Goal: Task Accomplishment & Management: Manage account settings

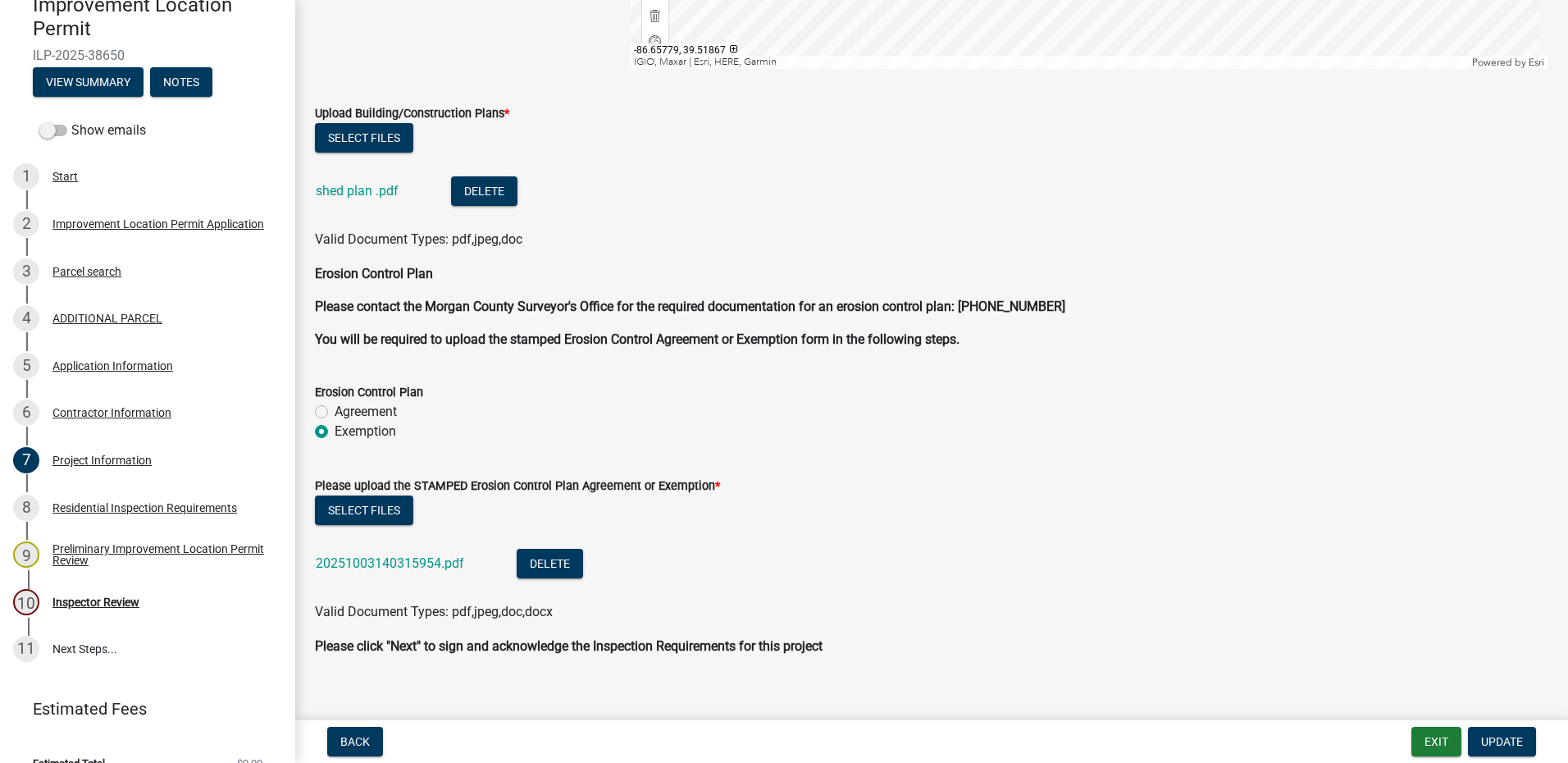
scroll to position [3452, 0]
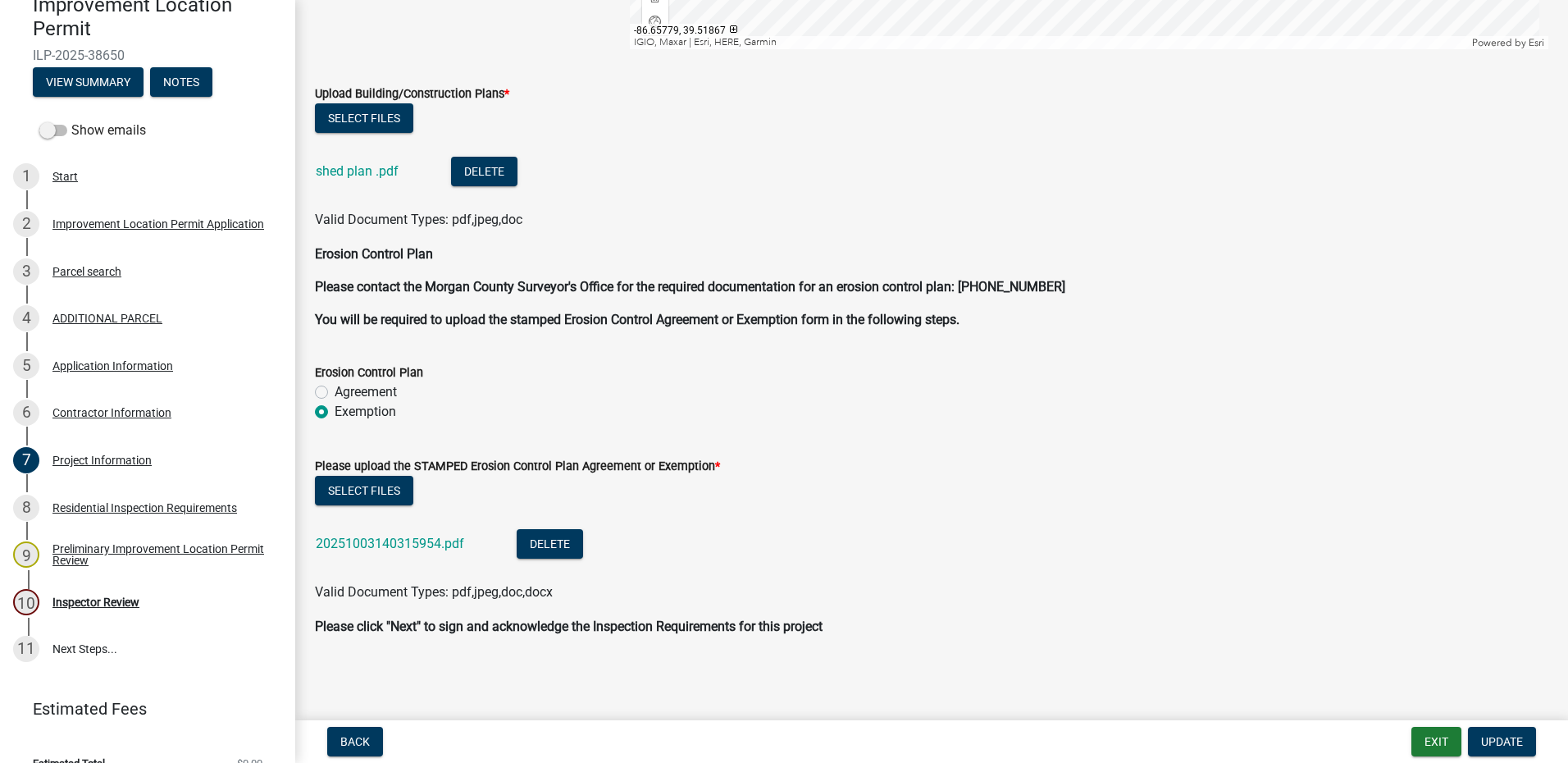
click at [377, 543] on link "20251003140315954.pdf" at bounding box center [390, 543] width 148 height 16
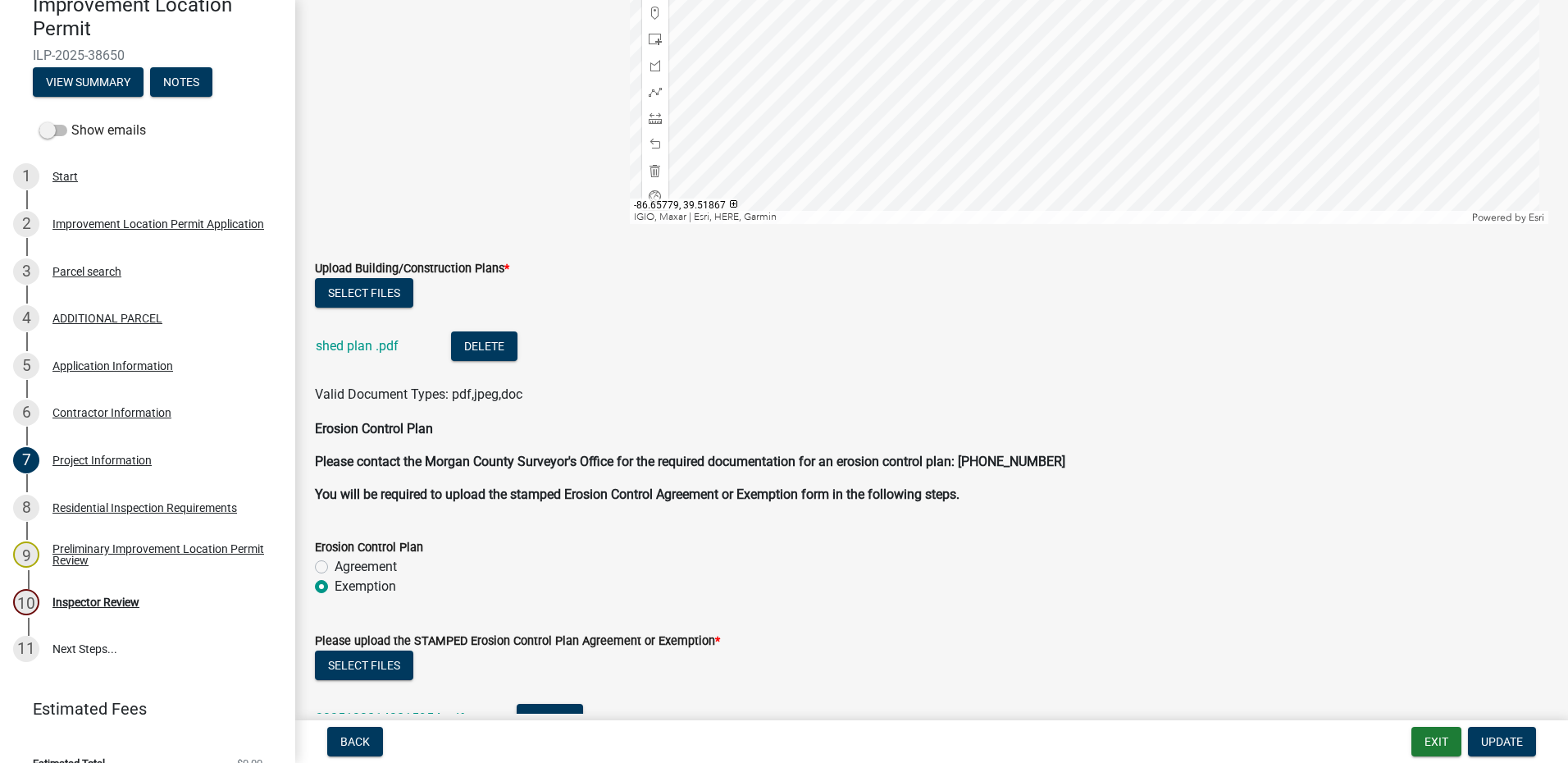
scroll to position [3280, 0]
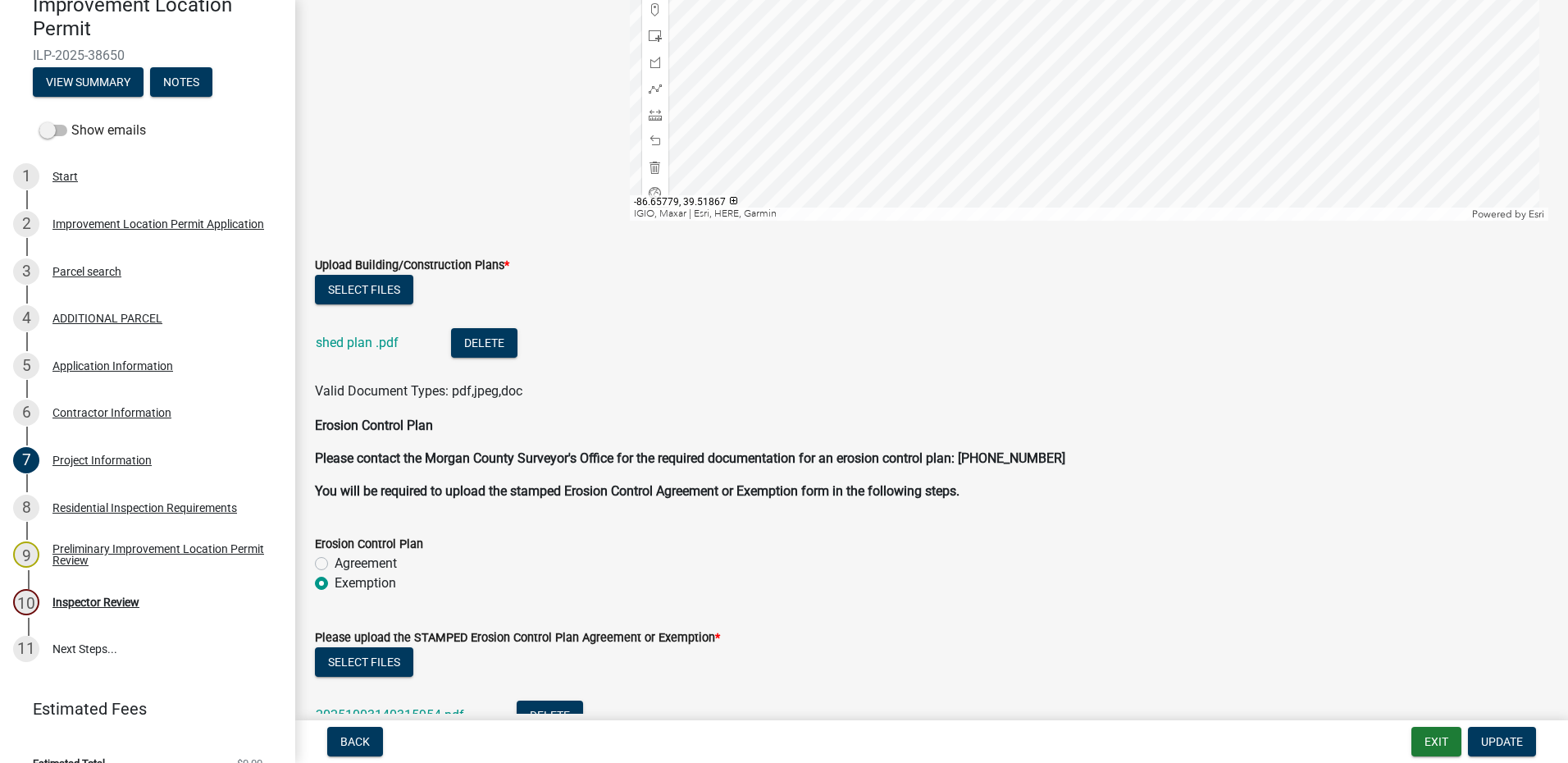
click at [370, 339] on link "shed plan .pdf" at bounding box center [357, 342] width 83 height 16
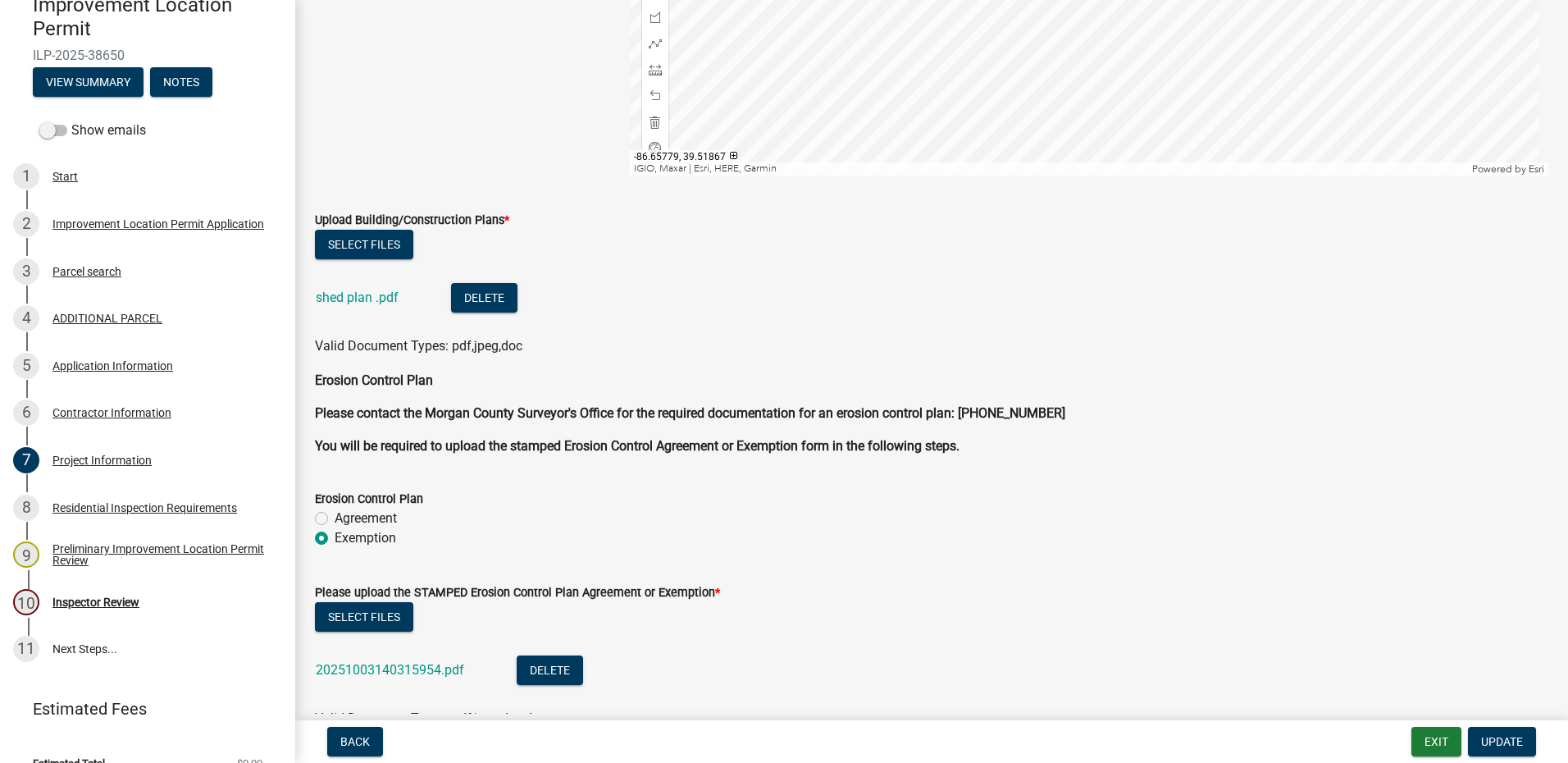
scroll to position [3452, 0]
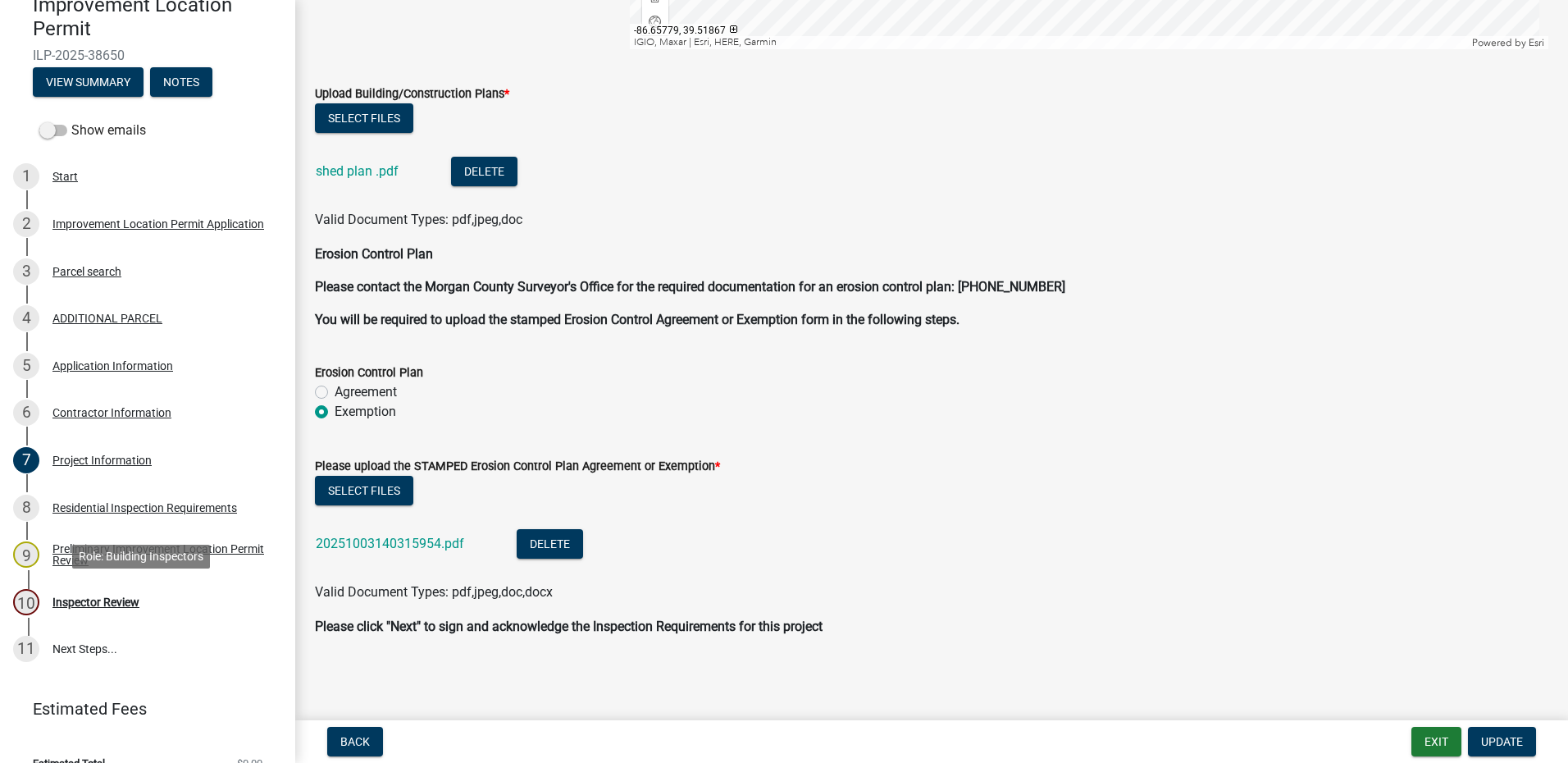
click at [123, 596] on div "Inspector Review" at bounding box center [96, 602] width 87 height 11
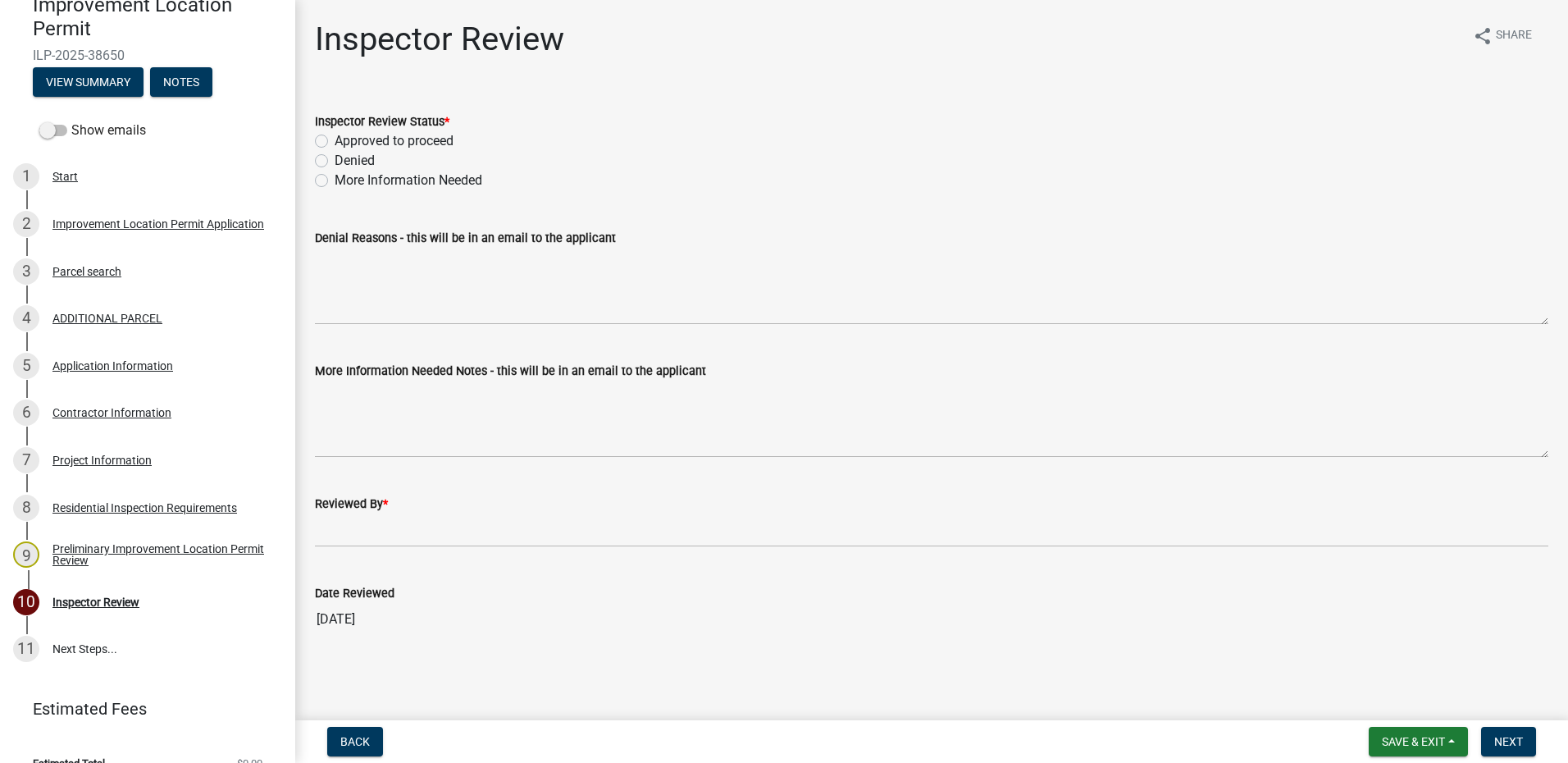
click at [335, 179] on label "More Information Needed" at bounding box center [408, 180] width 147 height 19
click at [335, 179] on input "More Information Needed" at bounding box center [339, 175] width 10 height 10
radio input "true"
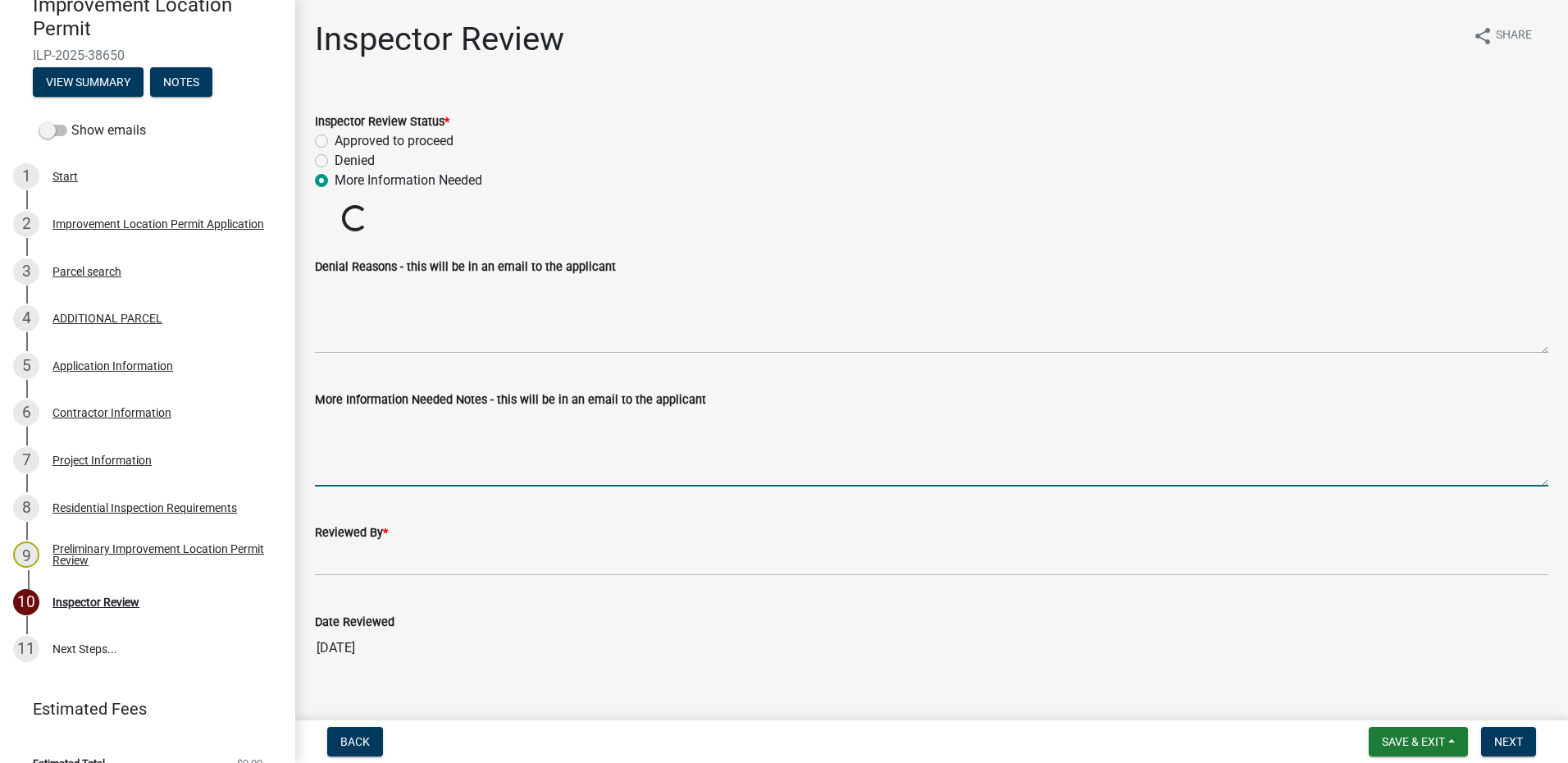
click at [435, 429] on textarea "More Information Needed Notes - this will be in an email to the applicant" at bounding box center [932, 447] width 1233 height 77
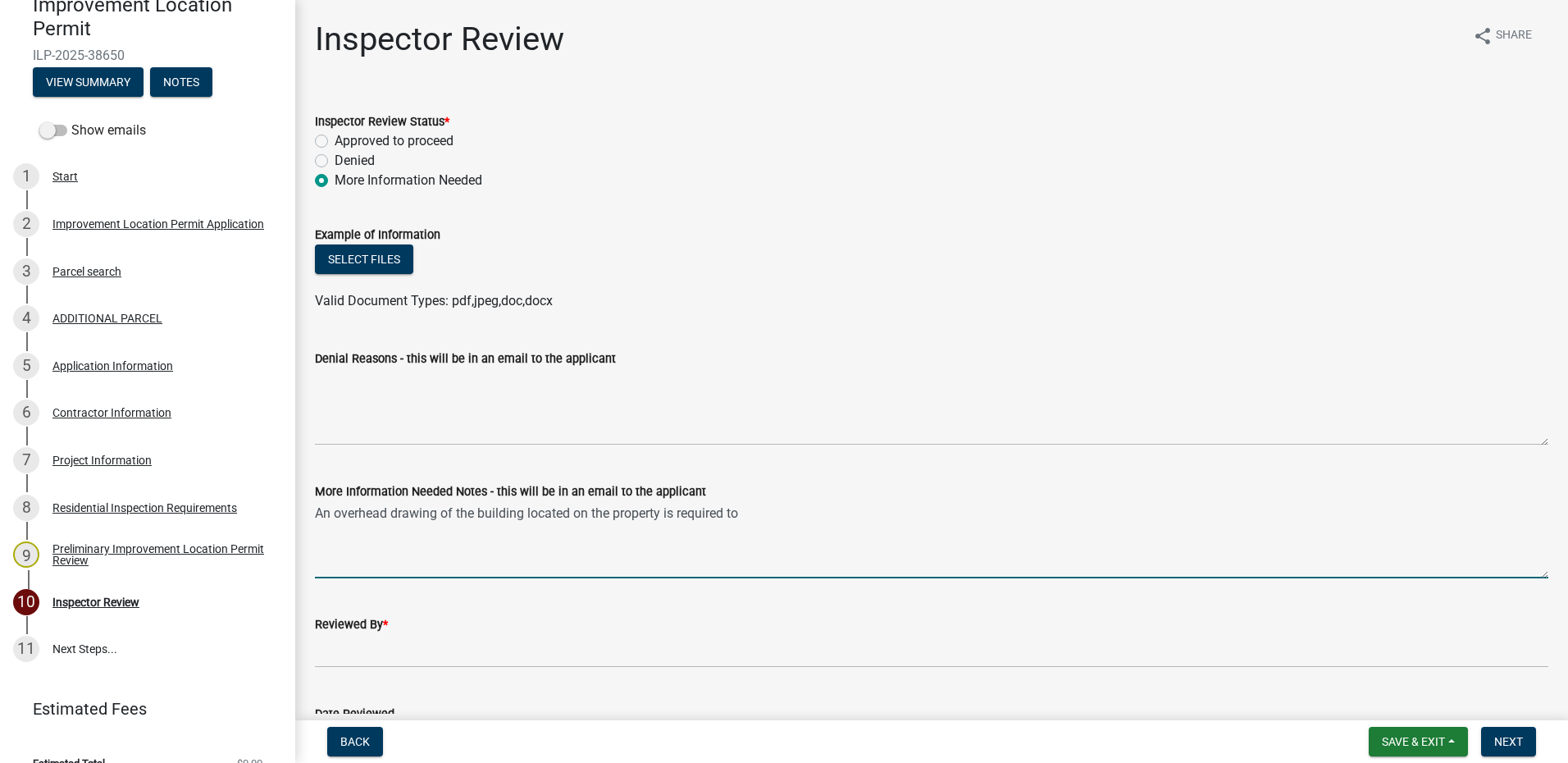
click at [758, 508] on textarea "An overhead drawing of the building located on the property is required to" at bounding box center [932, 539] width 1233 height 77
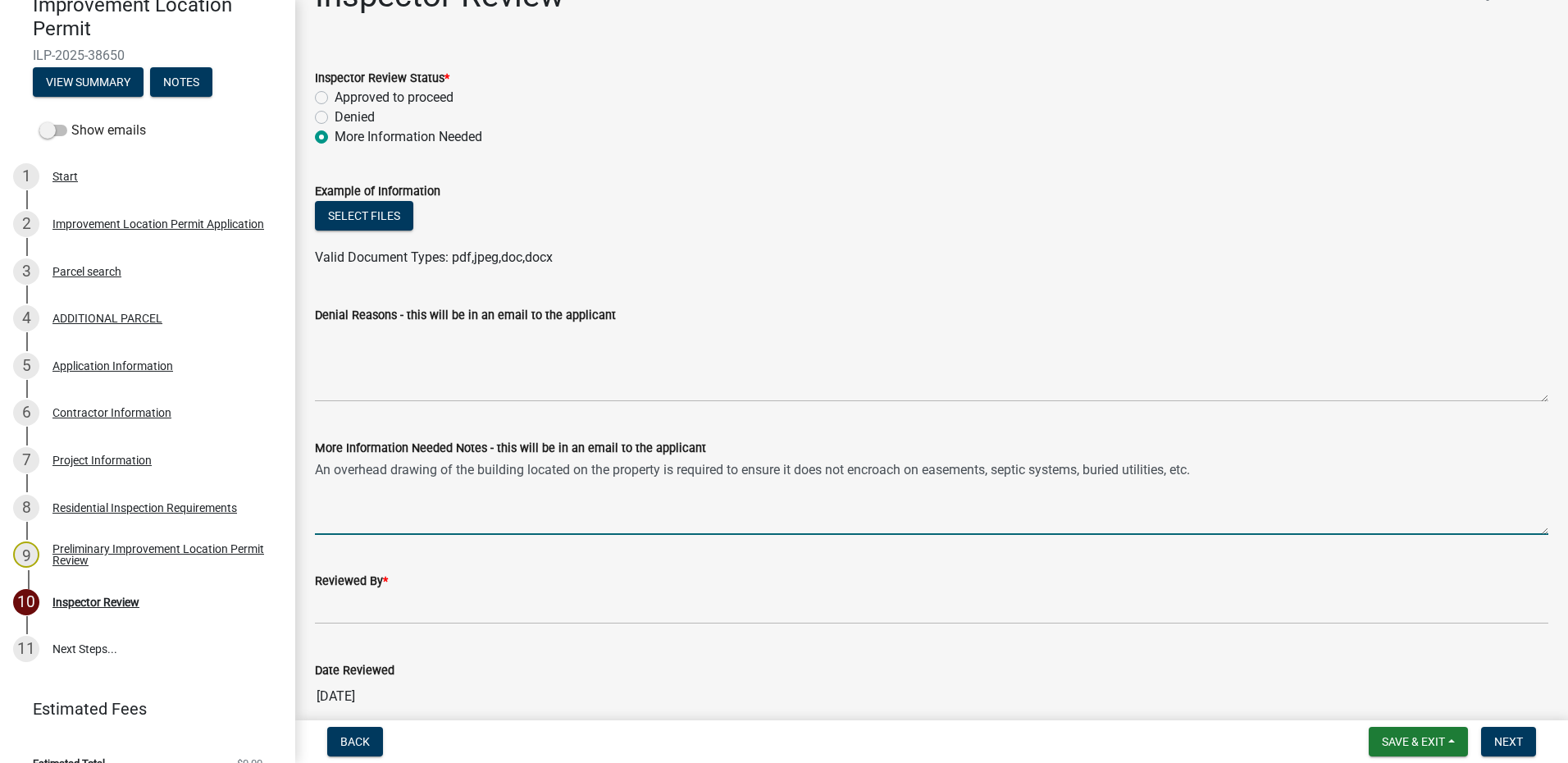
scroll to position [82, 0]
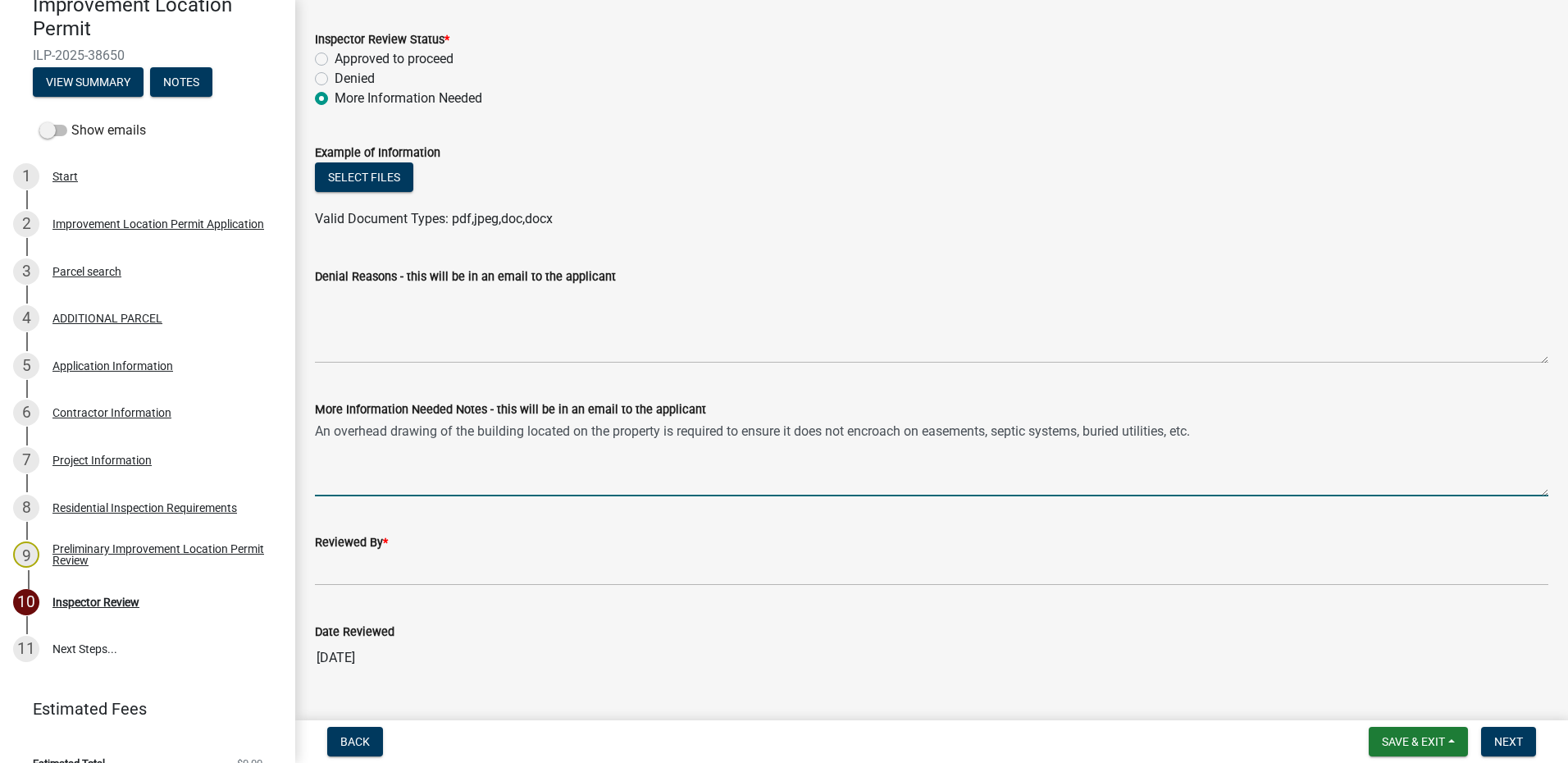
type textarea "An overhead drawing of the building located on the property is required to ensu…"
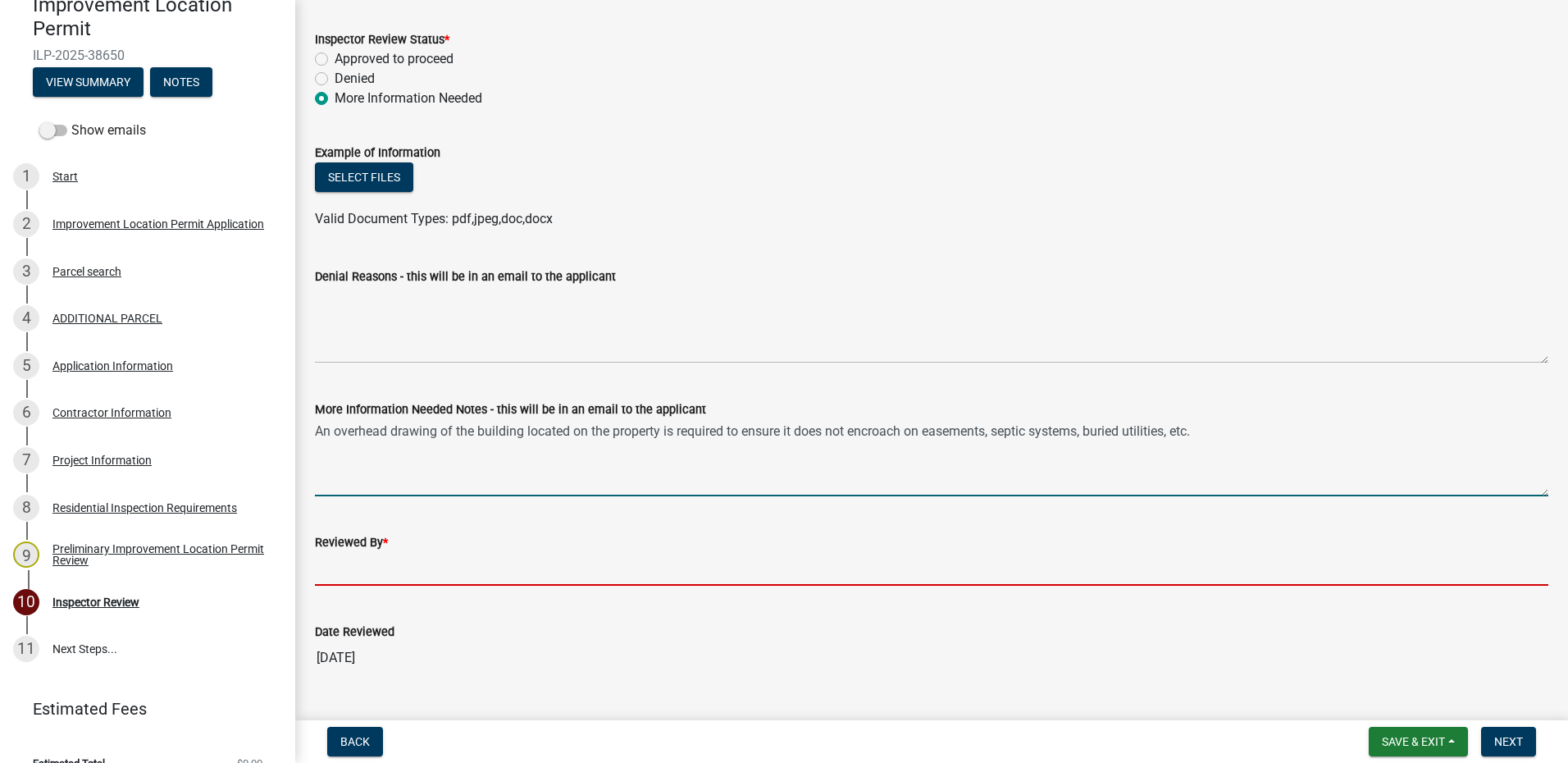
click at [360, 575] on input "Reviewed By *" at bounding box center [932, 568] width 1233 height 33
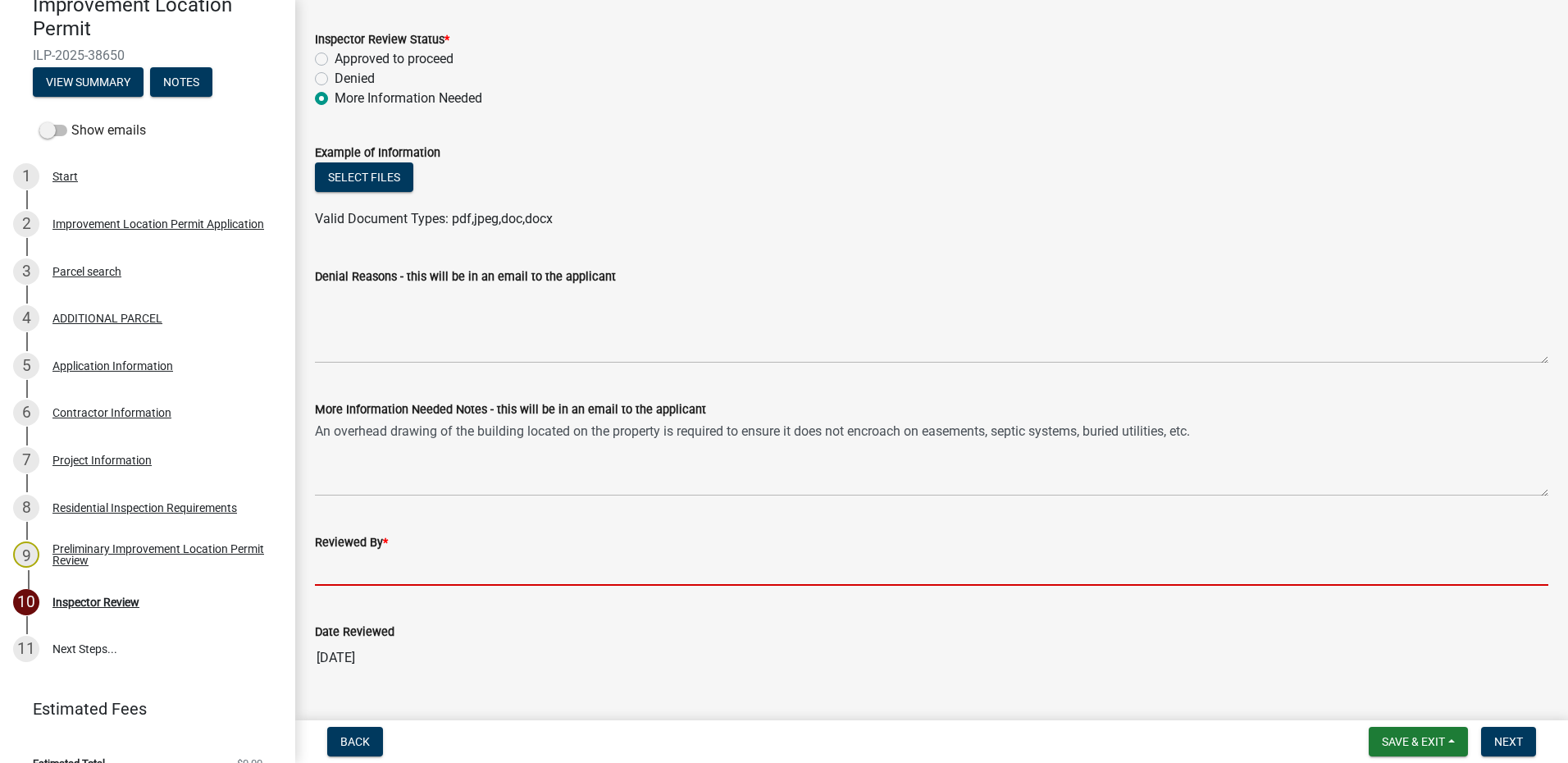
type input "AFM"
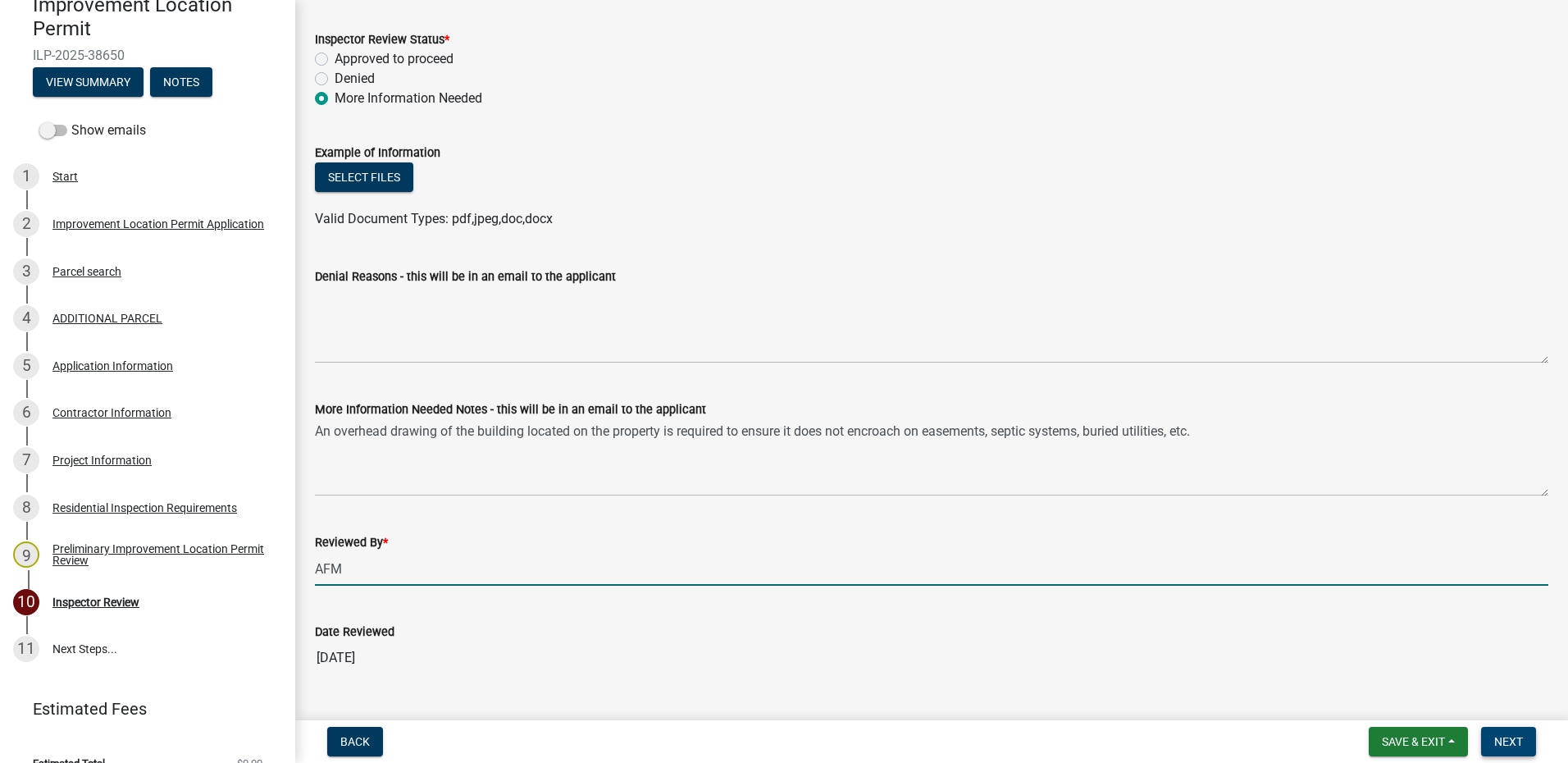
click at [1492, 729] on button "Next" at bounding box center [1508, 742] width 55 height 30
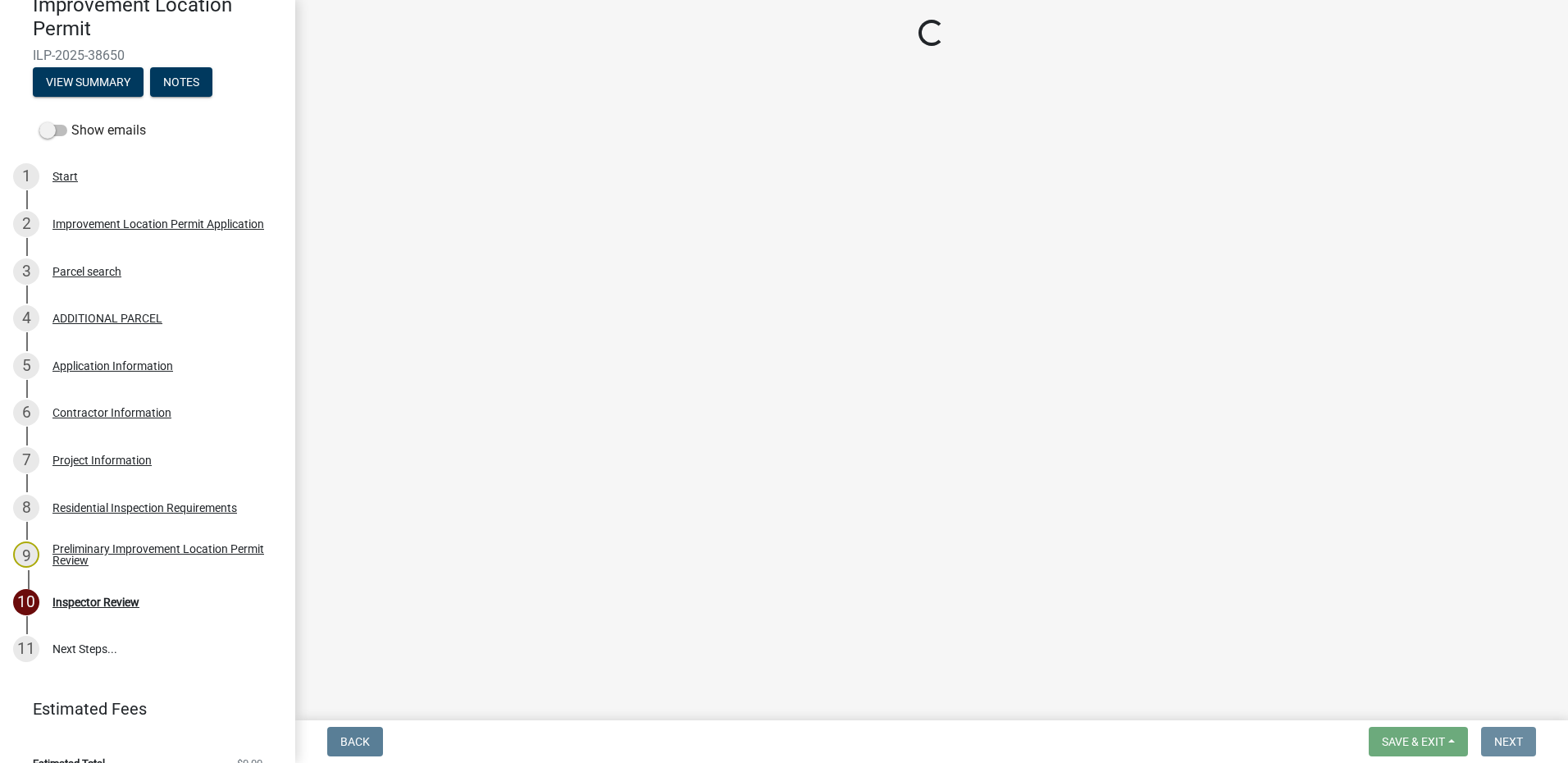
scroll to position [0, 0]
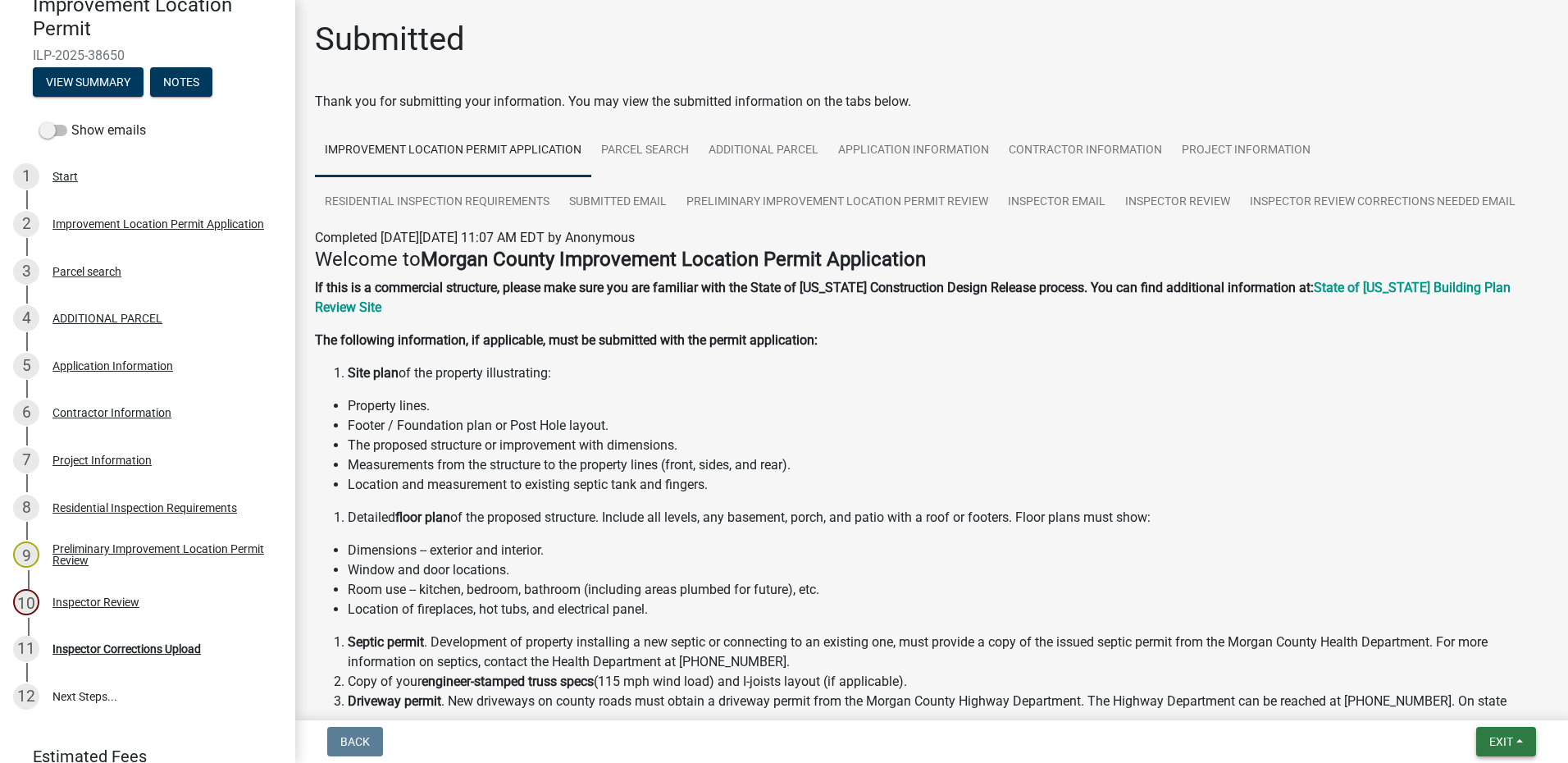
click at [1492, 729] on button "Exit" at bounding box center [1506, 742] width 60 height 30
click at [1460, 690] on button "Save & Exit" at bounding box center [1471, 698] width 132 height 39
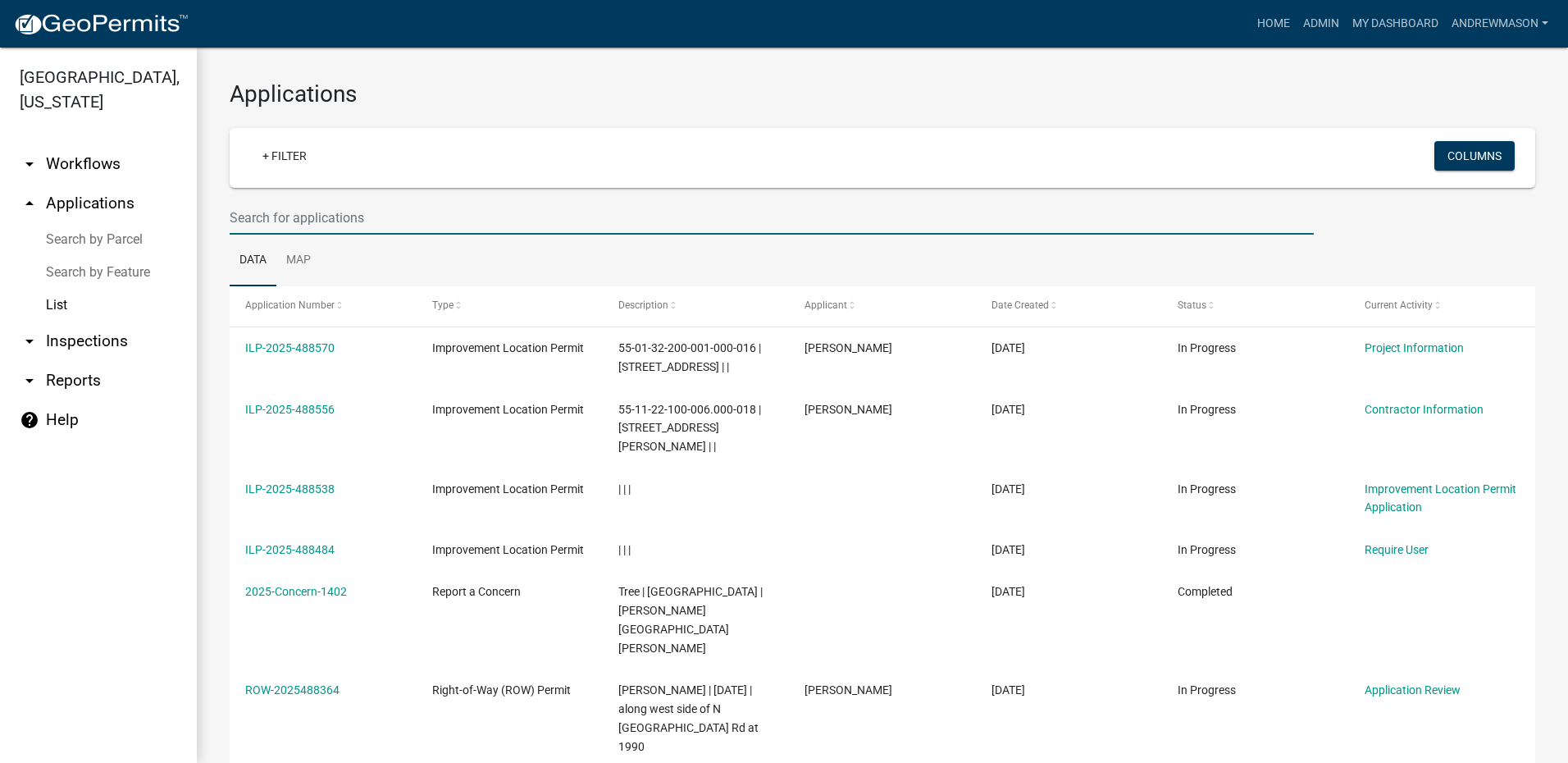
click at [359, 215] on input "text" at bounding box center [771, 218] width 1084 height 33
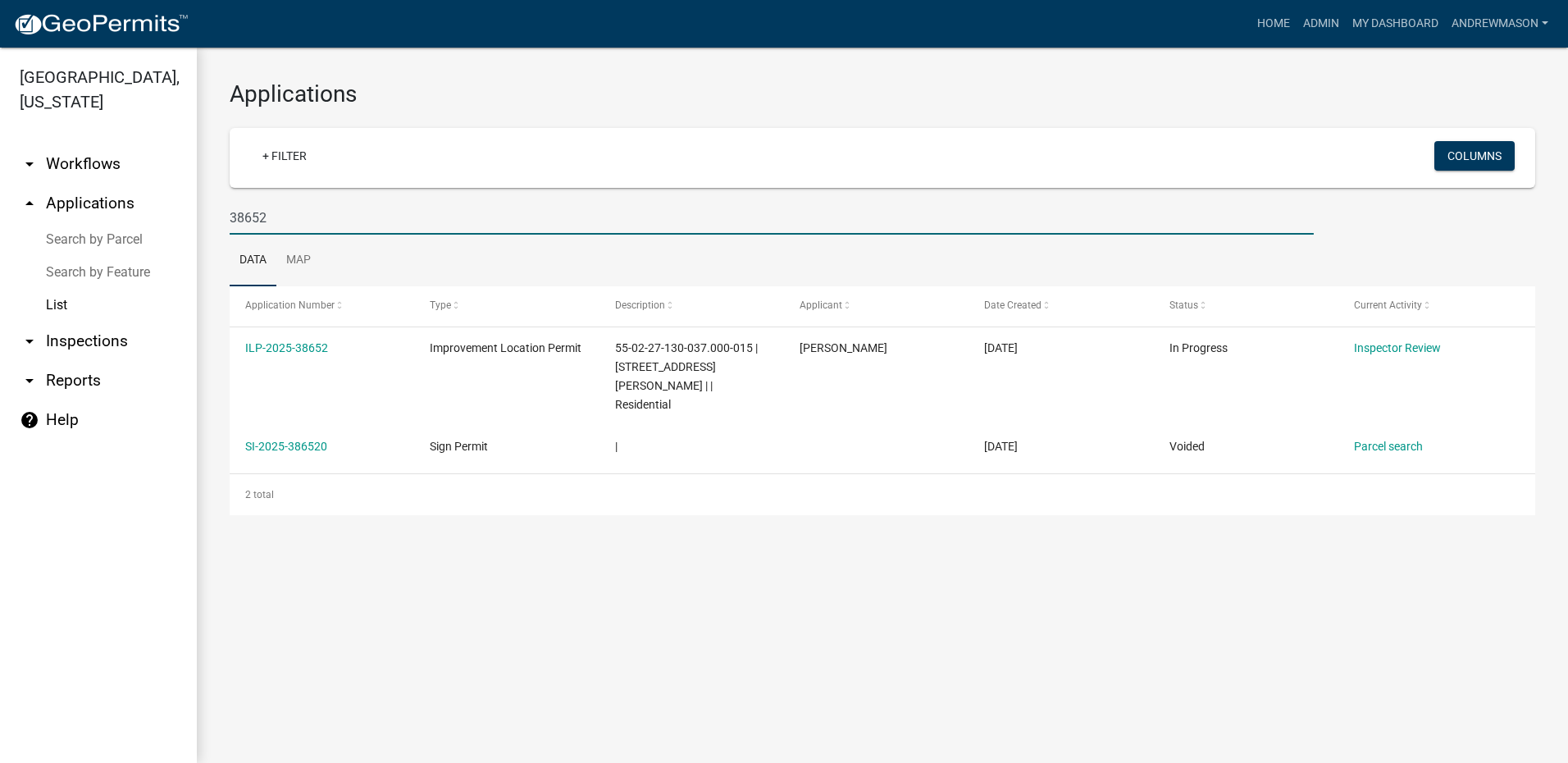
type input "38652"
click at [310, 348] on link "ILP-2025-38652" at bounding box center [286, 348] width 83 height 13
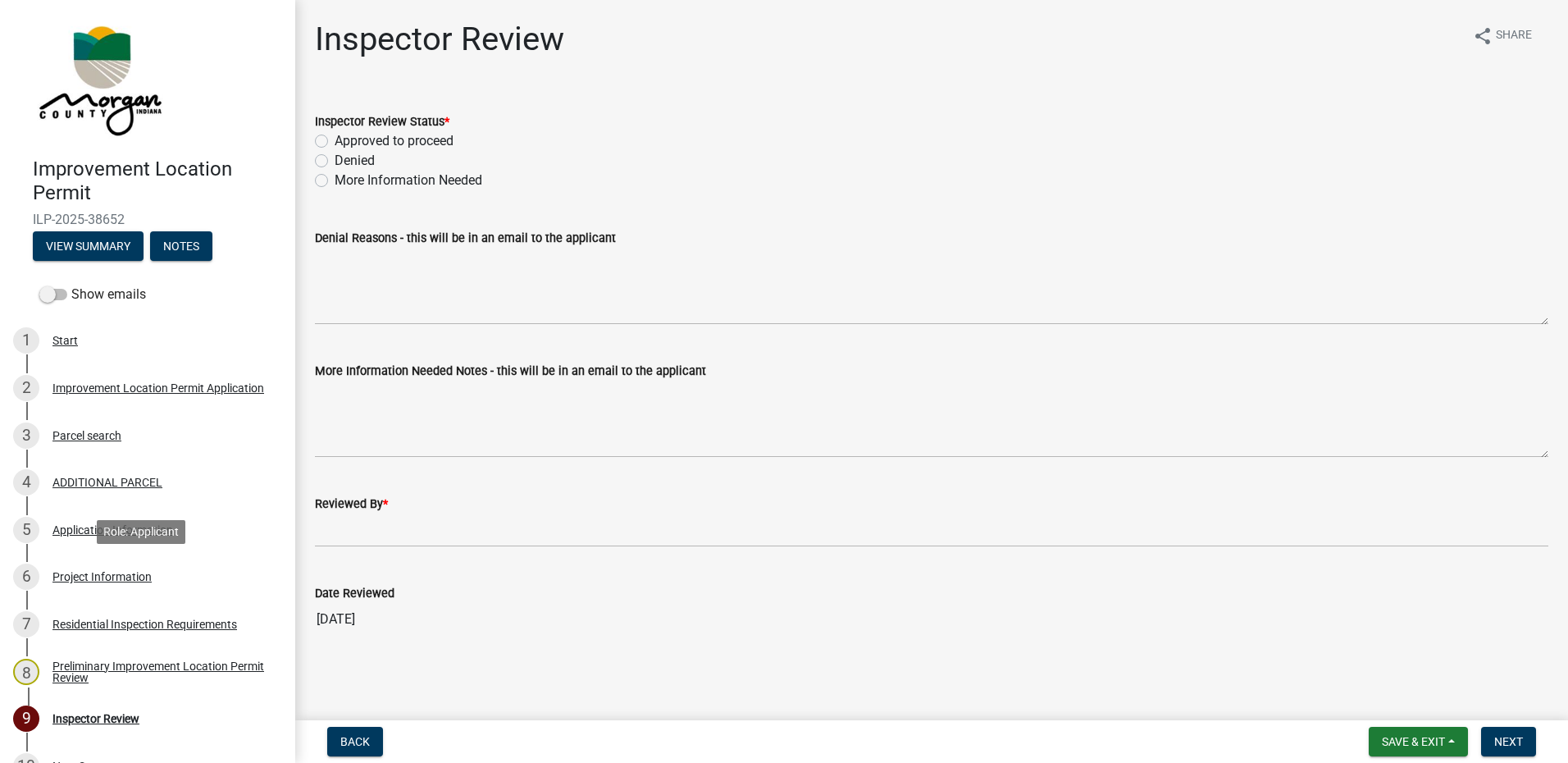
click at [96, 579] on div "Project Information" at bounding box center [102, 577] width 99 height 11
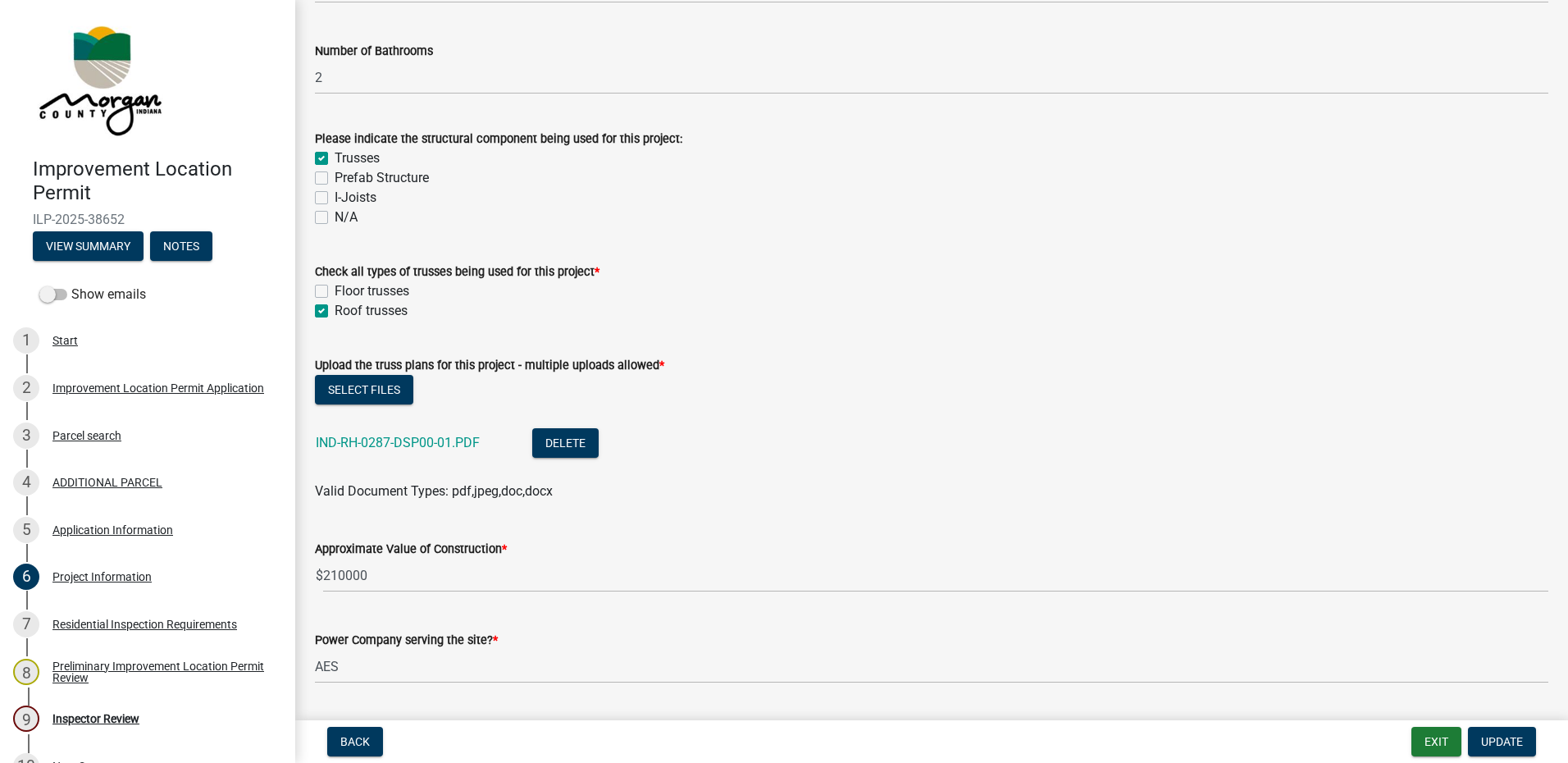
scroll to position [1476, 0]
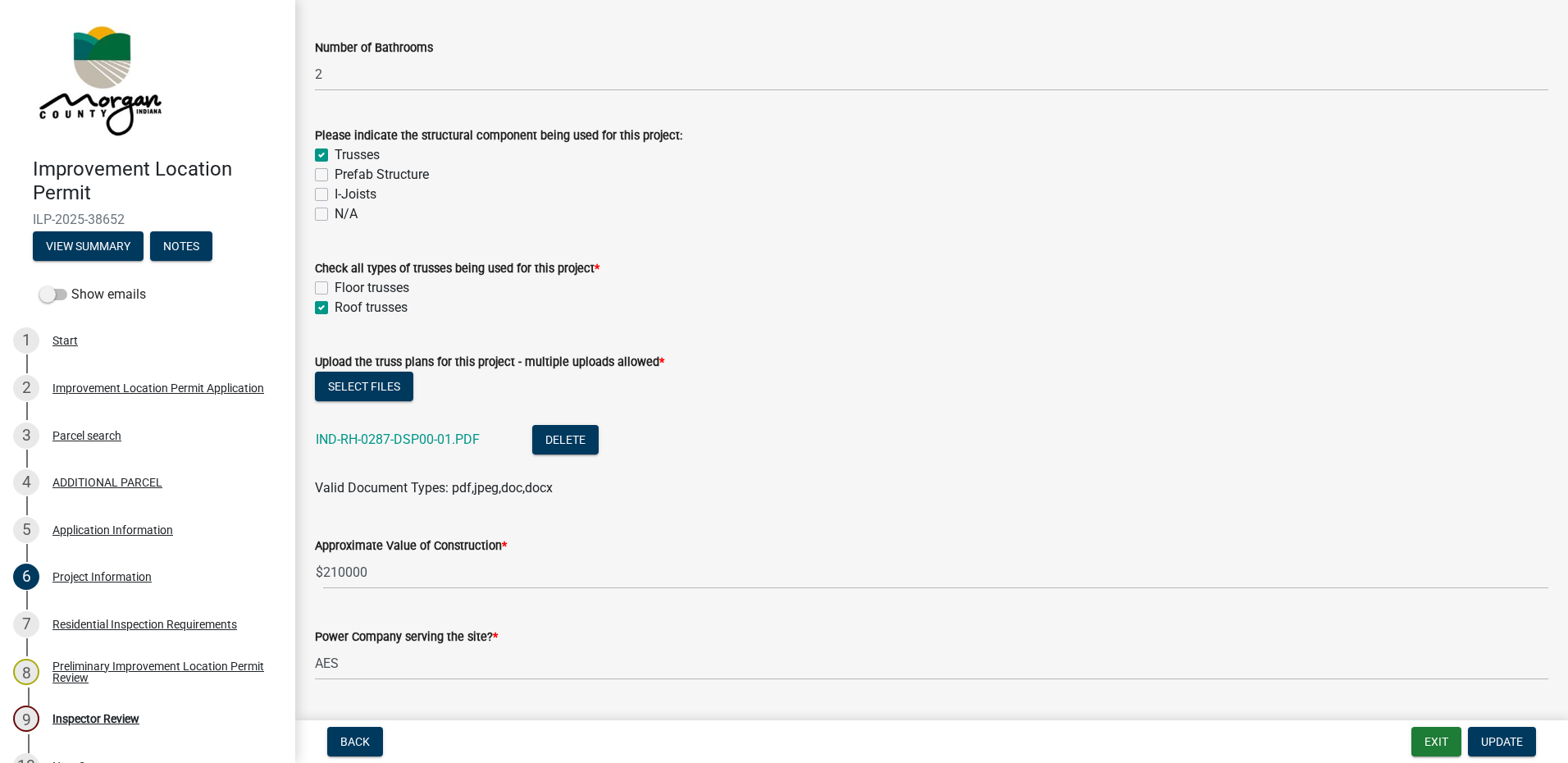
click at [451, 444] on link "IND-RH-0287-DSP00-01.PDF" at bounding box center [398, 439] width 164 height 16
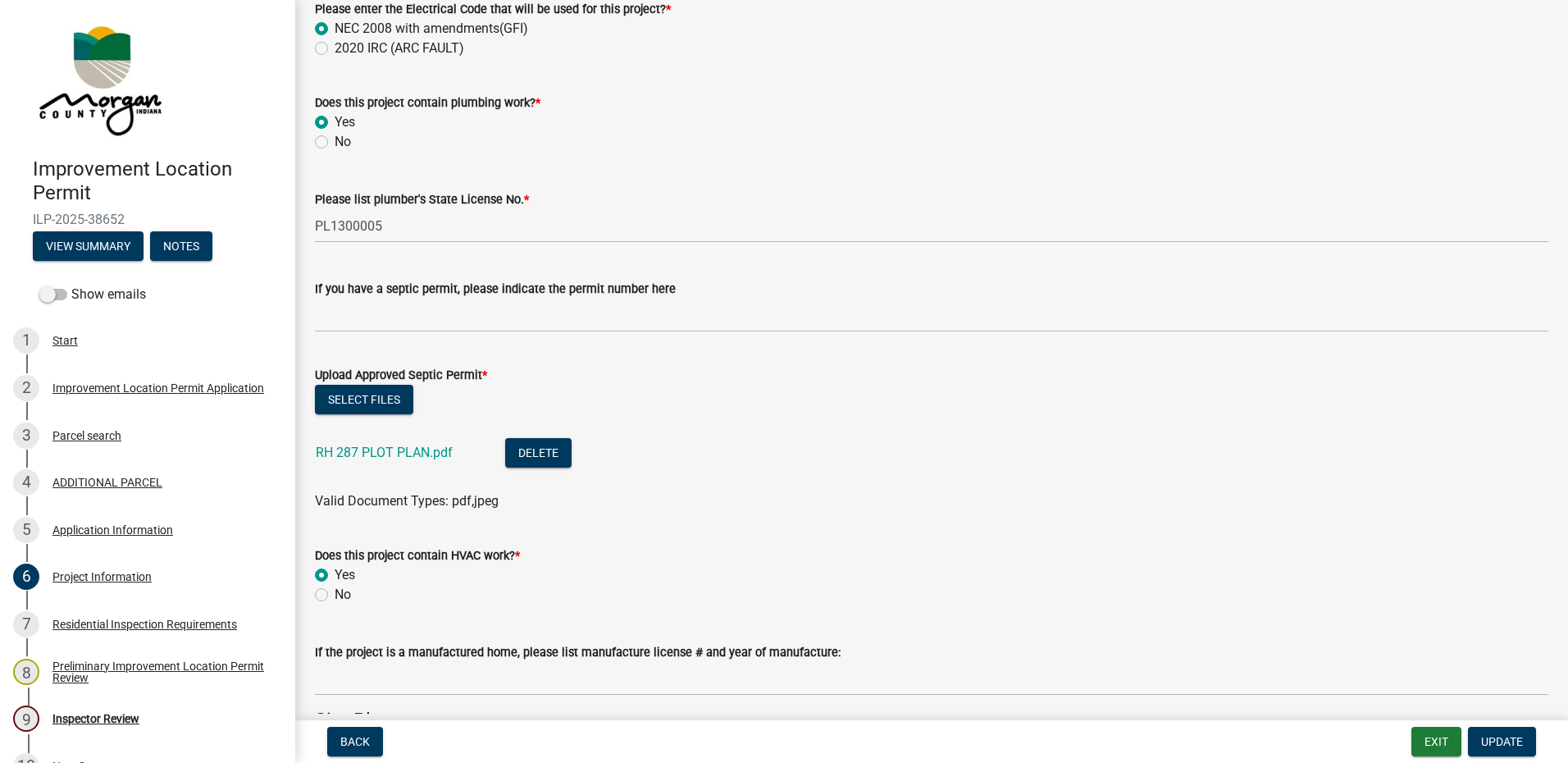
scroll to position [2706, 0]
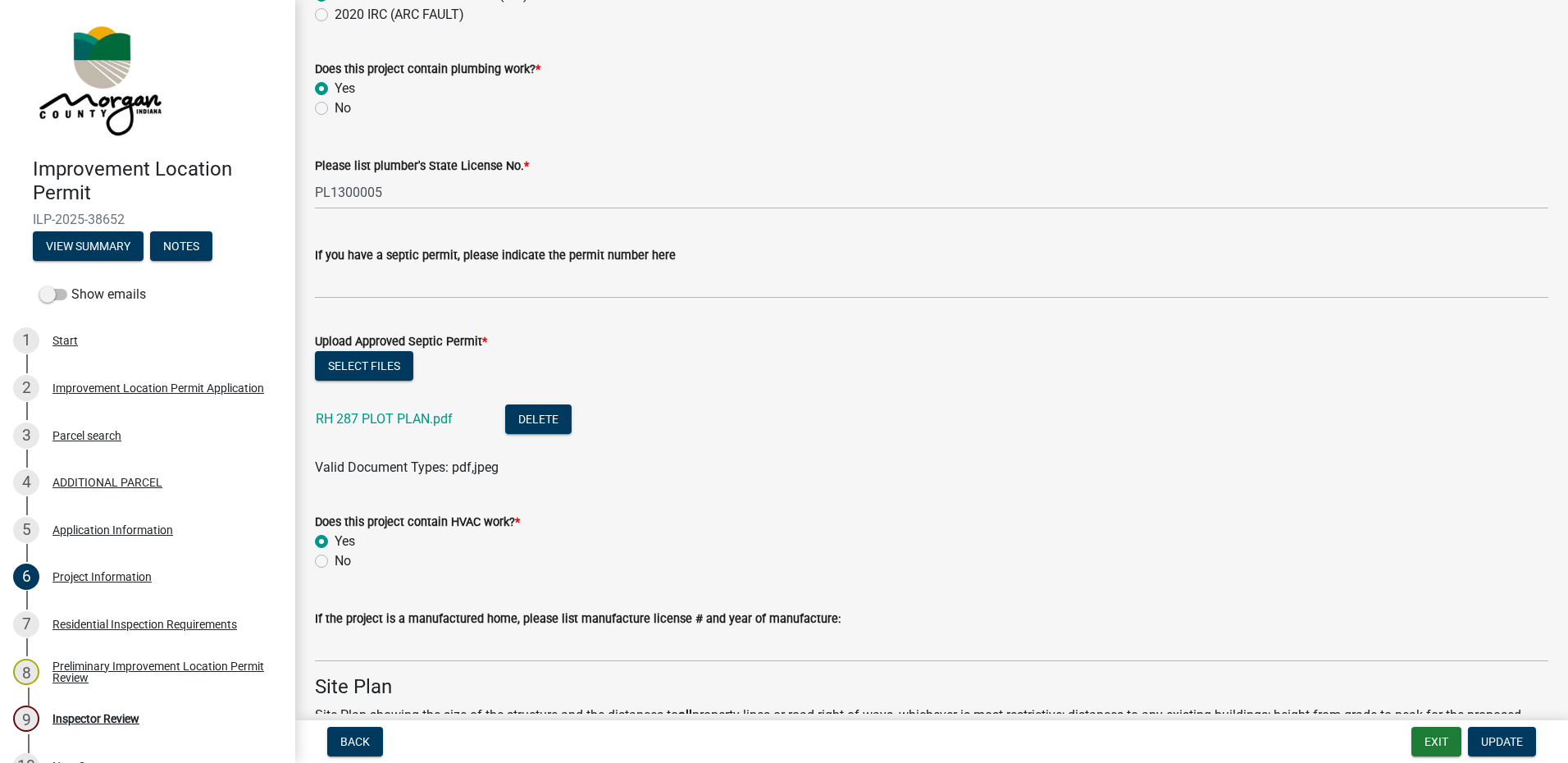
click at [415, 419] on link "RH 287 PLOT PLAN.pdf" at bounding box center [385, 418] width 137 height 16
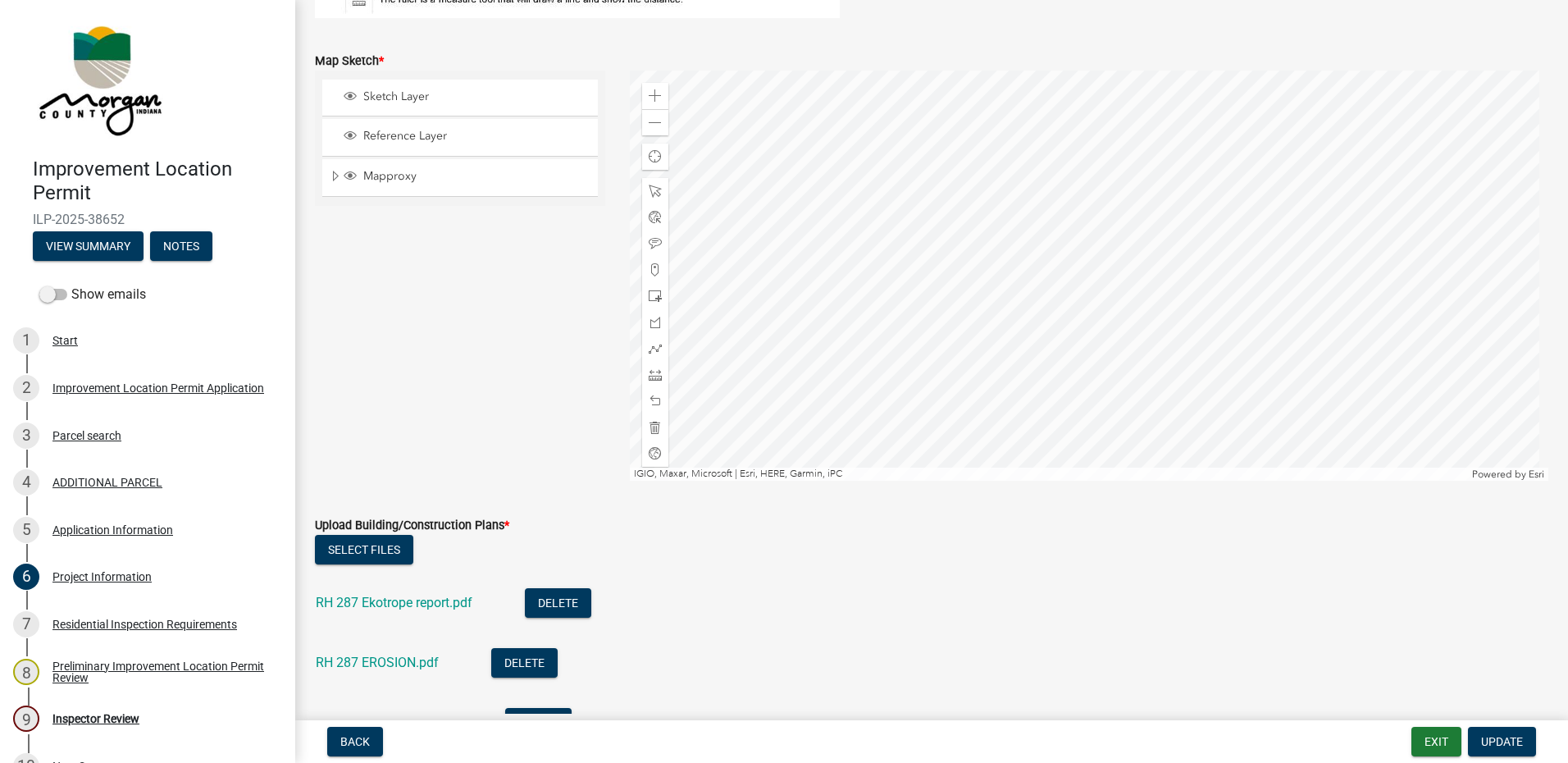
scroll to position [3772, 0]
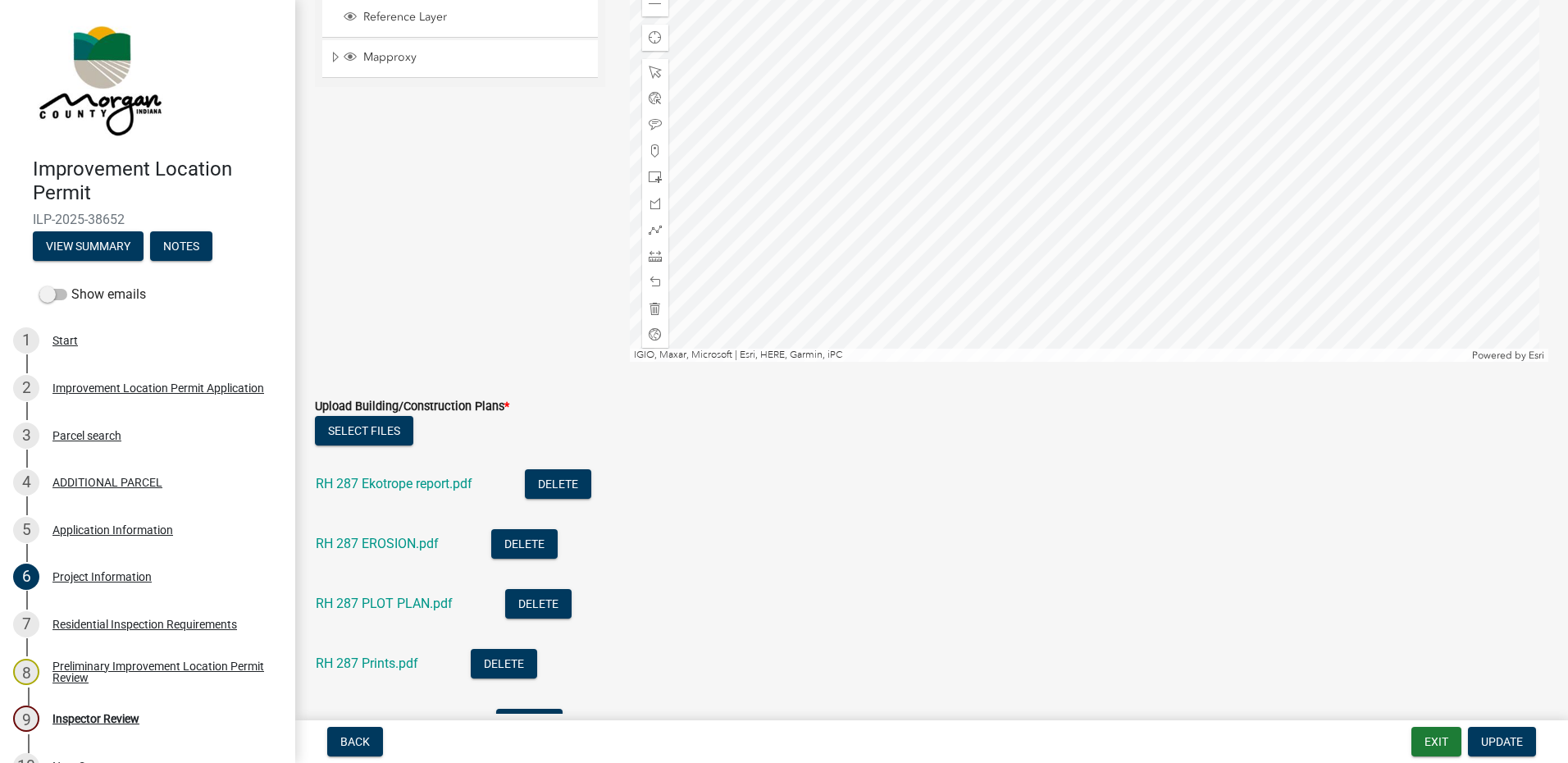
click at [453, 488] on link "RH 287 Ekotrope report.pdf" at bounding box center [394, 483] width 157 height 16
click at [367, 546] on link "RH 287 EROSION.pdf" at bounding box center [377, 543] width 123 height 16
click at [427, 602] on link "RH 287 PLOT PLAN.pdf" at bounding box center [385, 603] width 137 height 16
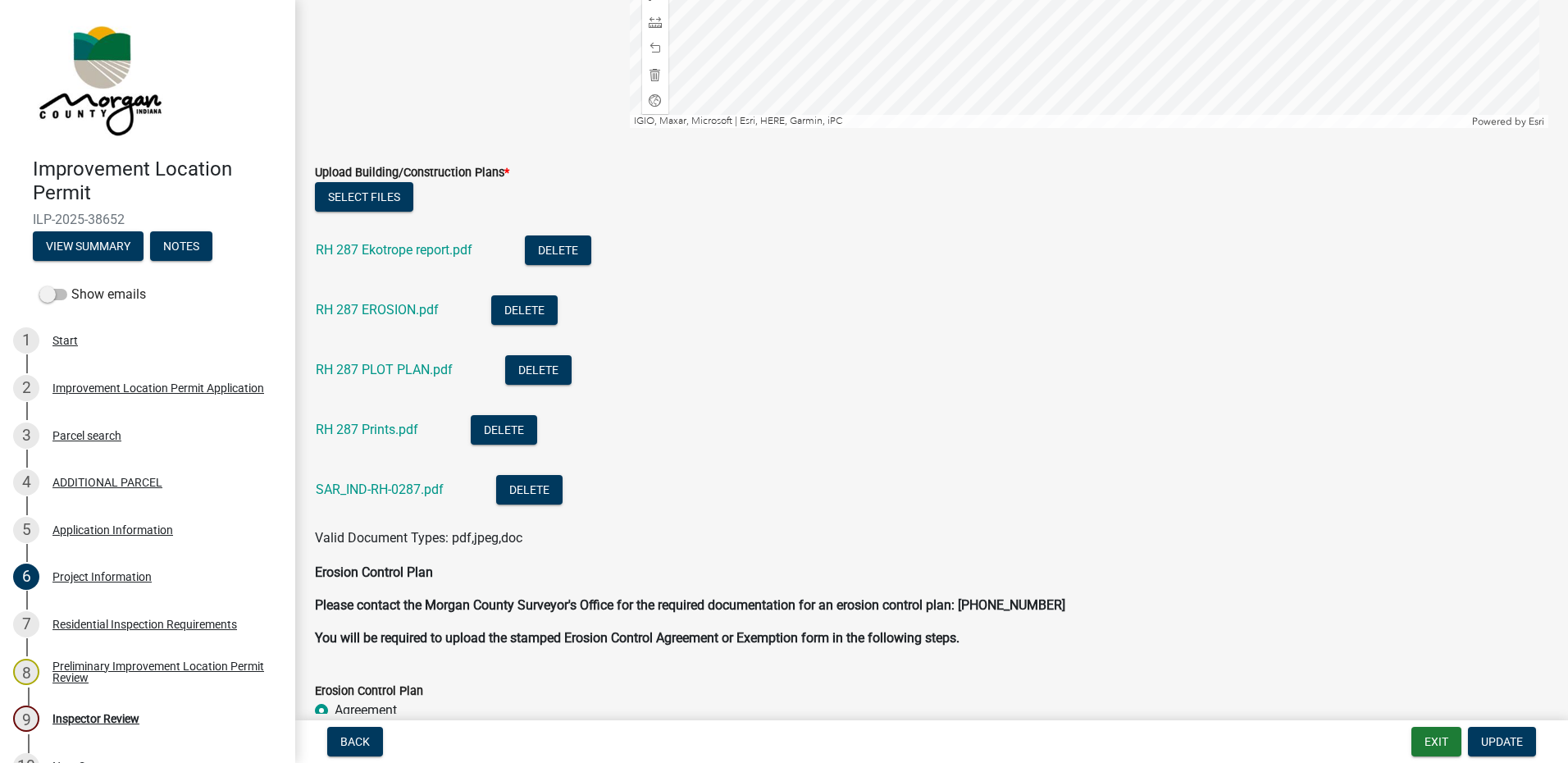
scroll to position [4018, 0]
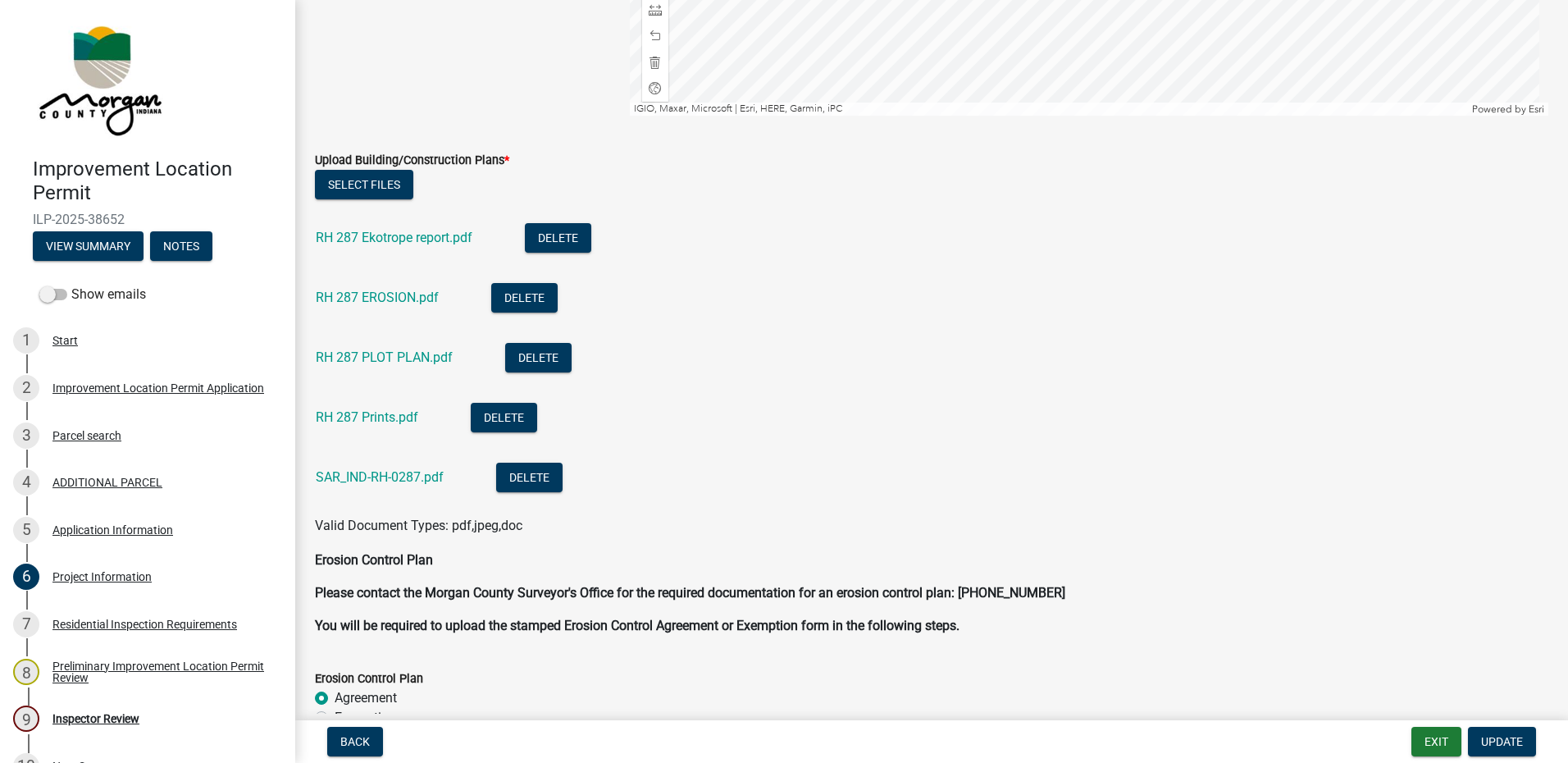
click at [402, 292] on link "RH 287 EROSION.pdf" at bounding box center [377, 297] width 123 height 16
click at [356, 473] on link "SAR_IND-RH-0287.pdf" at bounding box center [380, 477] width 128 height 16
click at [400, 293] on link "RH 287 EROSION.pdf" at bounding box center [377, 297] width 123 height 16
click at [394, 414] on link "RH 287 Prints.pdf" at bounding box center [367, 416] width 103 height 16
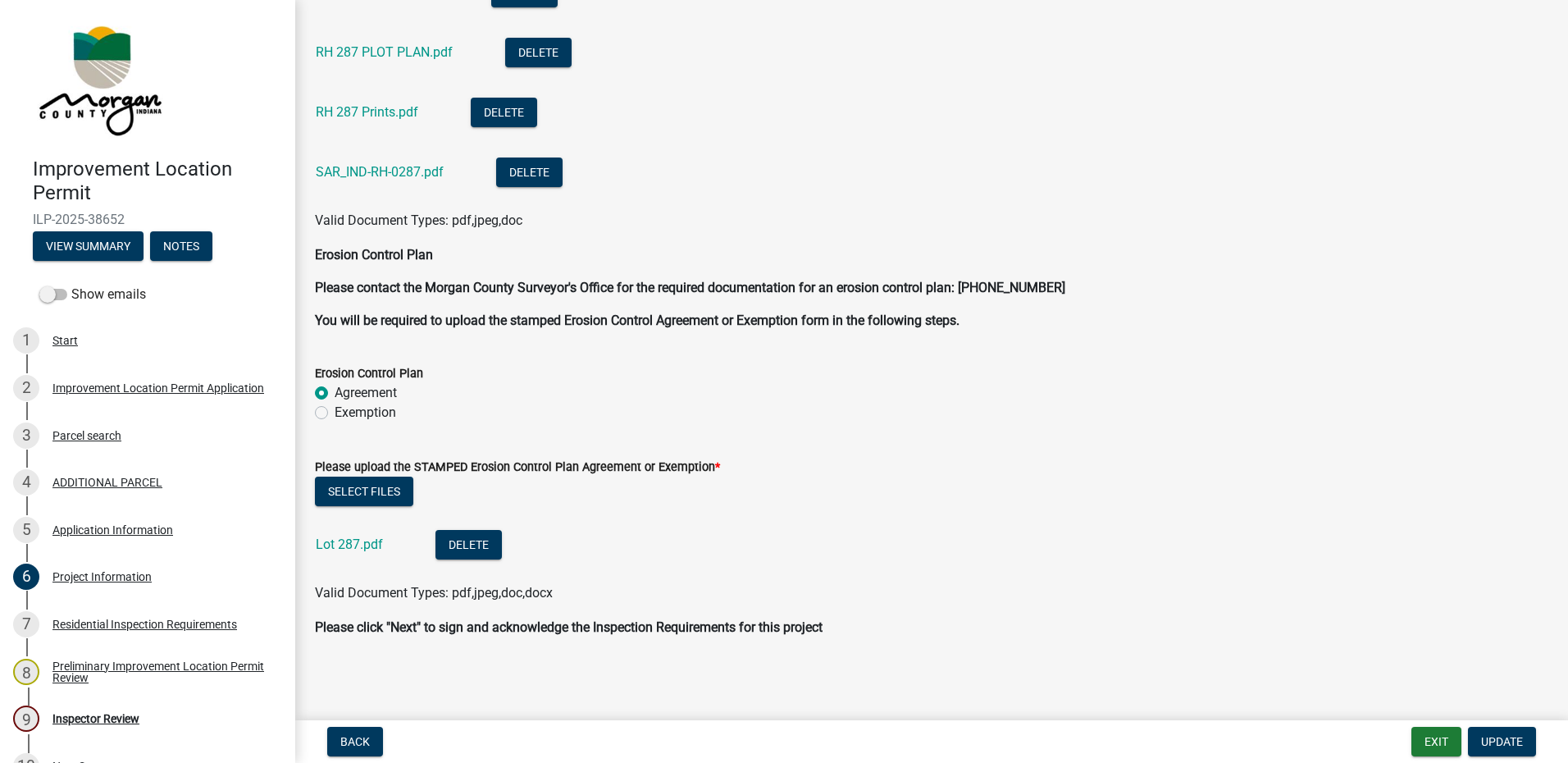
scroll to position [4324, 0]
click at [336, 543] on link "Lot 287.pdf" at bounding box center [350, 543] width 68 height 16
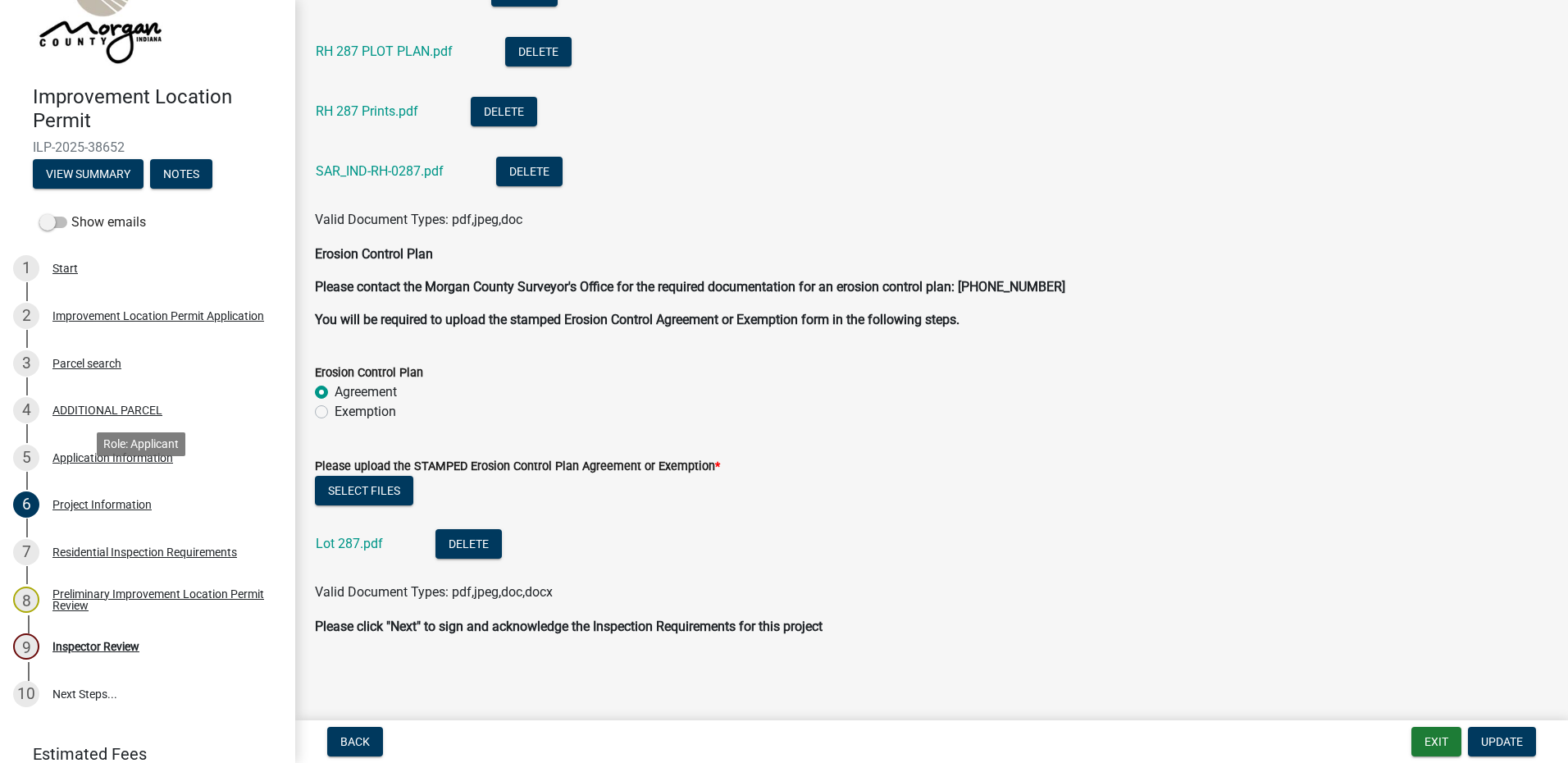
scroll to position [143, 0]
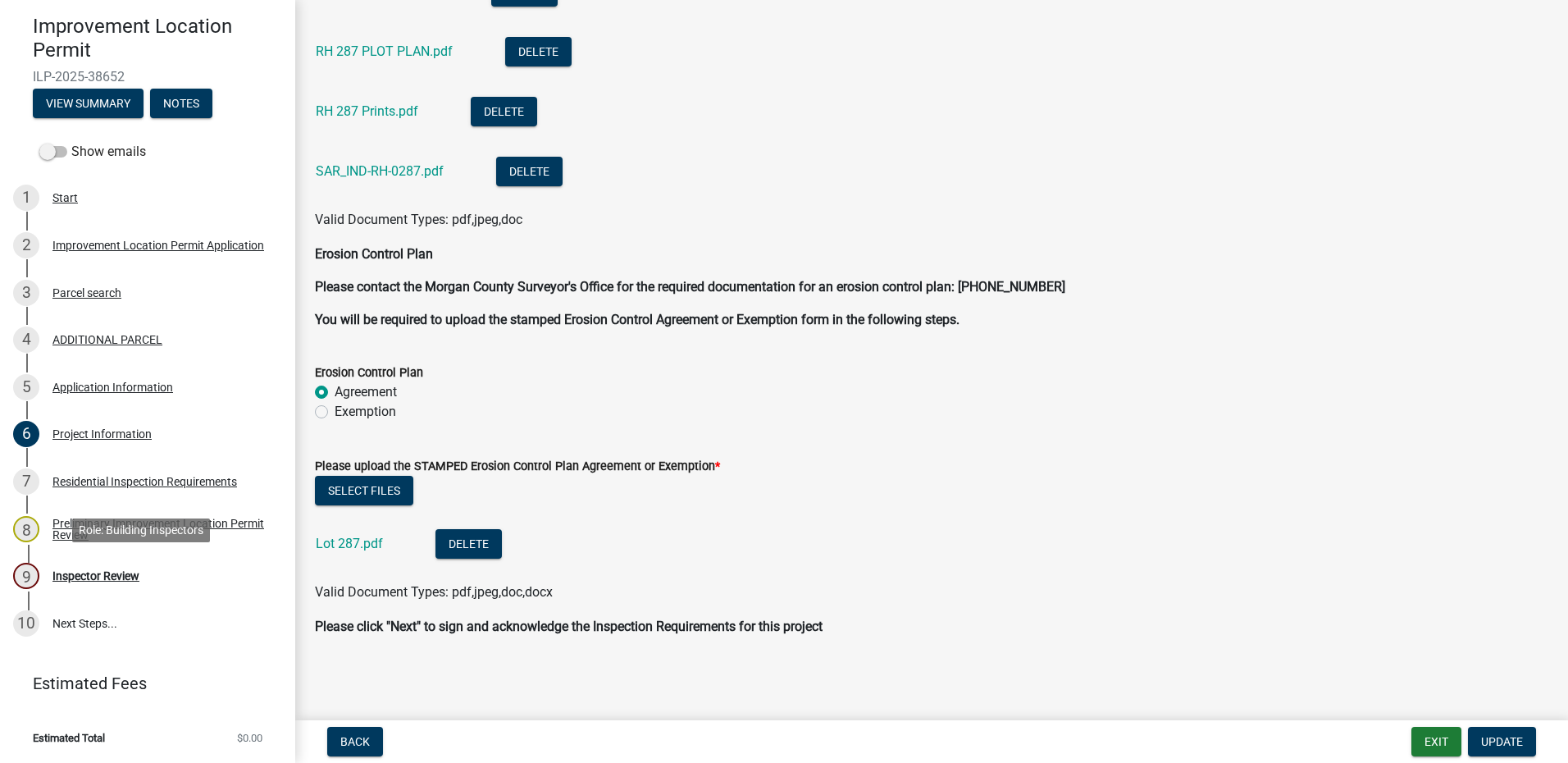
click at [105, 571] on div "Inspector Review" at bounding box center [96, 576] width 87 height 11
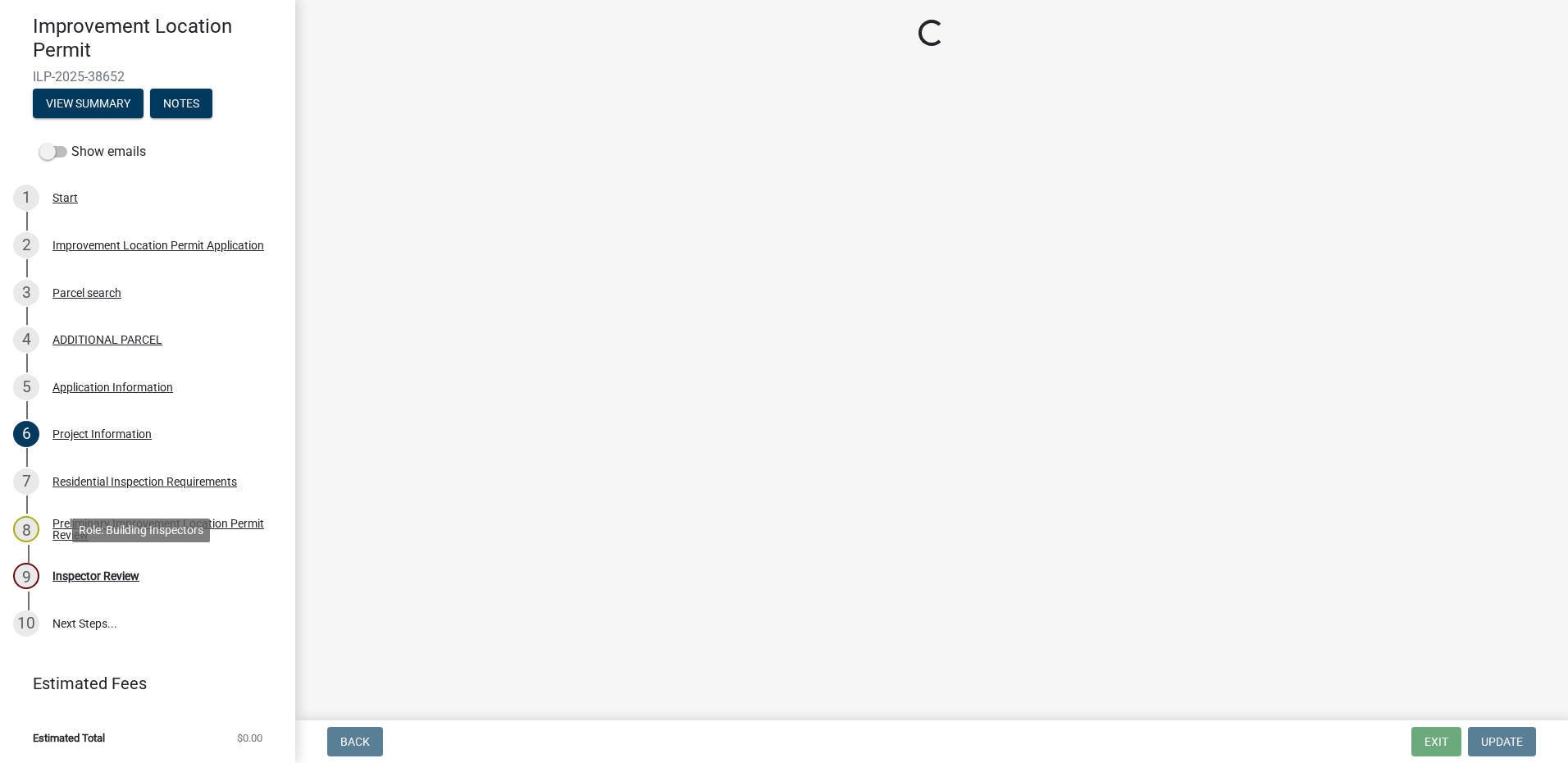
scroll to position [0, 0]
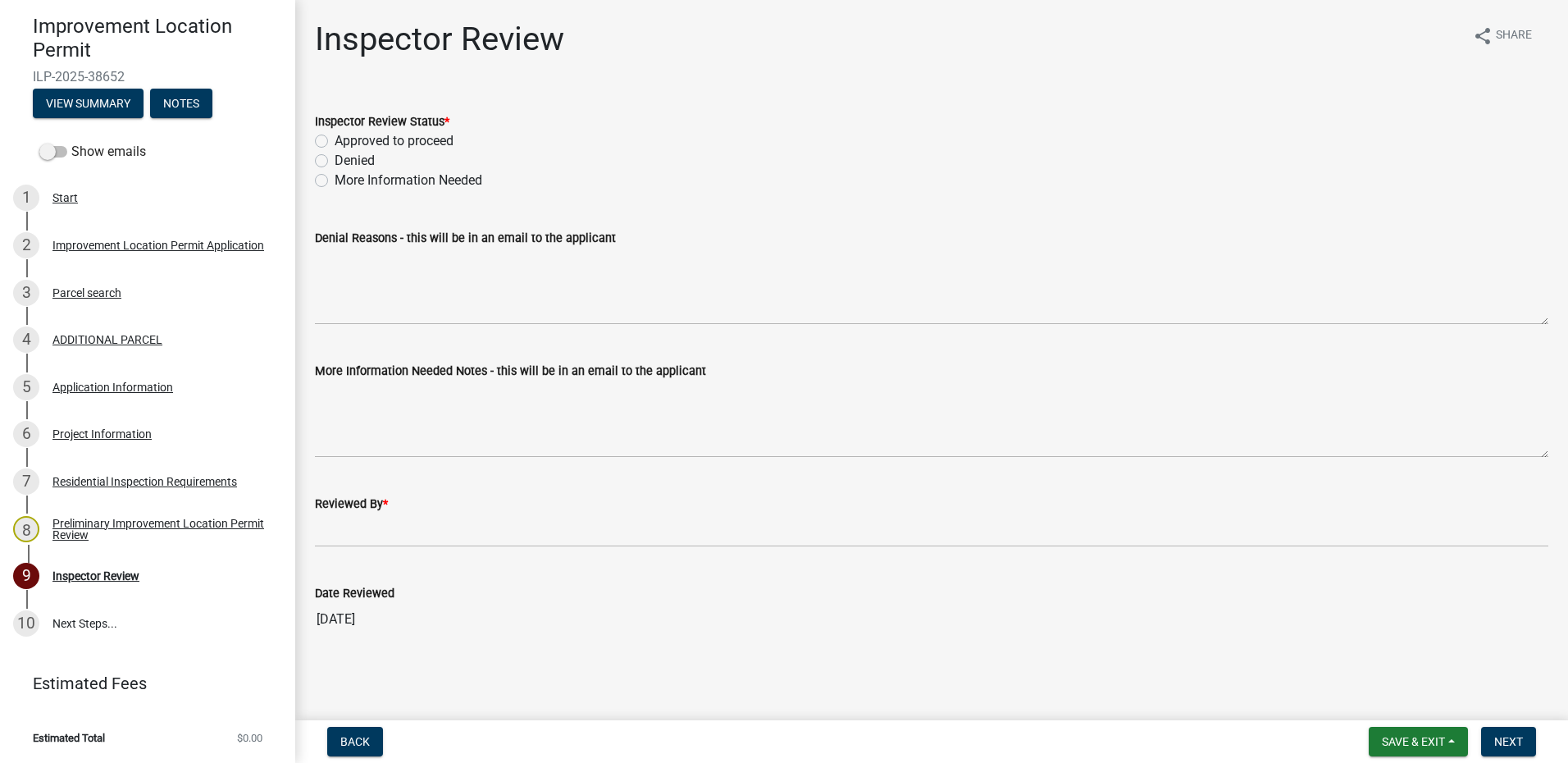
click at [335, 140] on label "Approved to proceed" at bounding box center [394, 141] width 119 height 19
click at [335, 140] on input "Approved to proceed" at bounding box center [339, 136] width 10 height 10
radio input "true"
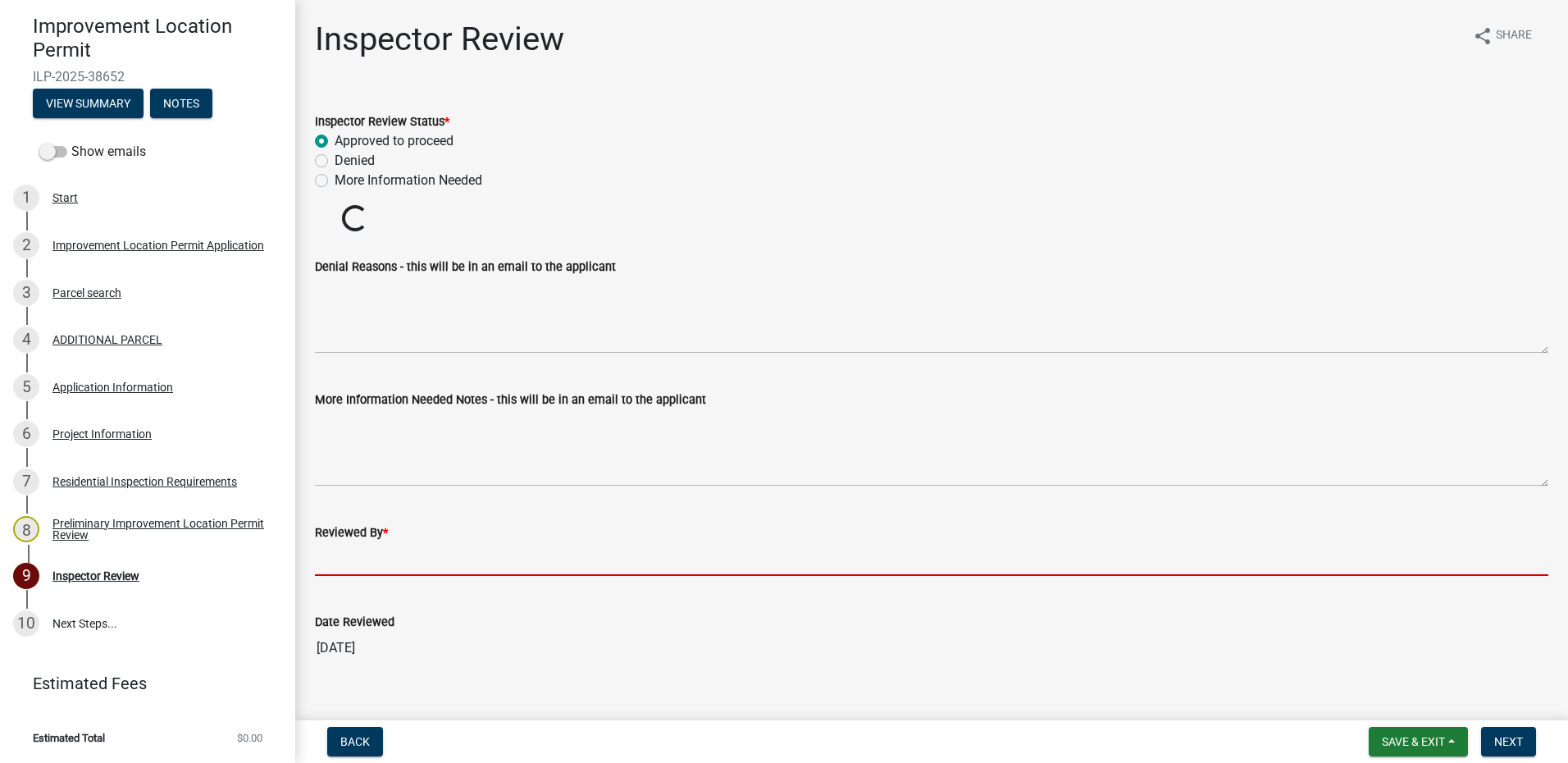
click at [369, 559] on input "Reviewed By *" at bounding box center [932, 559] width 1233 height 33
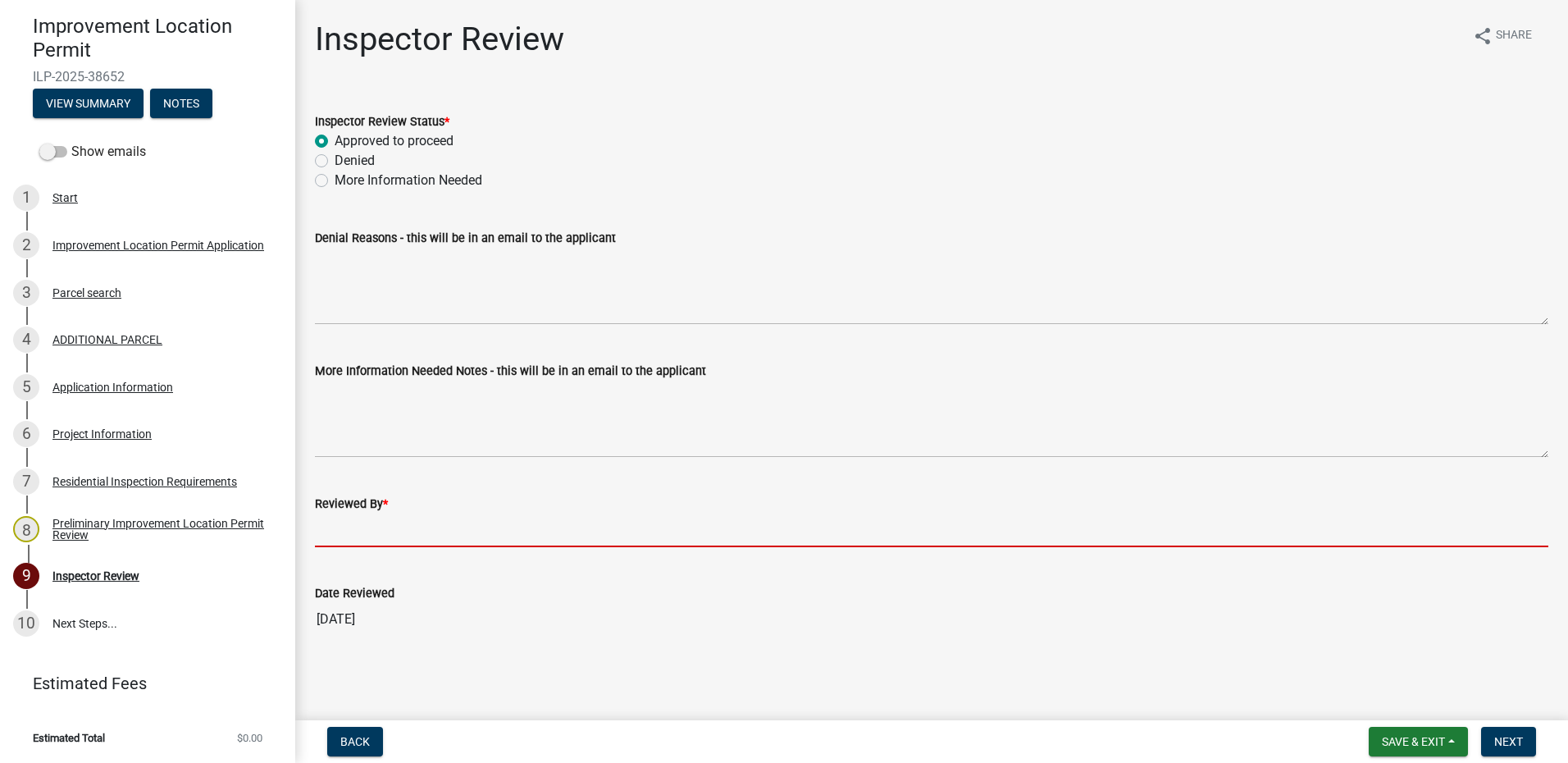
type input "AFM"
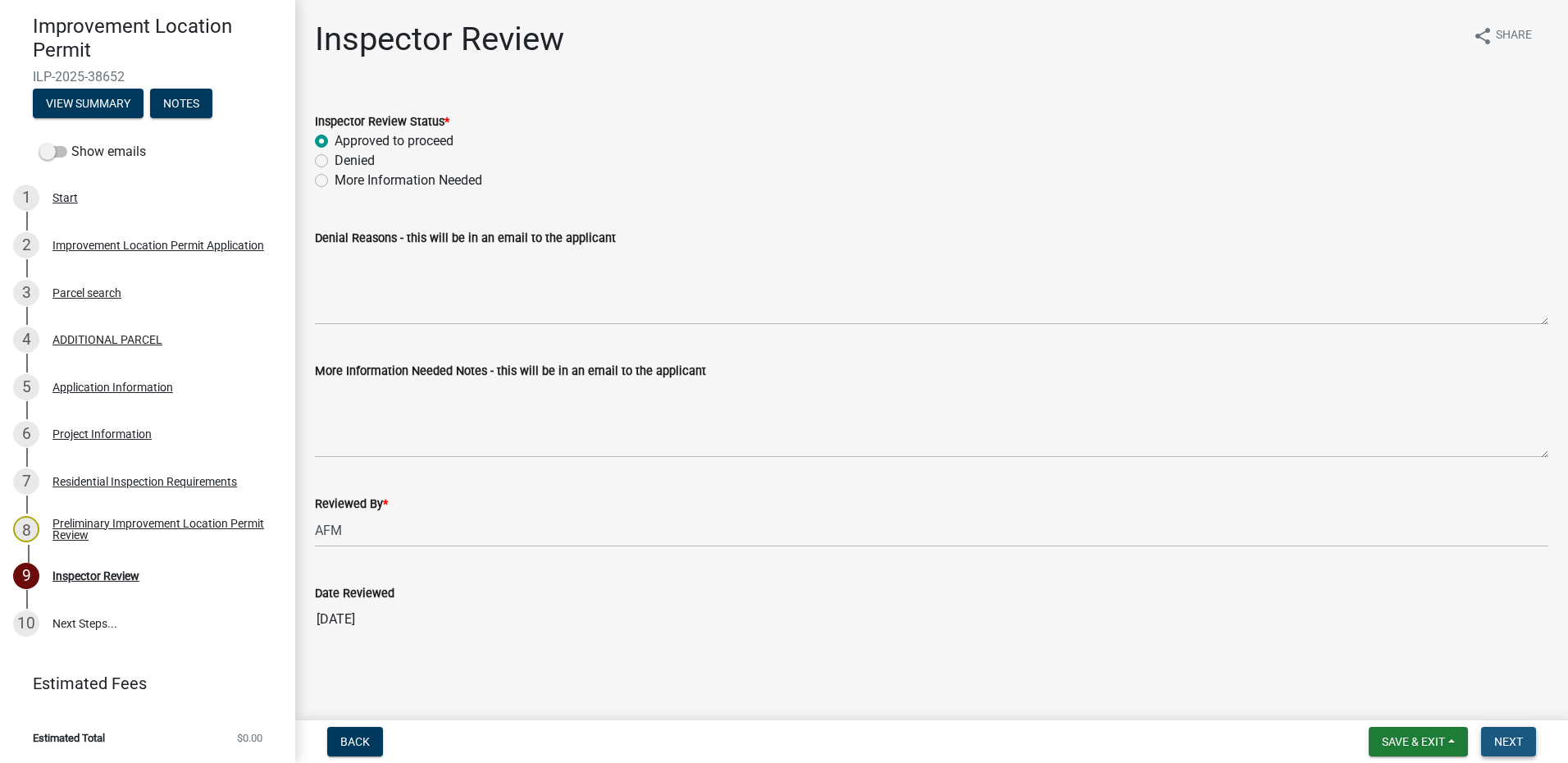
click at [1487, 733] on button "Next" at bounding box center [1508, 742] width 55 height 30
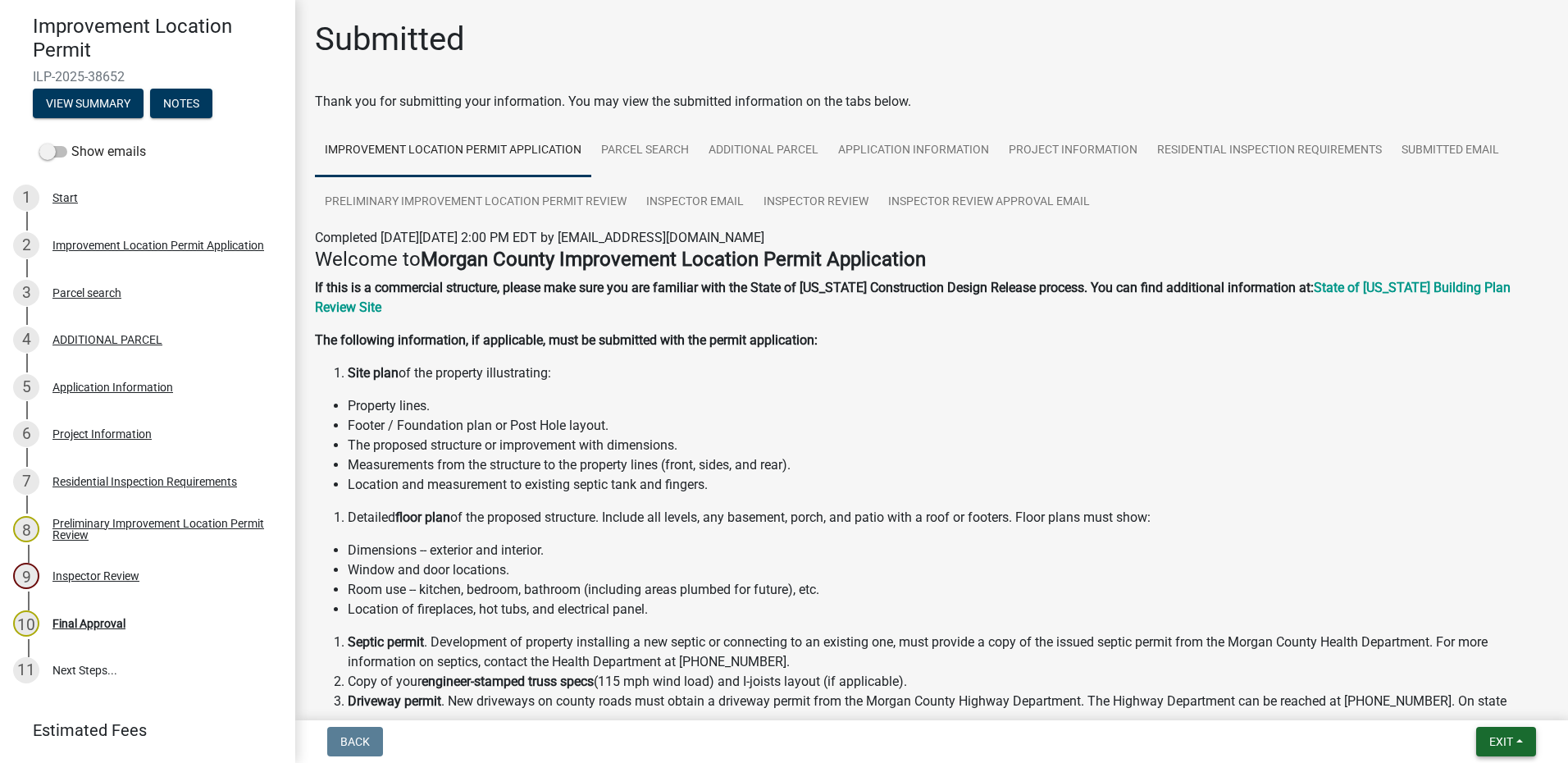
click at [1522, 745] on button "Exit" at bounding box center [1506, 742] width 60 height 30
click at [1481, 694] on button "Save & Exit" at bounding box center [1471, 698] width 132 height 39
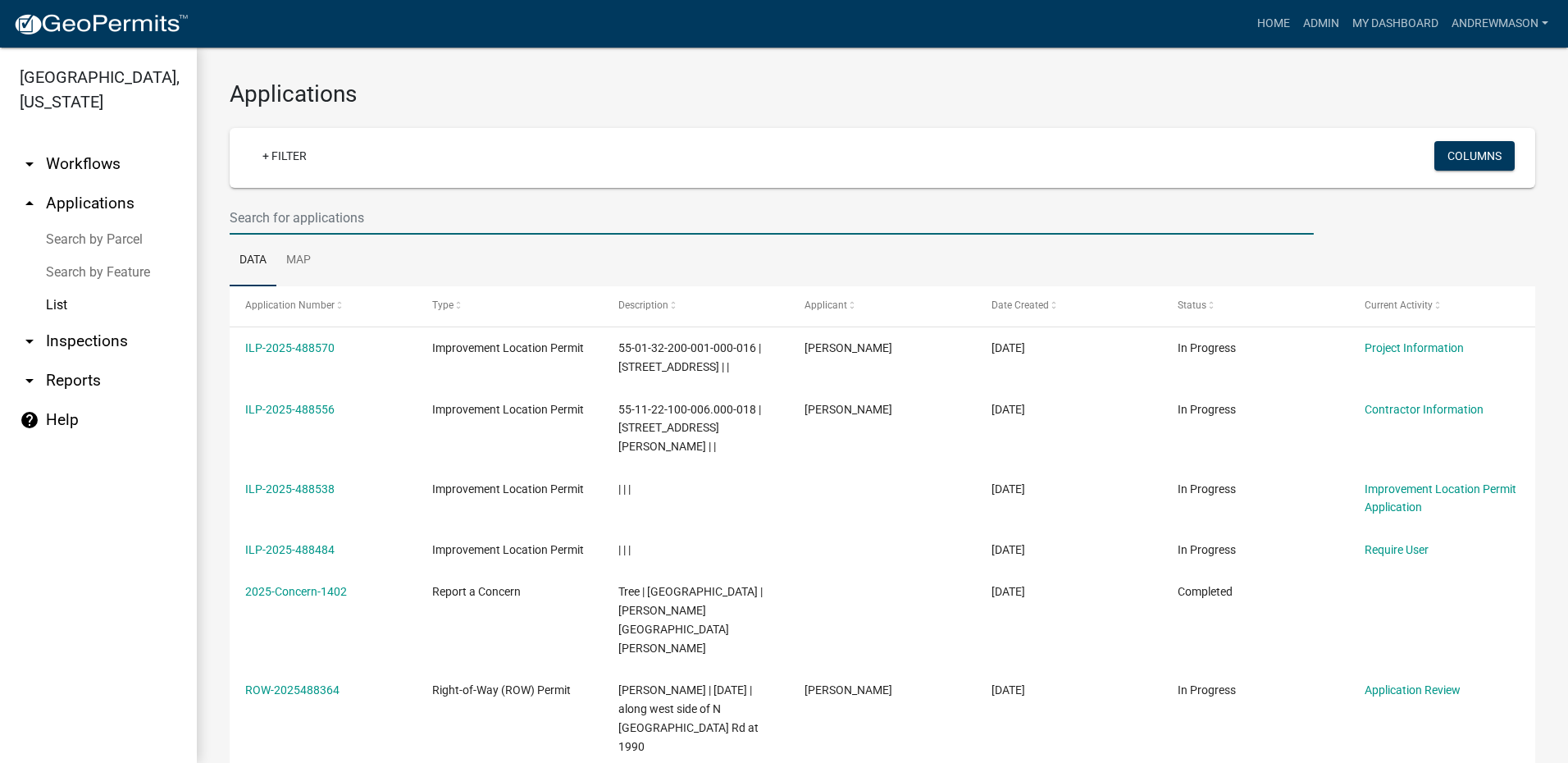
click at [334, 216] on input "text" at bounding box center [771, 218] width 1084 height 33
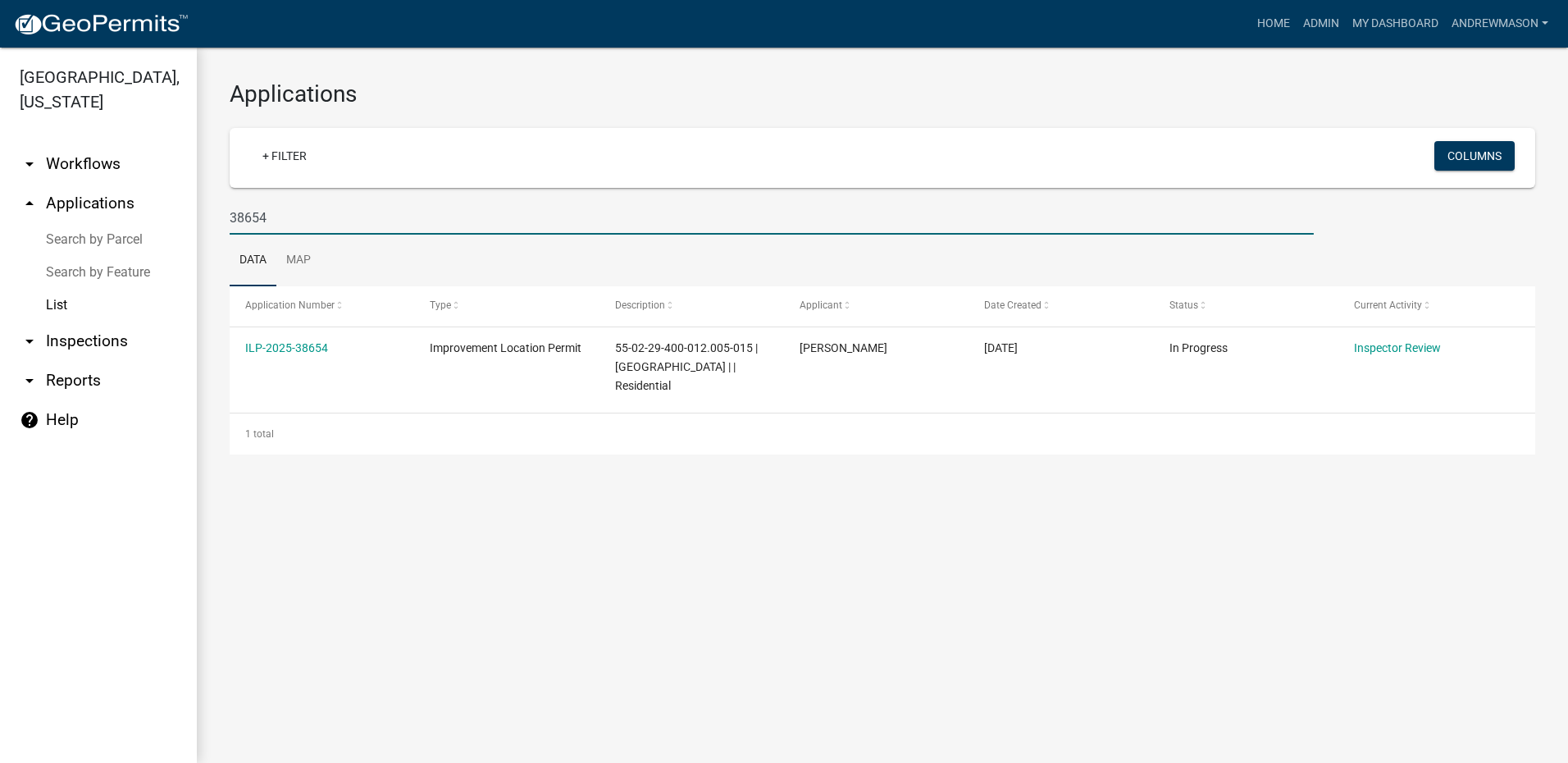
type input "38654"
click at [296, 346] on link "ILP-2025-38654" at bounding box center [286, 348] width 83 height 13
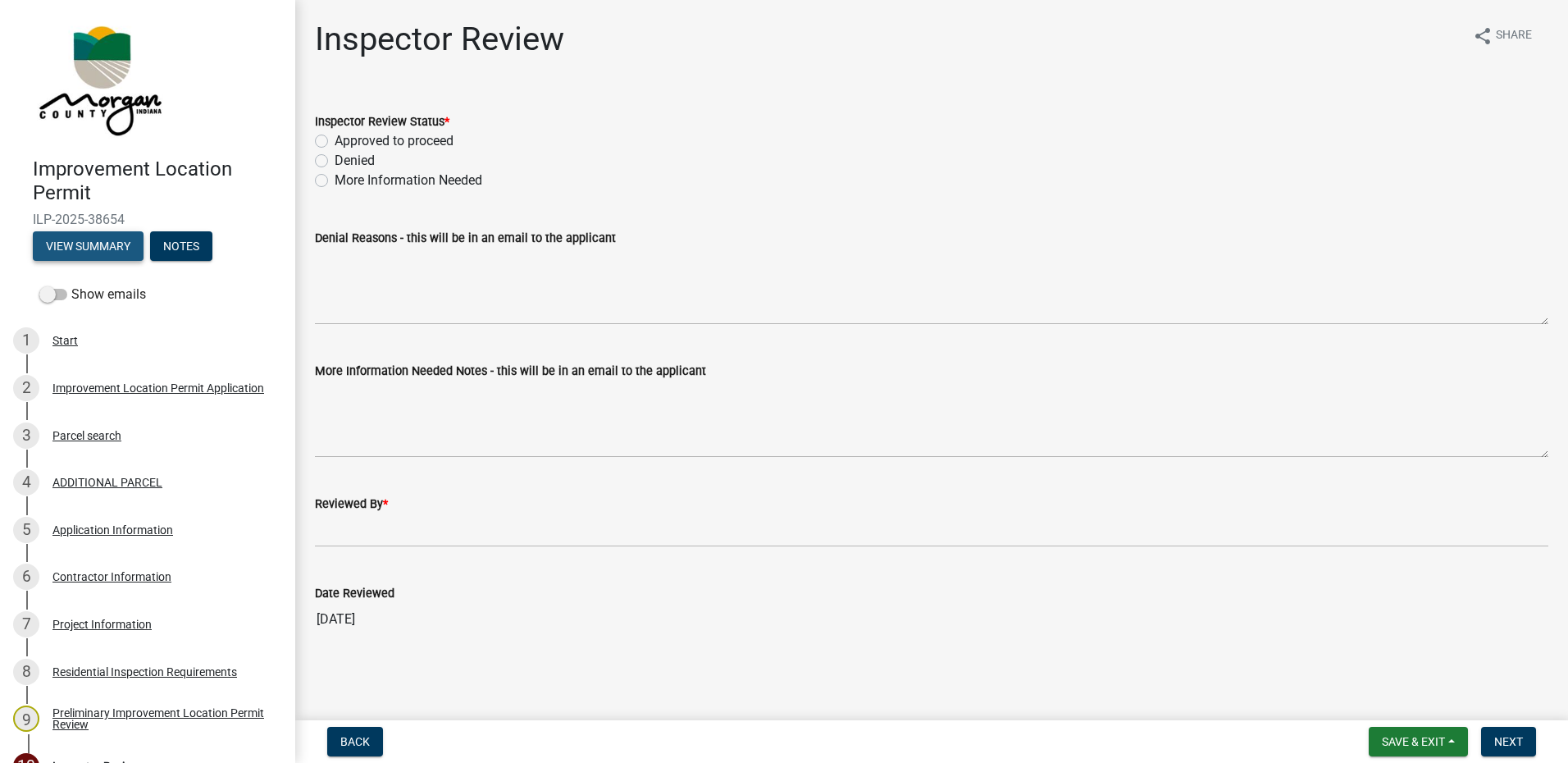
click at [82, 236] on button "View Summary" at bounding box center [87, 246] width 110 height 30
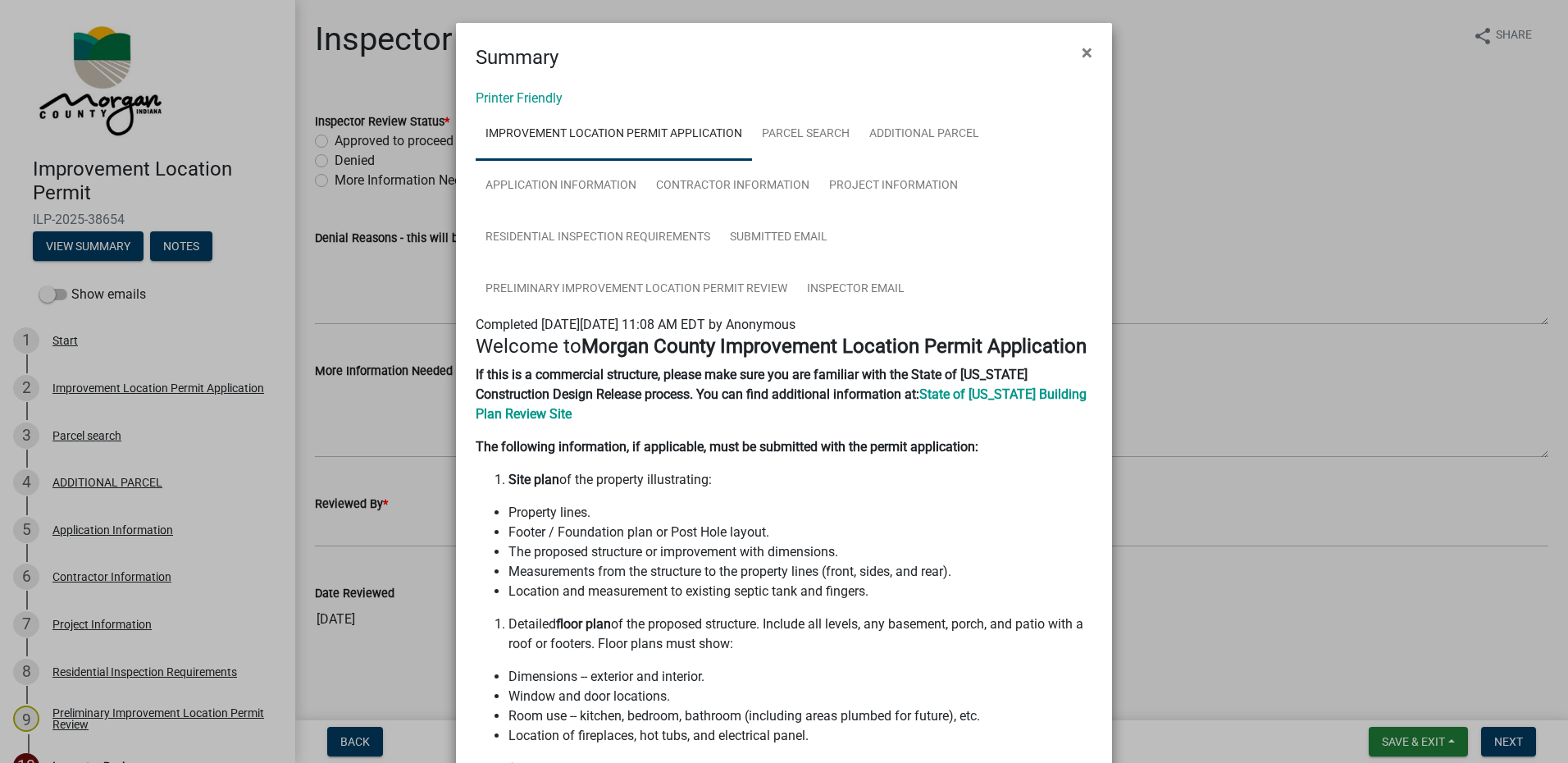
click at [1083, 52] on span "×" at bounding box center [1087, 52] width 10 height 23
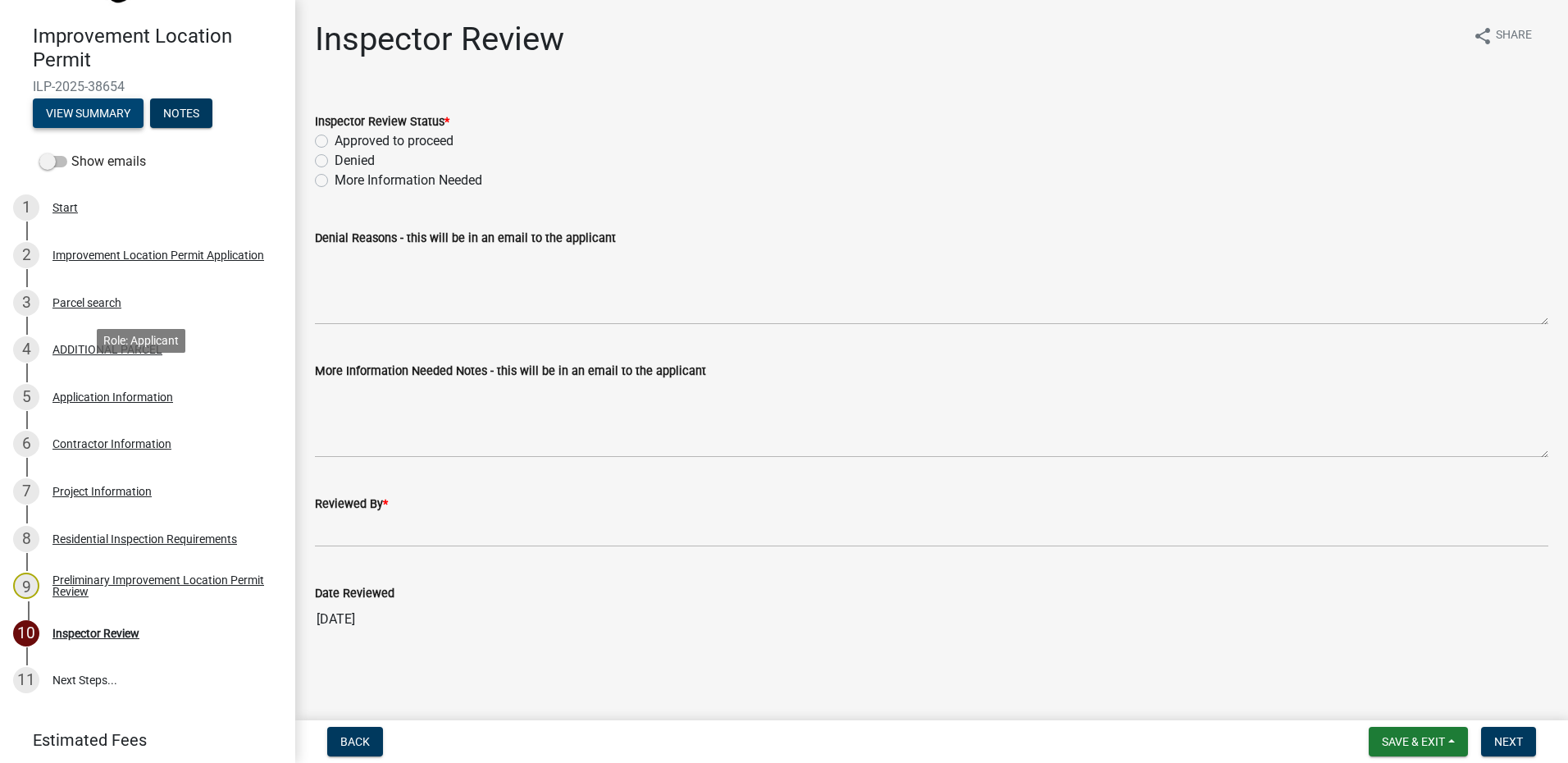
scroll to position [164, 0]
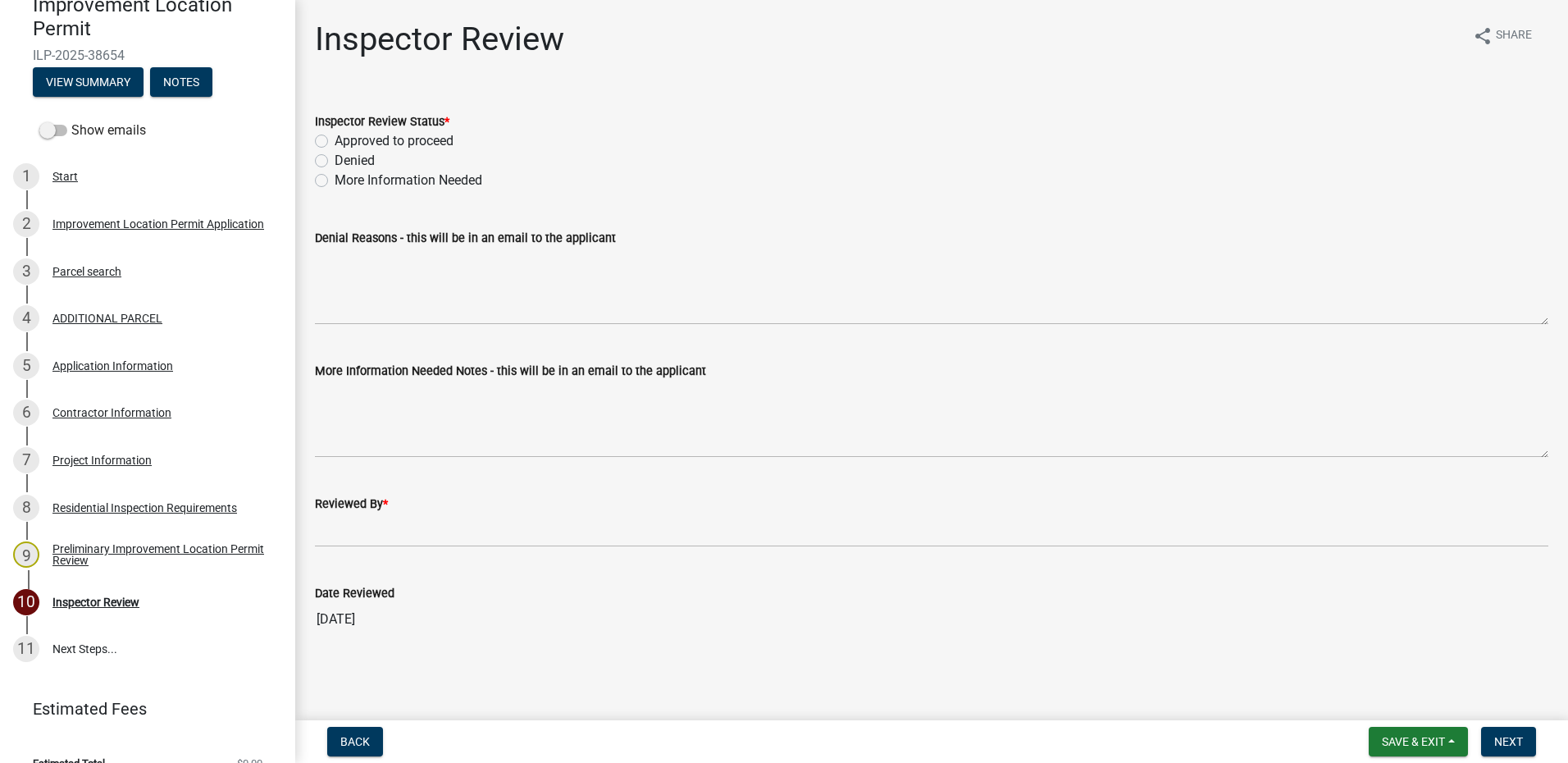
click at [128, 363] on div "Application Information" at bounding box center [113, 365] width 121 height 11
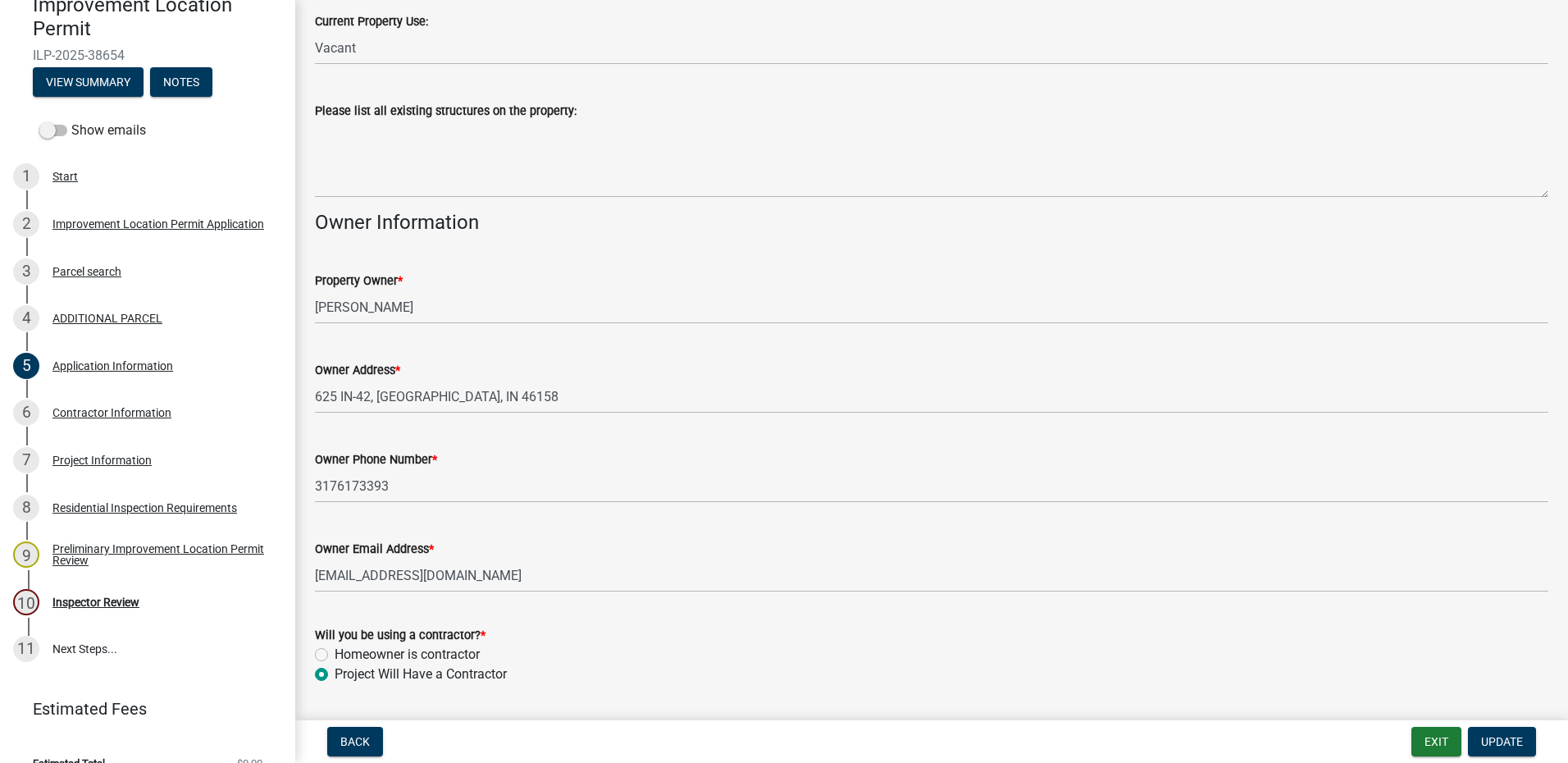
scroll to position [637, 0]
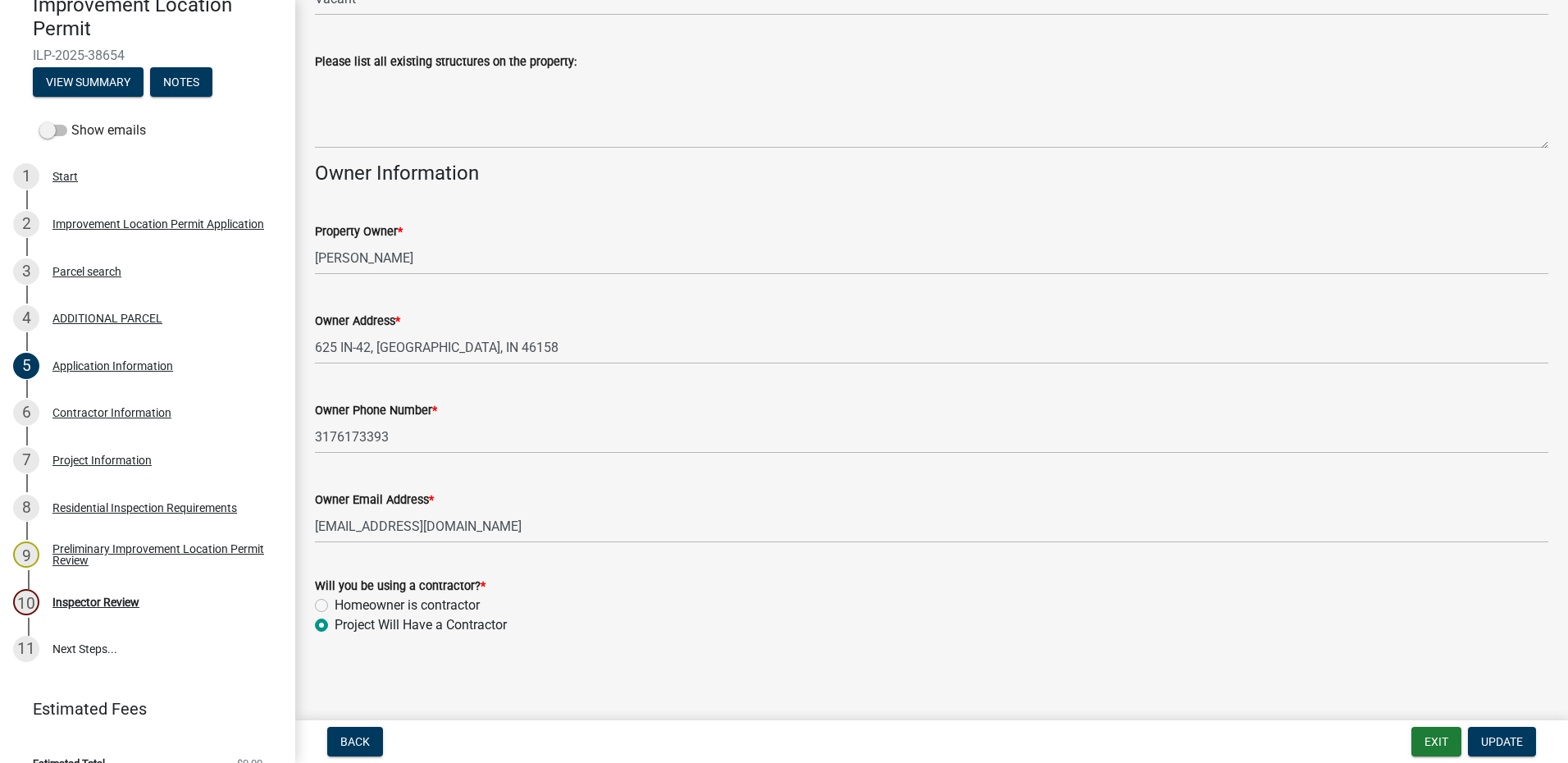
click at [109, 409] on div "Contractor Information" at bounding box center [112, 413] width 119 height 11
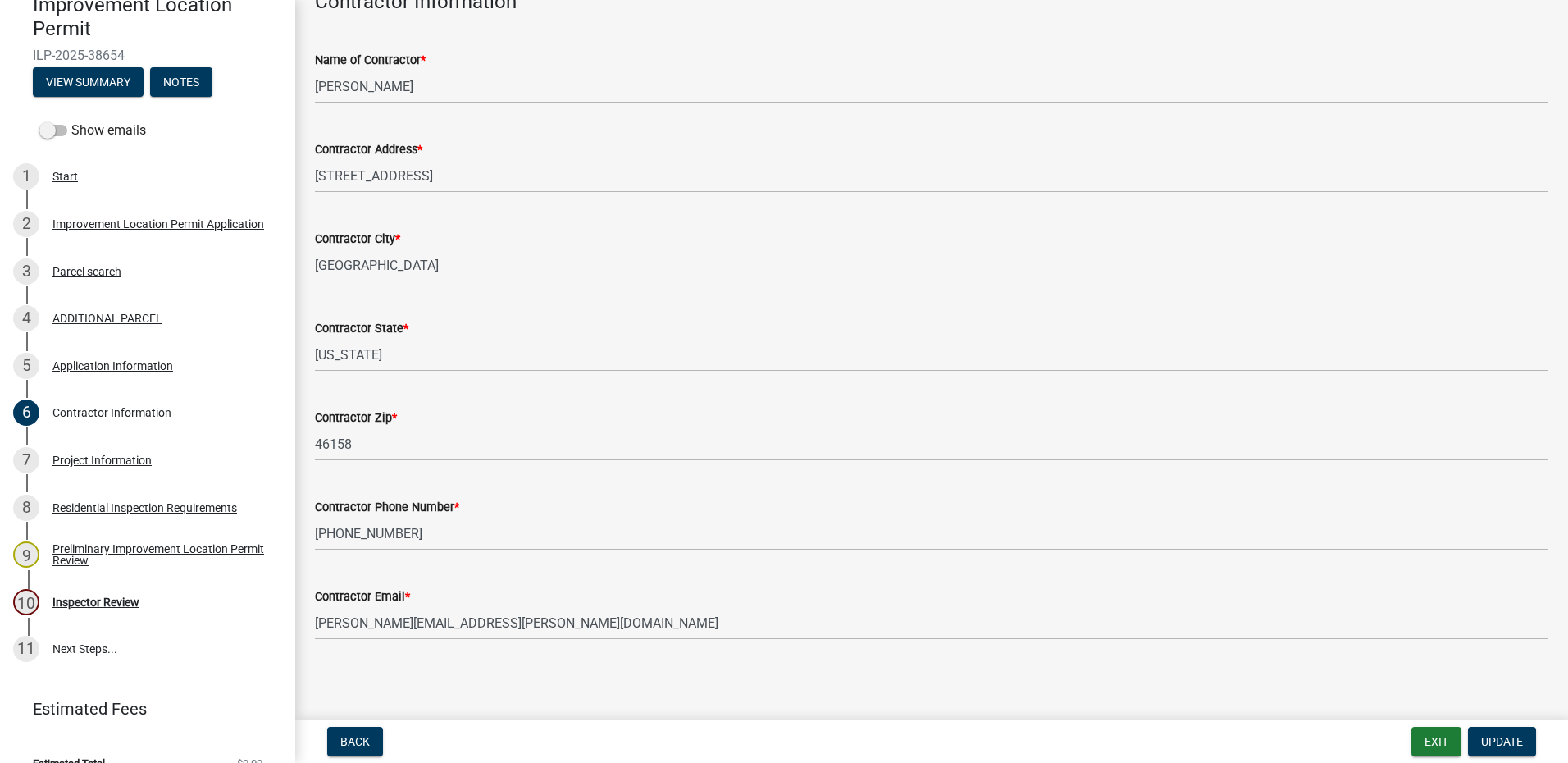
scroll to position [105, 0]
click at [103, 463] on div "Project Information" at bounding box center [102, 460] width 99 height 11
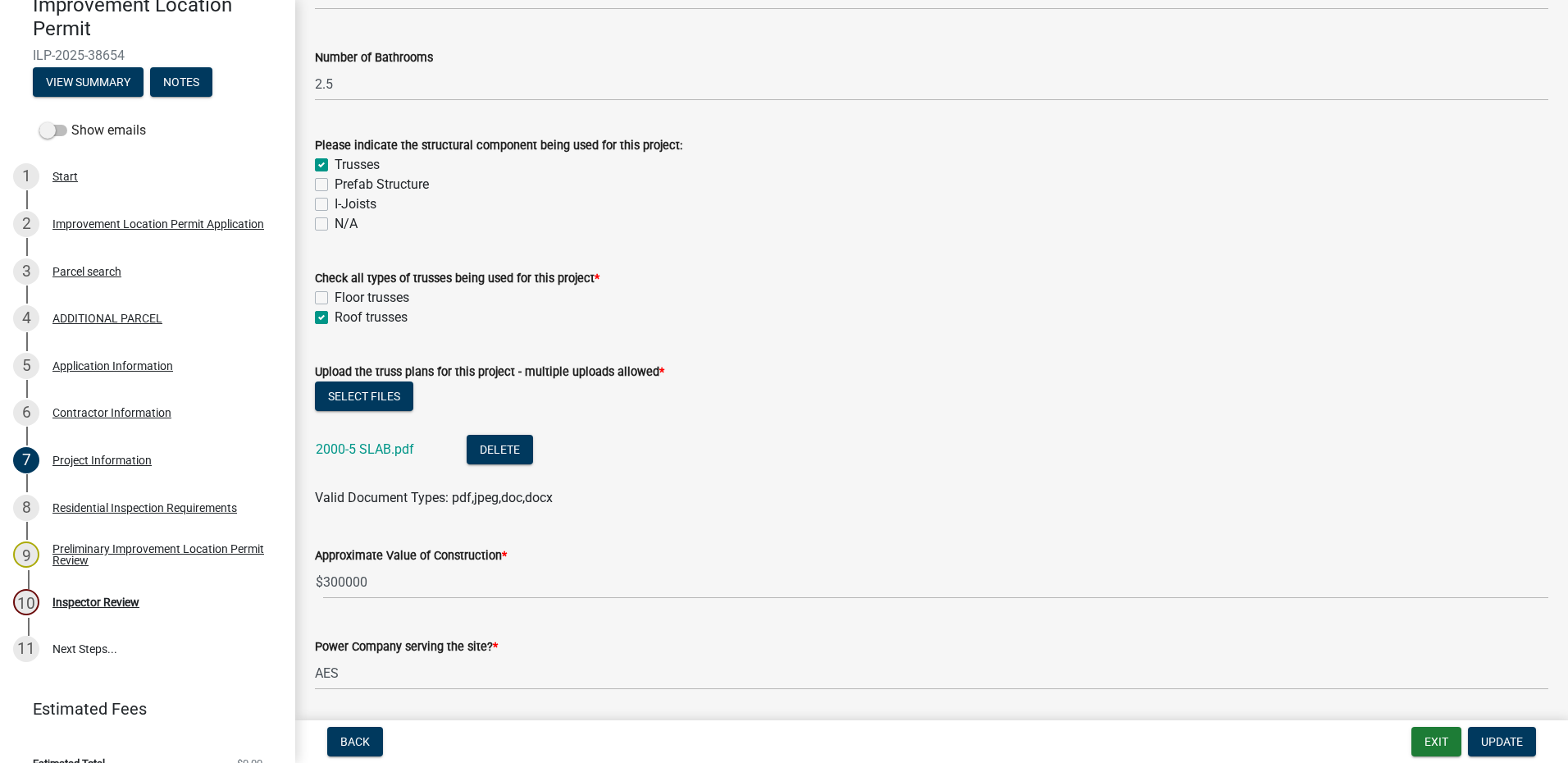
scroll to position [1476, 0]
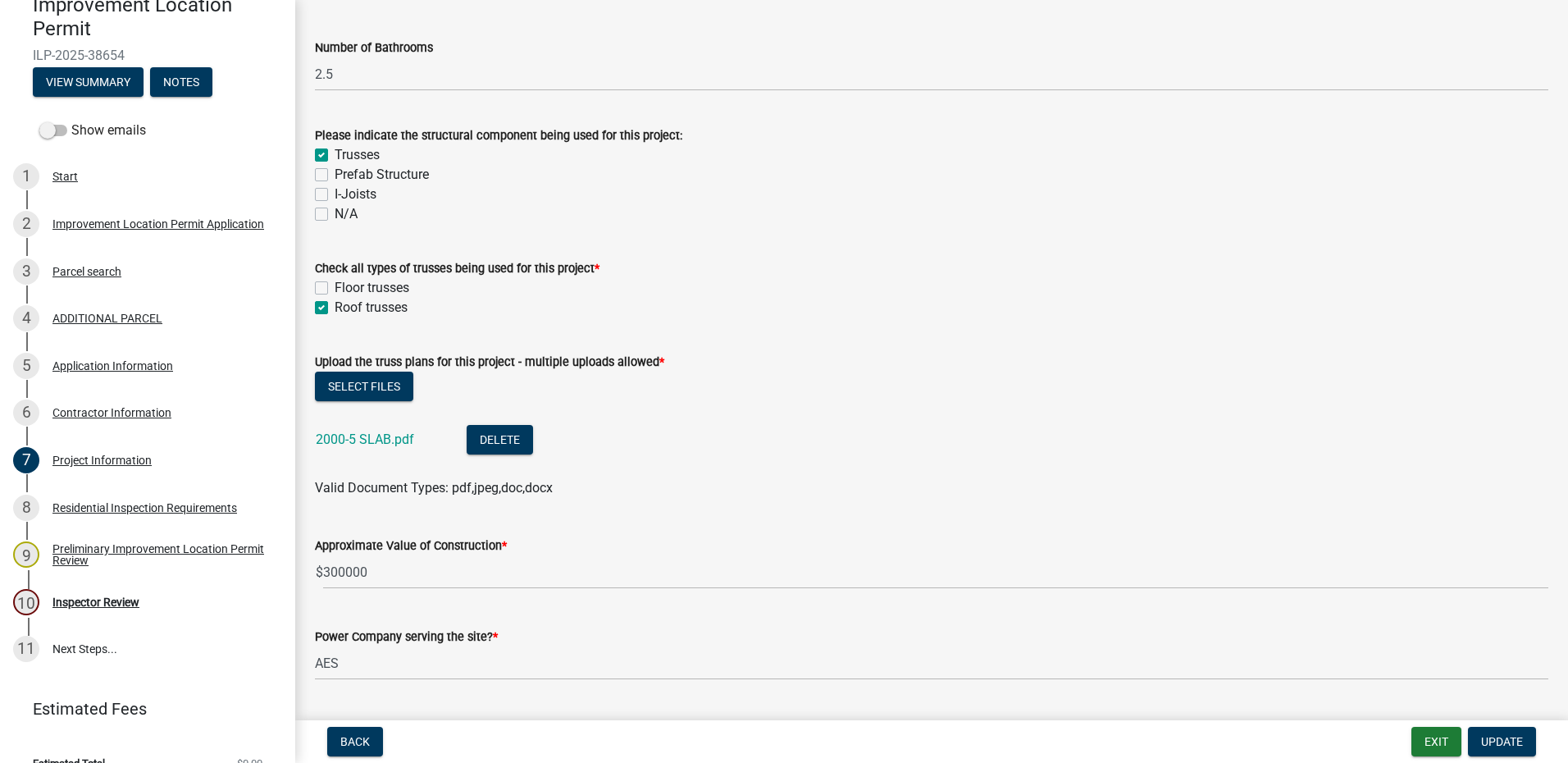
click at [390, 435] on link "2000-5 SLAB.pdf" at bounding box center [365, 439] width 98 height 16
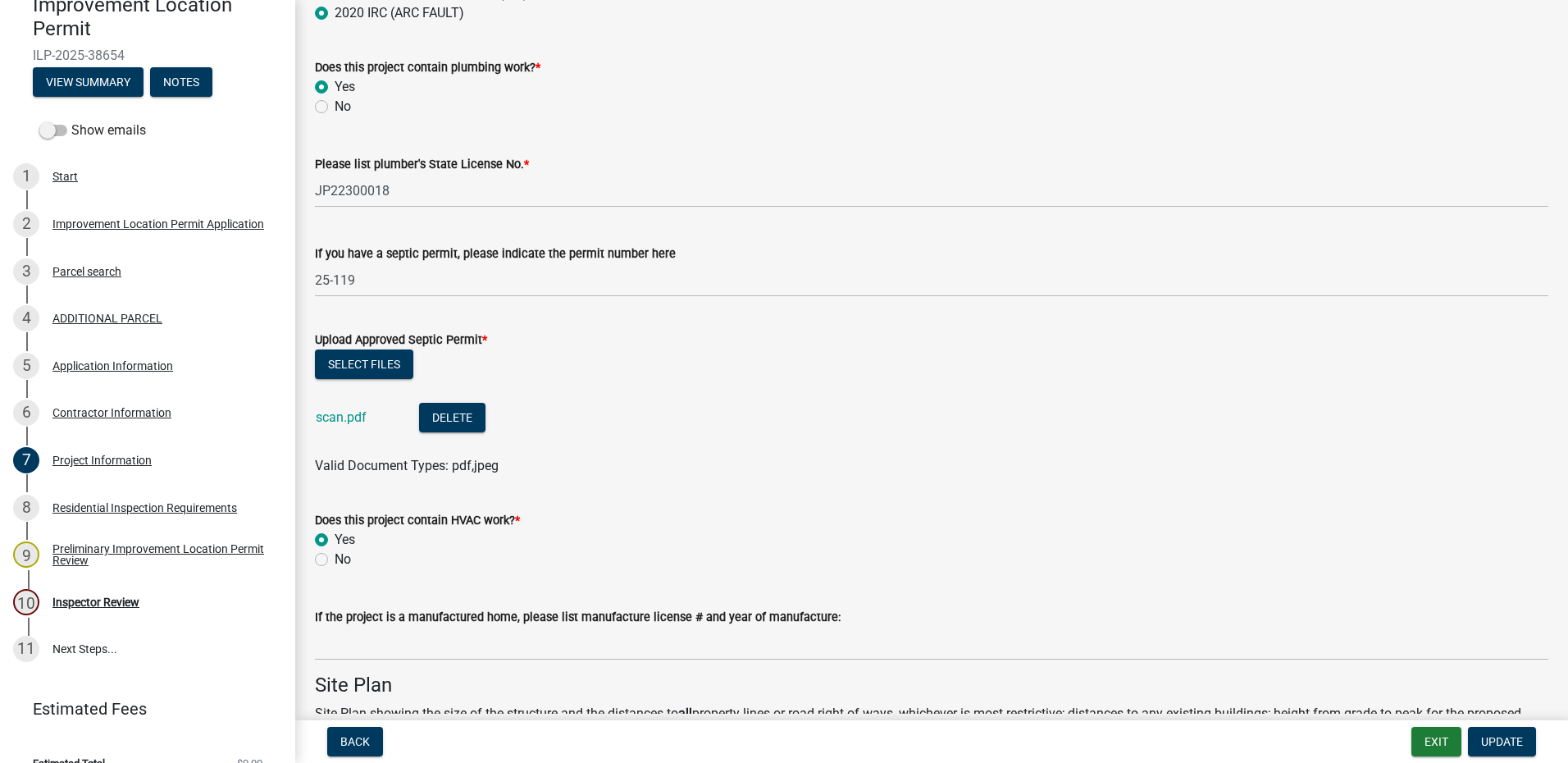
scroll to position [2870, 0]
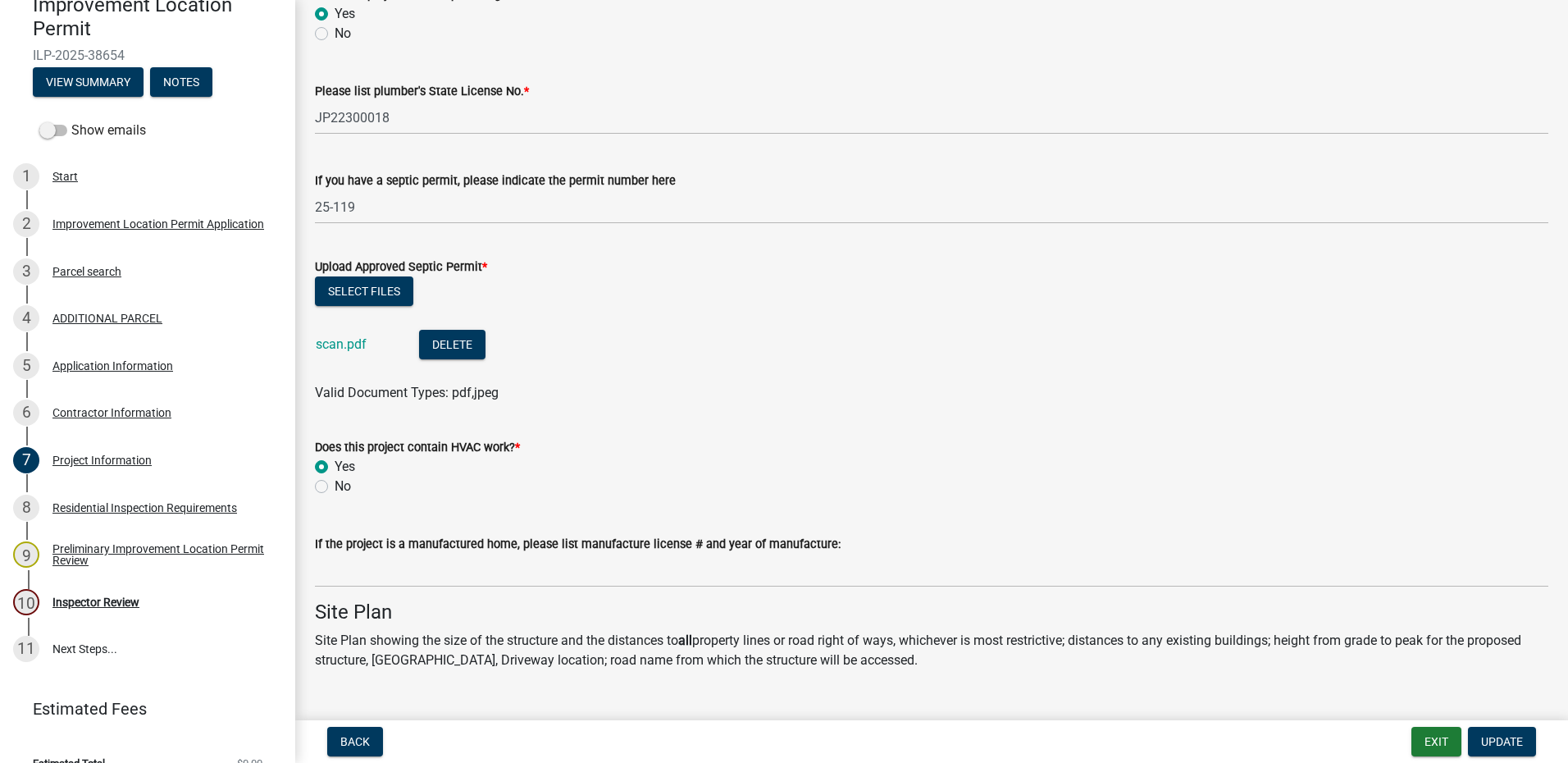
click at [331, 340] on link "scan.pdf" at bounding box center [341, 344] width 51 height 16
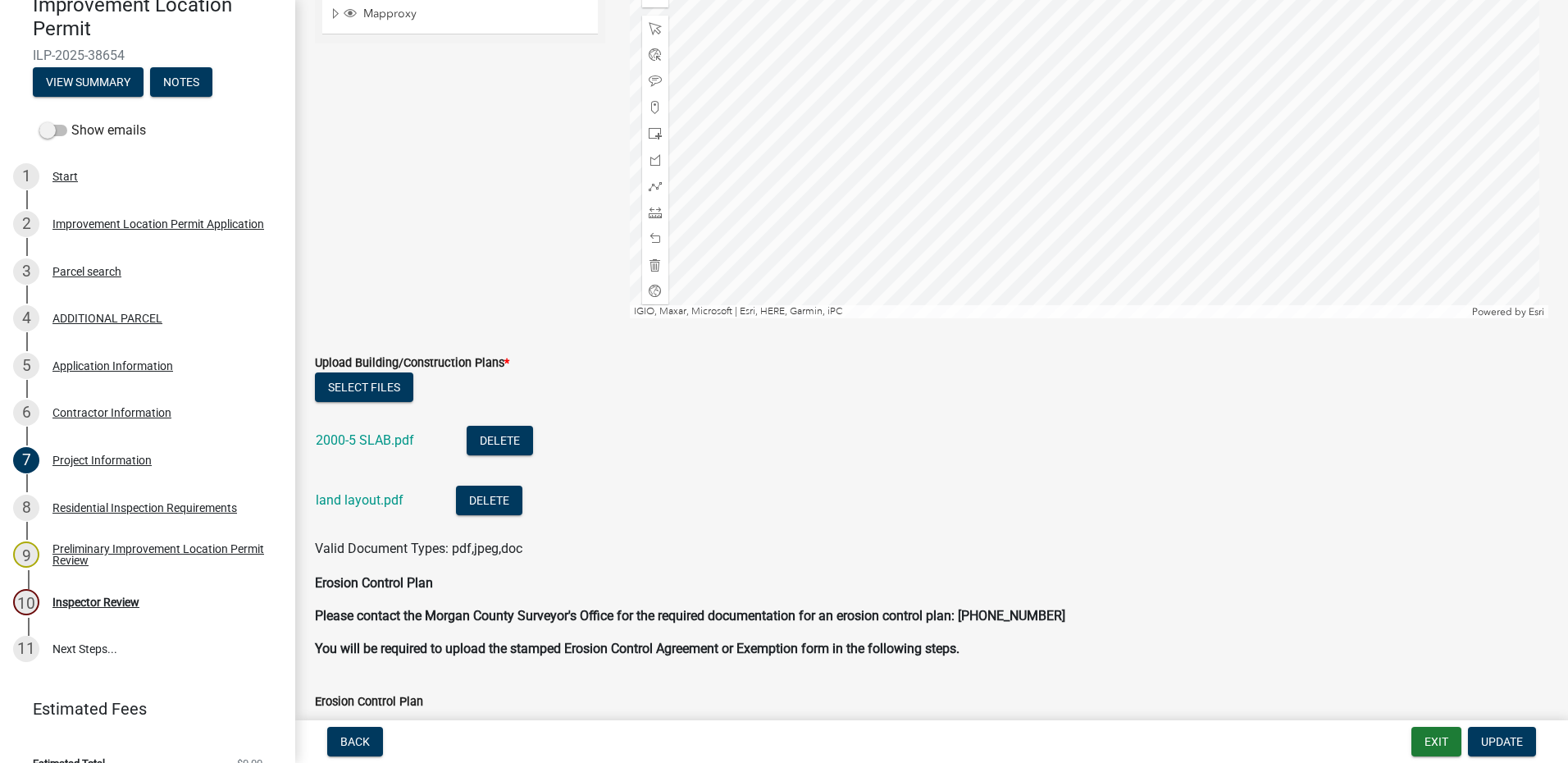
scroll to position [3936, 0]
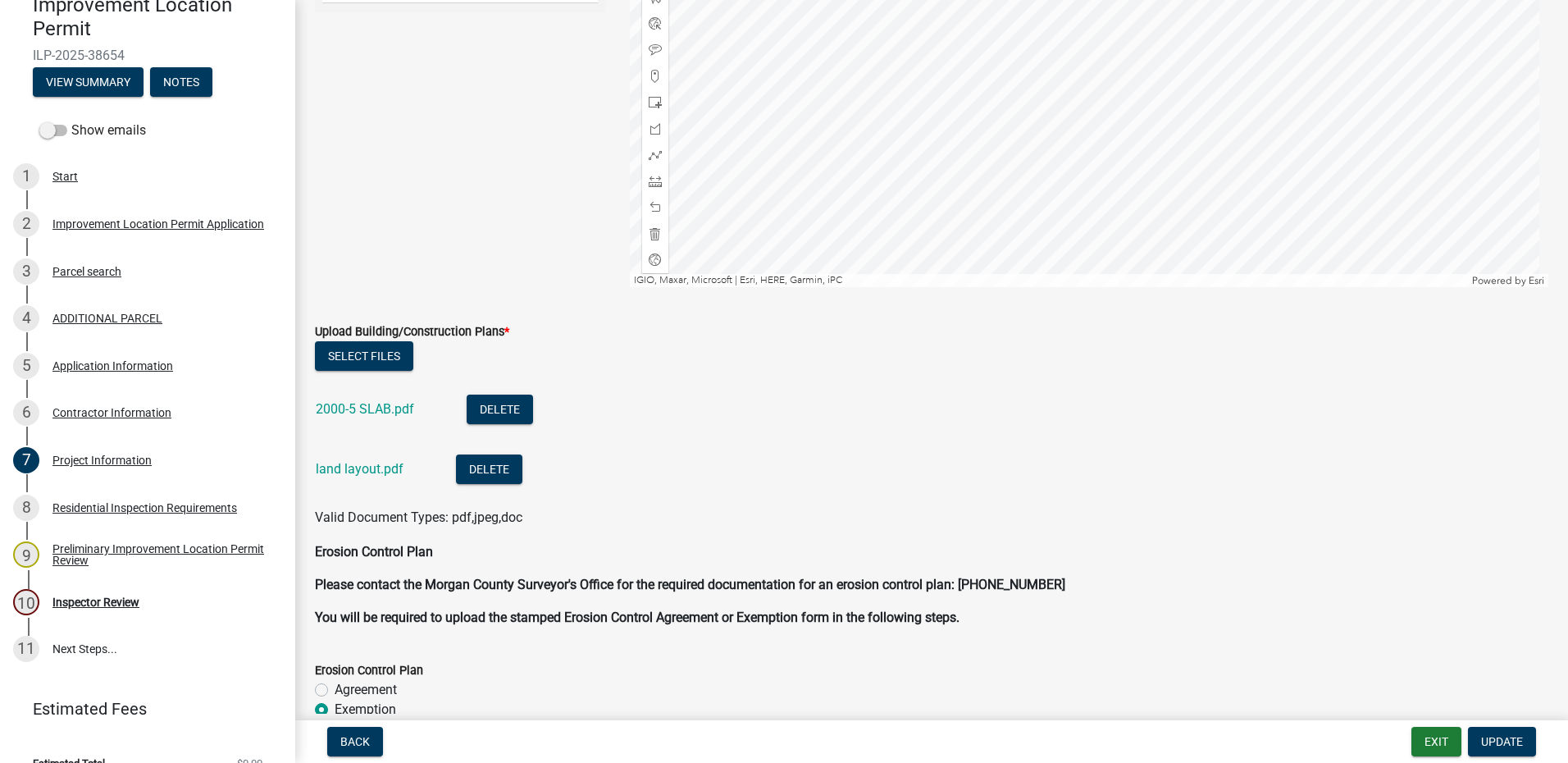
click at [373, 465] on link "land layout.pdf" at bounding box center [360, 468] width 88 height 16
click at [389, 414] on link "2000-5 SLAB.pdf" at bounding box center [365, 409] width 98 height 16
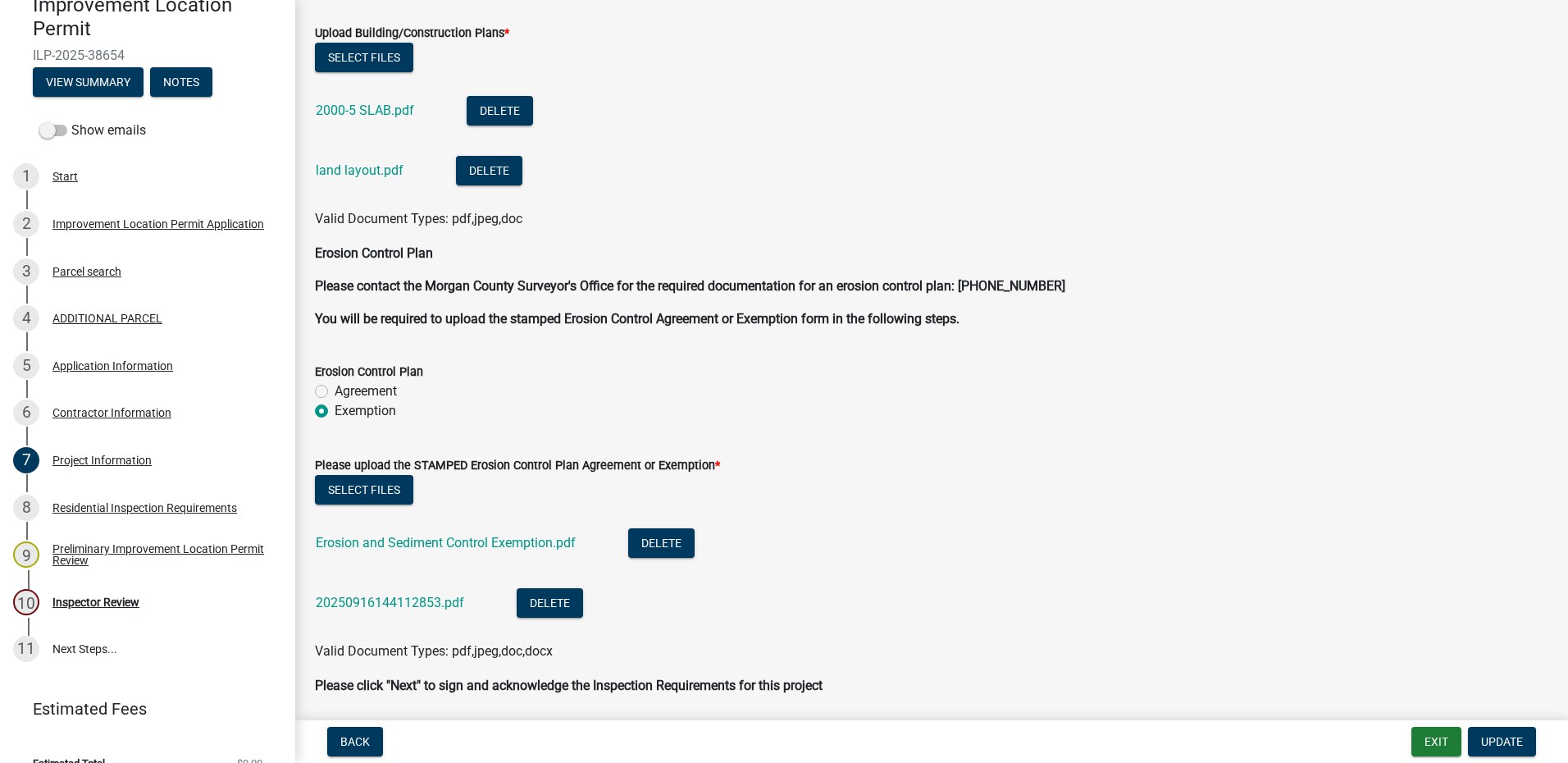
scroll to position [4264, 0]
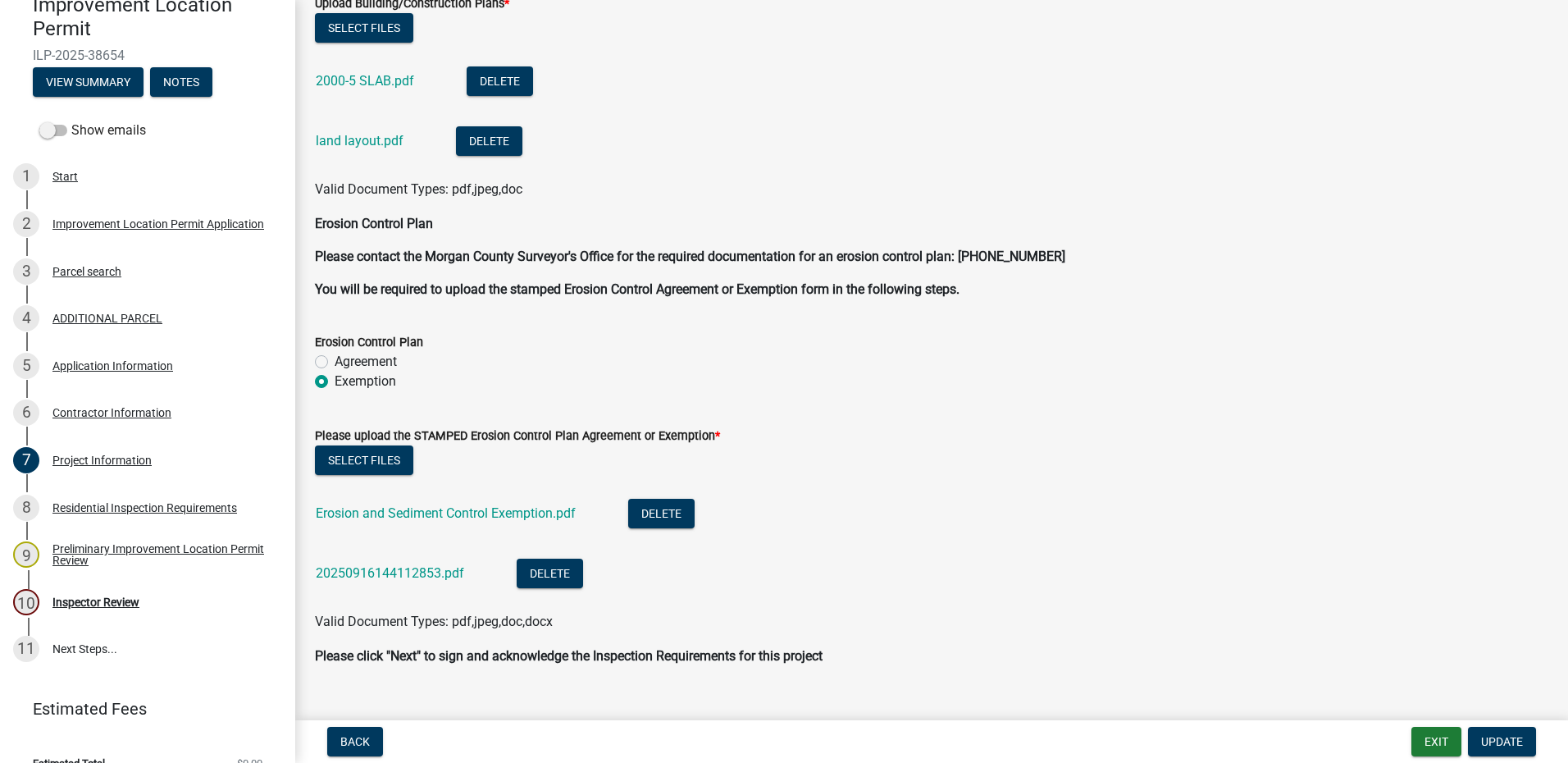
click at [453, 515] on link "Erosion and Sediment Control Exemption.pdf" at bounding box center [446, 513] width 260 height 16
click at [389, 572] on link "20250916144112853.pdf" at bounding box center [390, 572] width 148 height 16
click at [79, 603] on div "Inspector Review" at bounding box center [96, 602] width 87 height 11
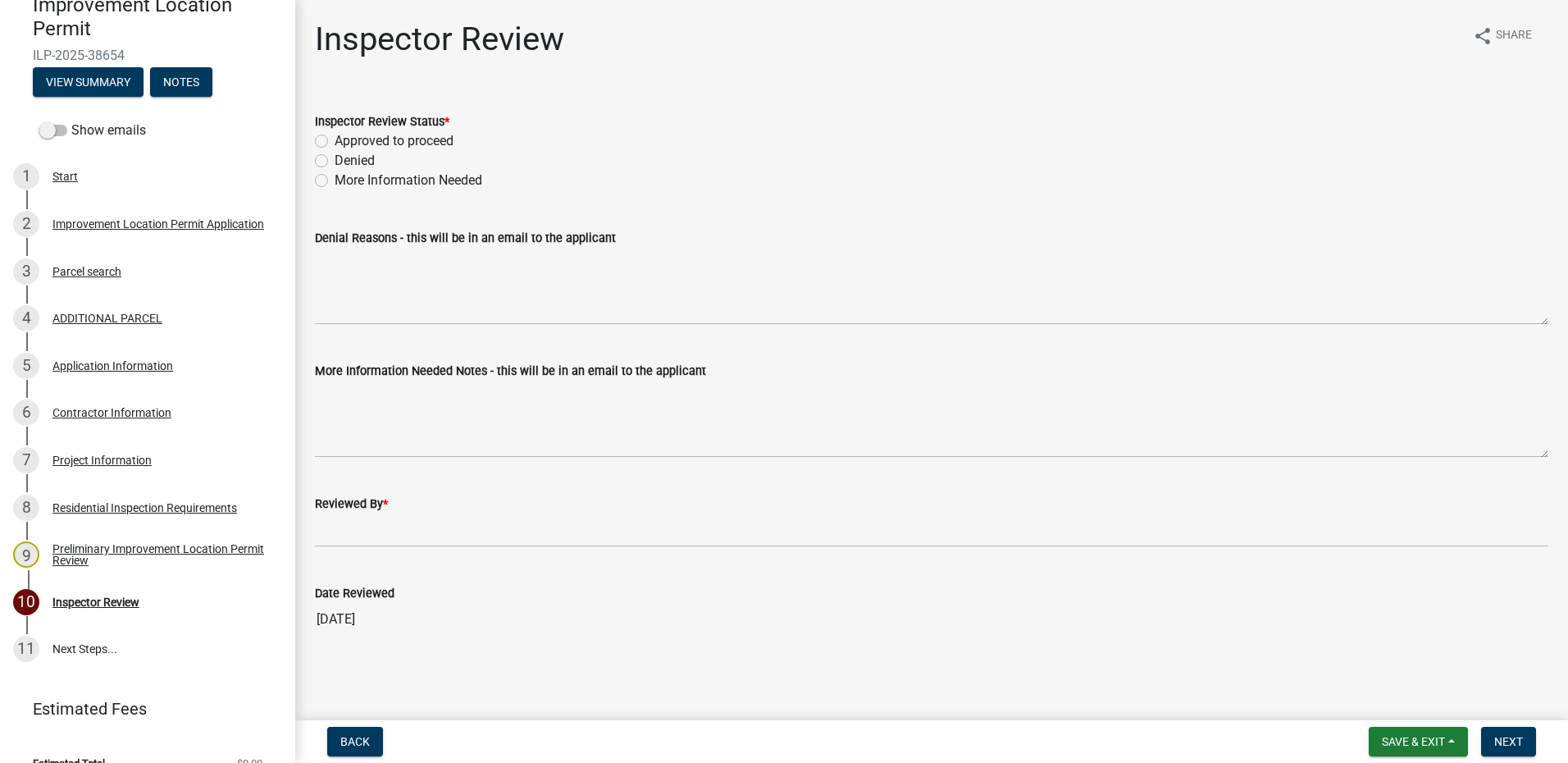
click at [335, 181] on label "More Information Needed" at bounding box center [408, 180] width 147 height 19
click at [335, 181] on input "More Information Needed" at bounding box center [339, 175] width 10 height 10
radio input "true"
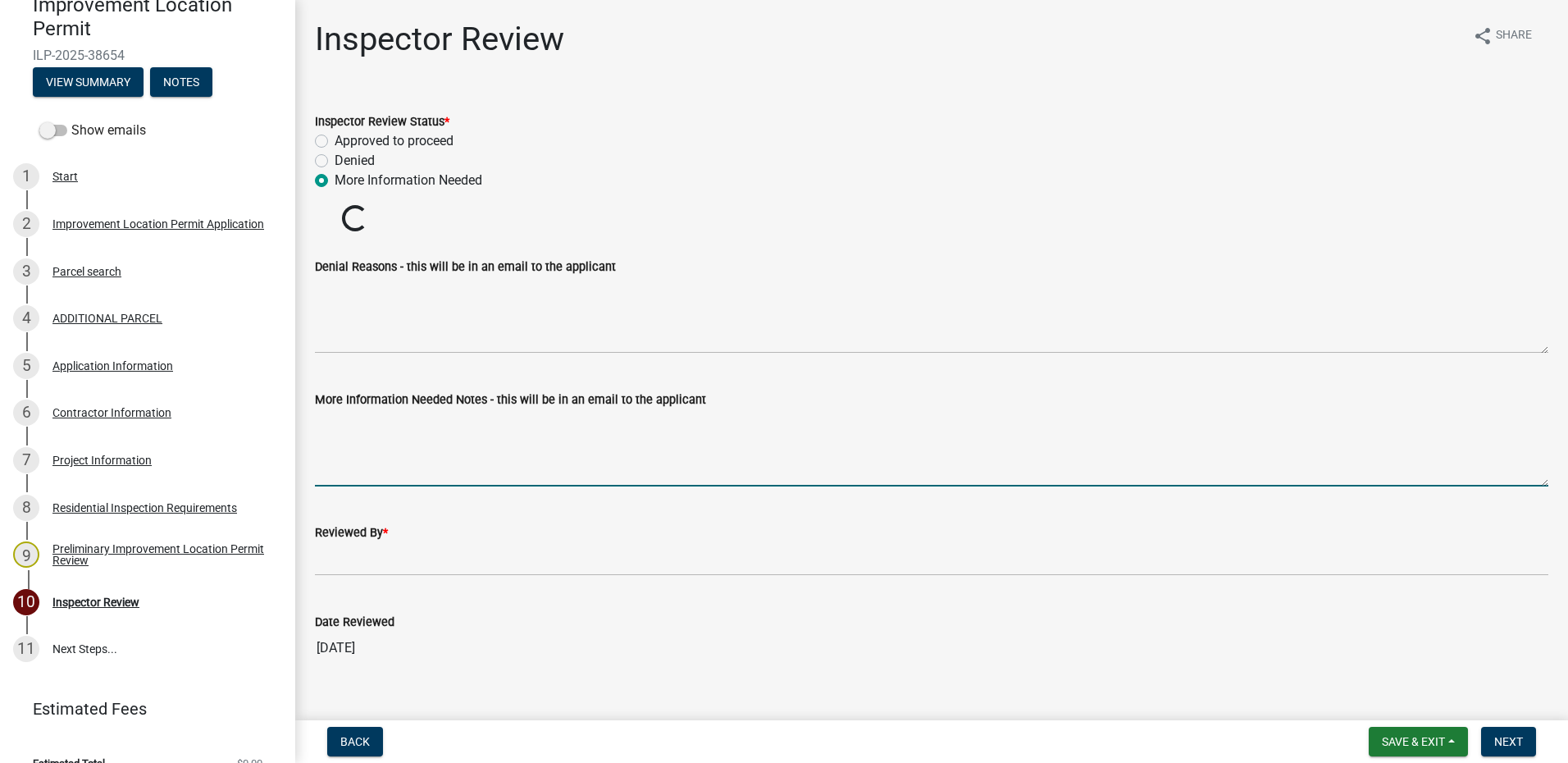
click at [400, 438] on textarea "More Information Needed Notes - this will be in an email to the applicant" at bounding box center [932, 447] width 1233 height 77
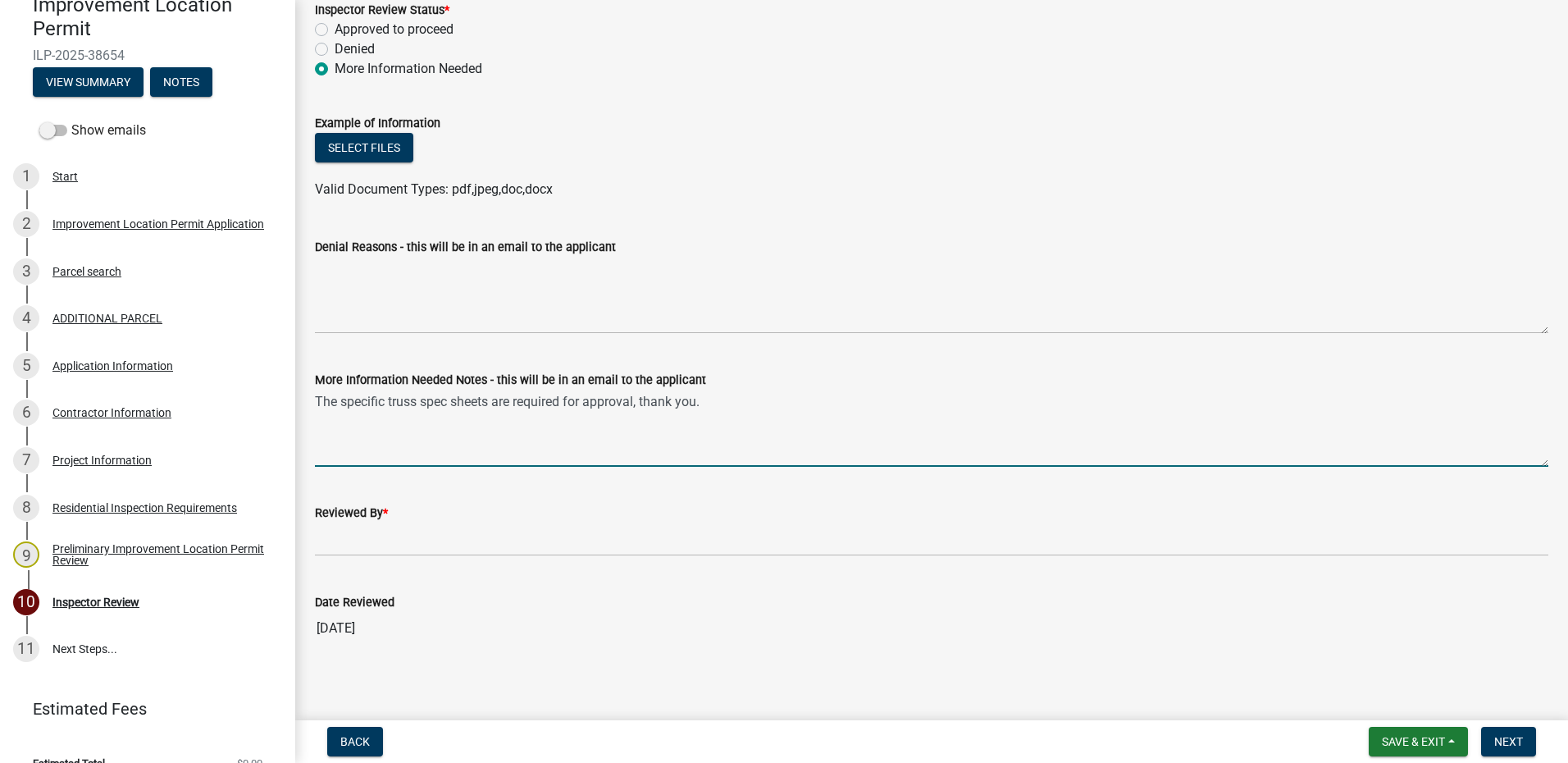
scroll to position [120, 0]
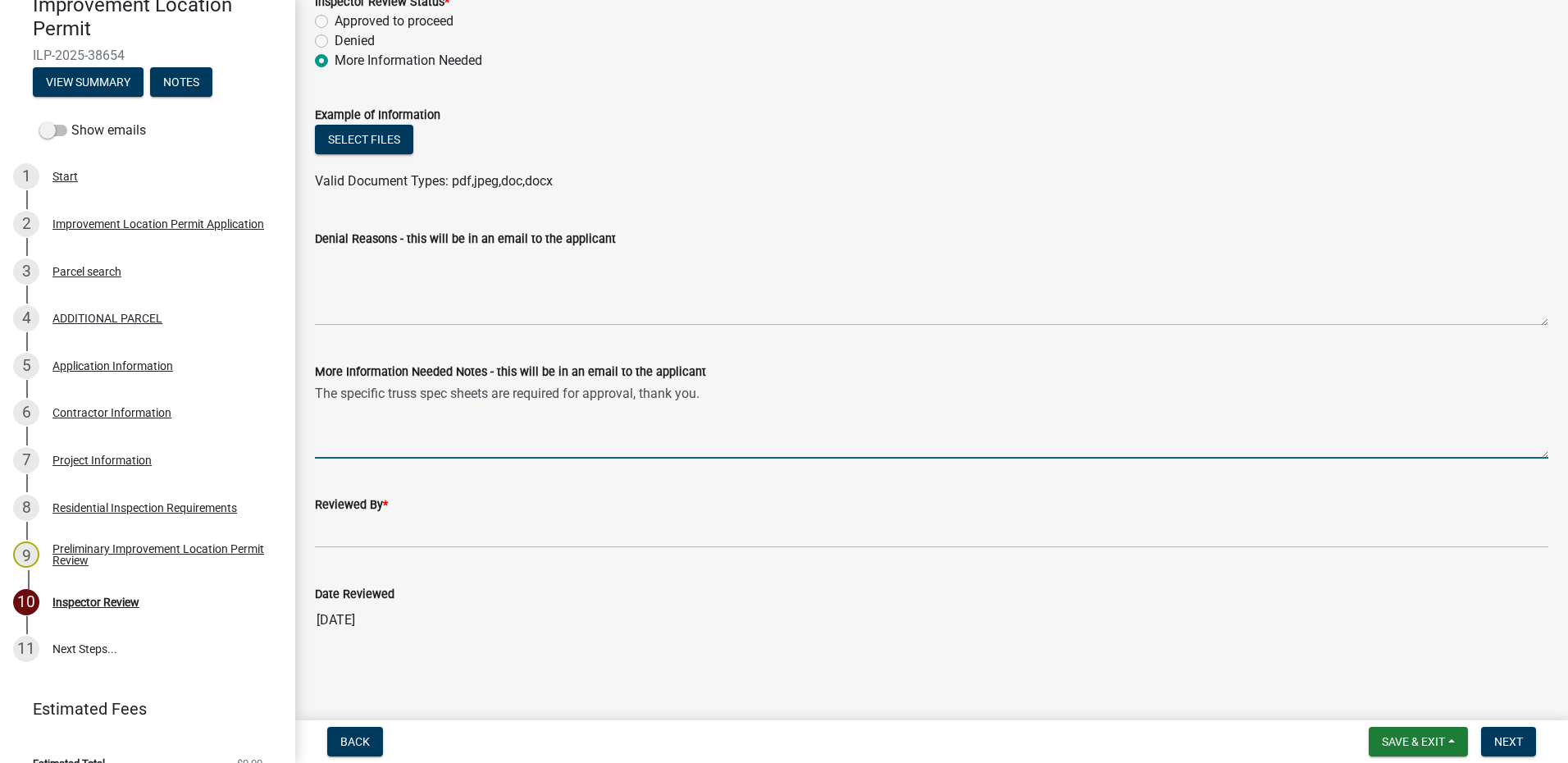
type textarea "The specific truss spec sheets are required for approval, thank you."
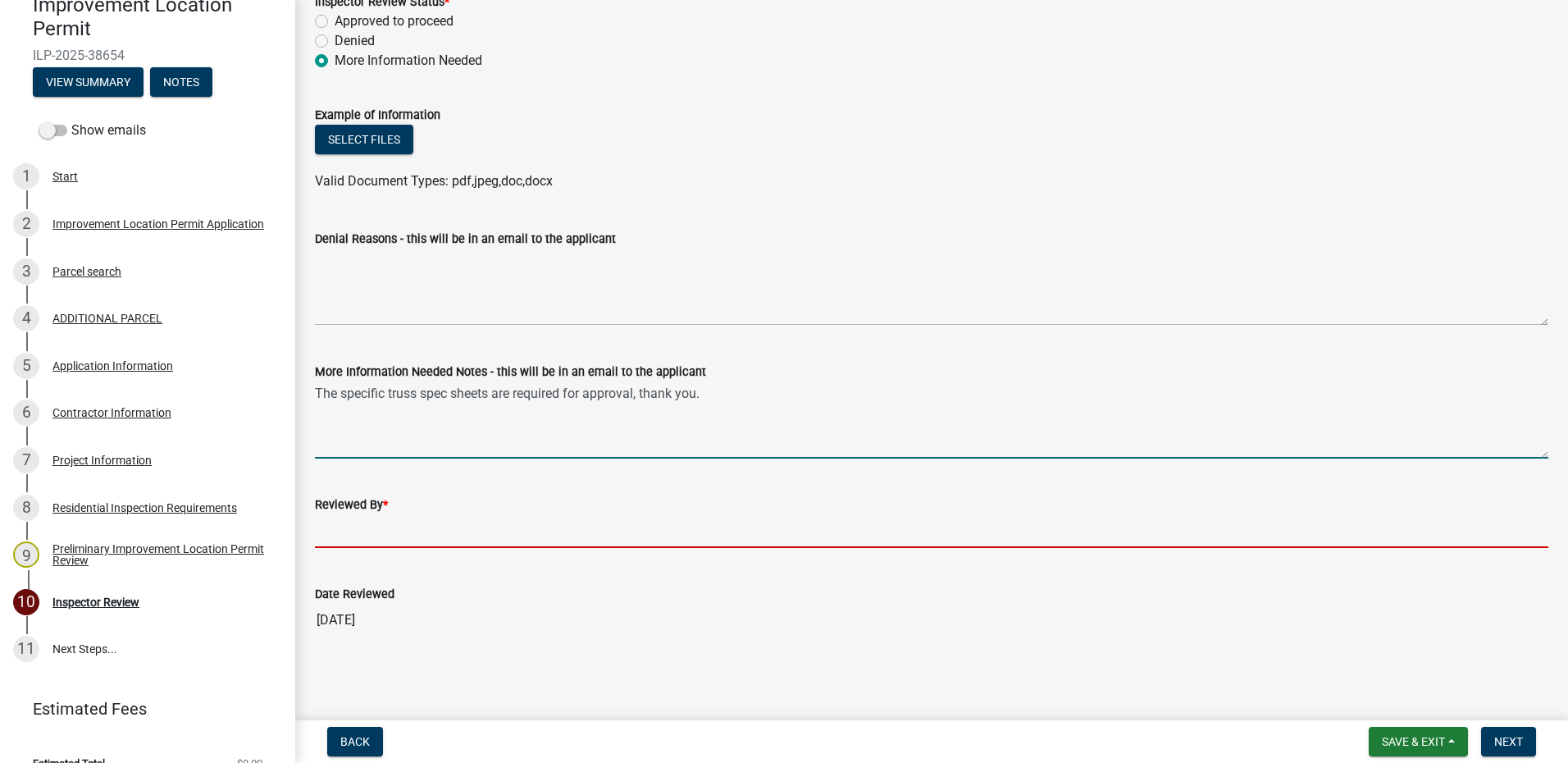
click at [371, 525] on input "Reviewed By *" at bounding box center [932, 531] width 1233 height 33
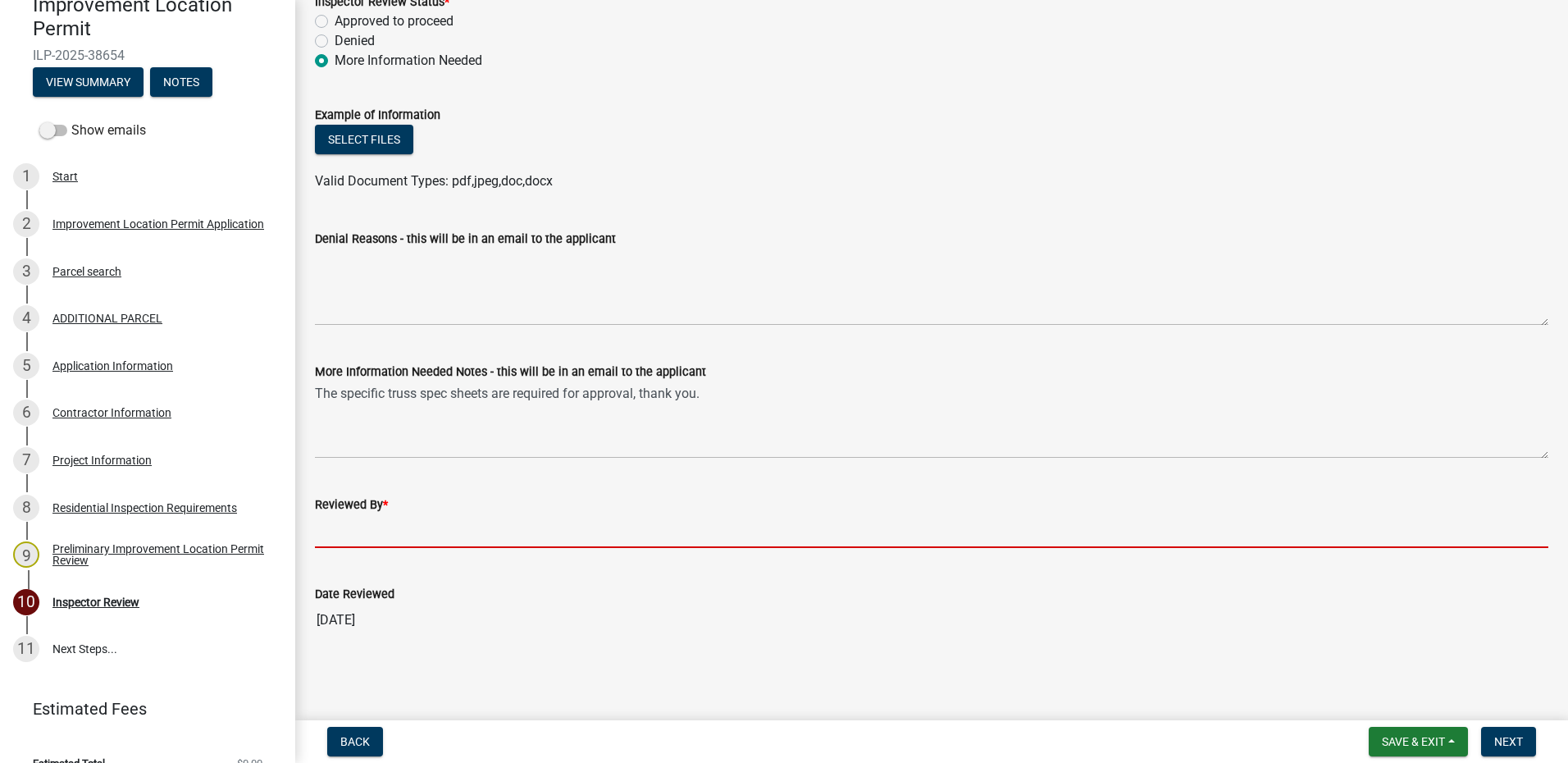
type input "AFM"
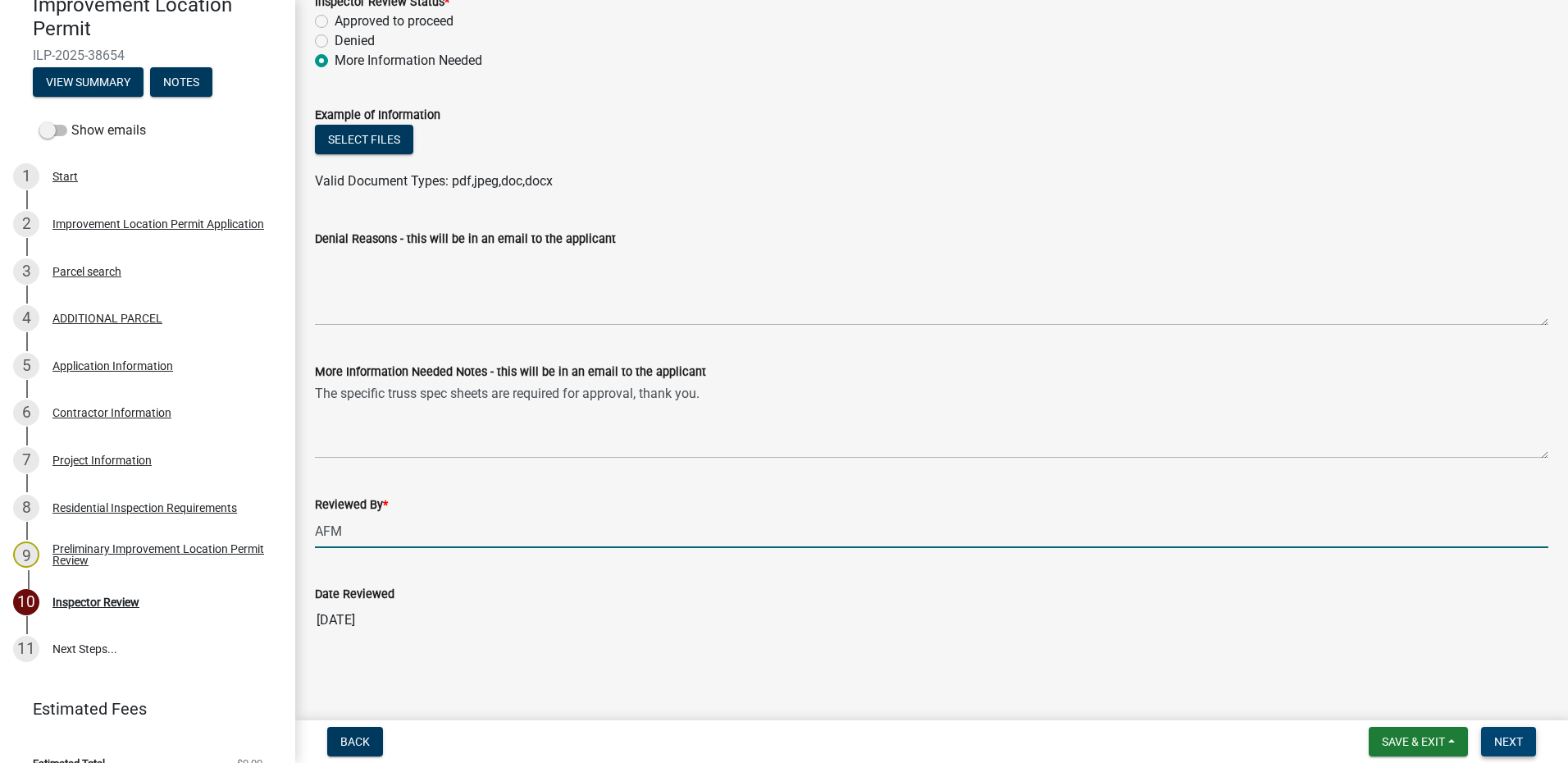
click at [1503, 740] on span "Next" at bounding box center [1509, 742] width 29 height 13
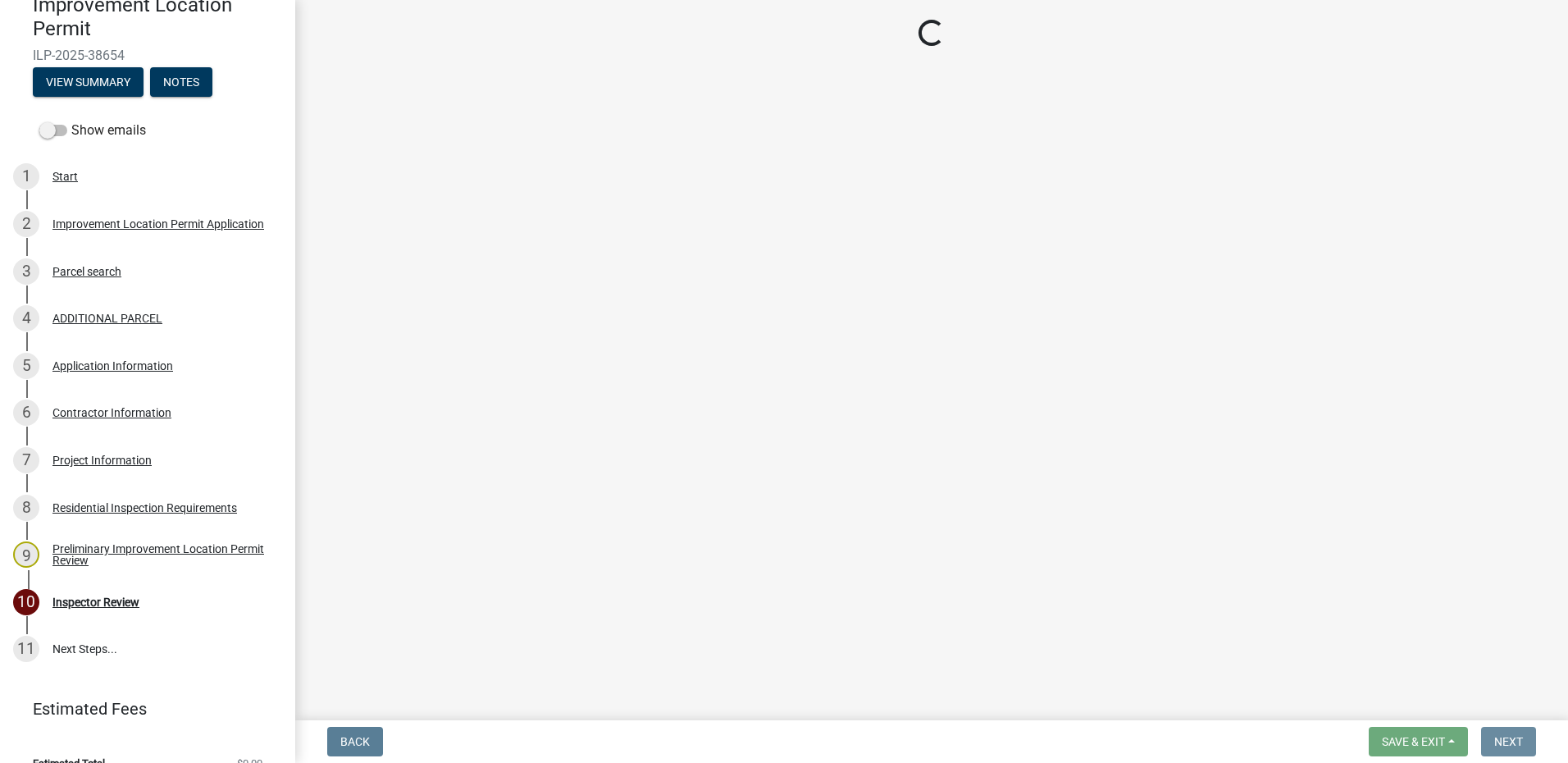
scroll to position [0, 0]
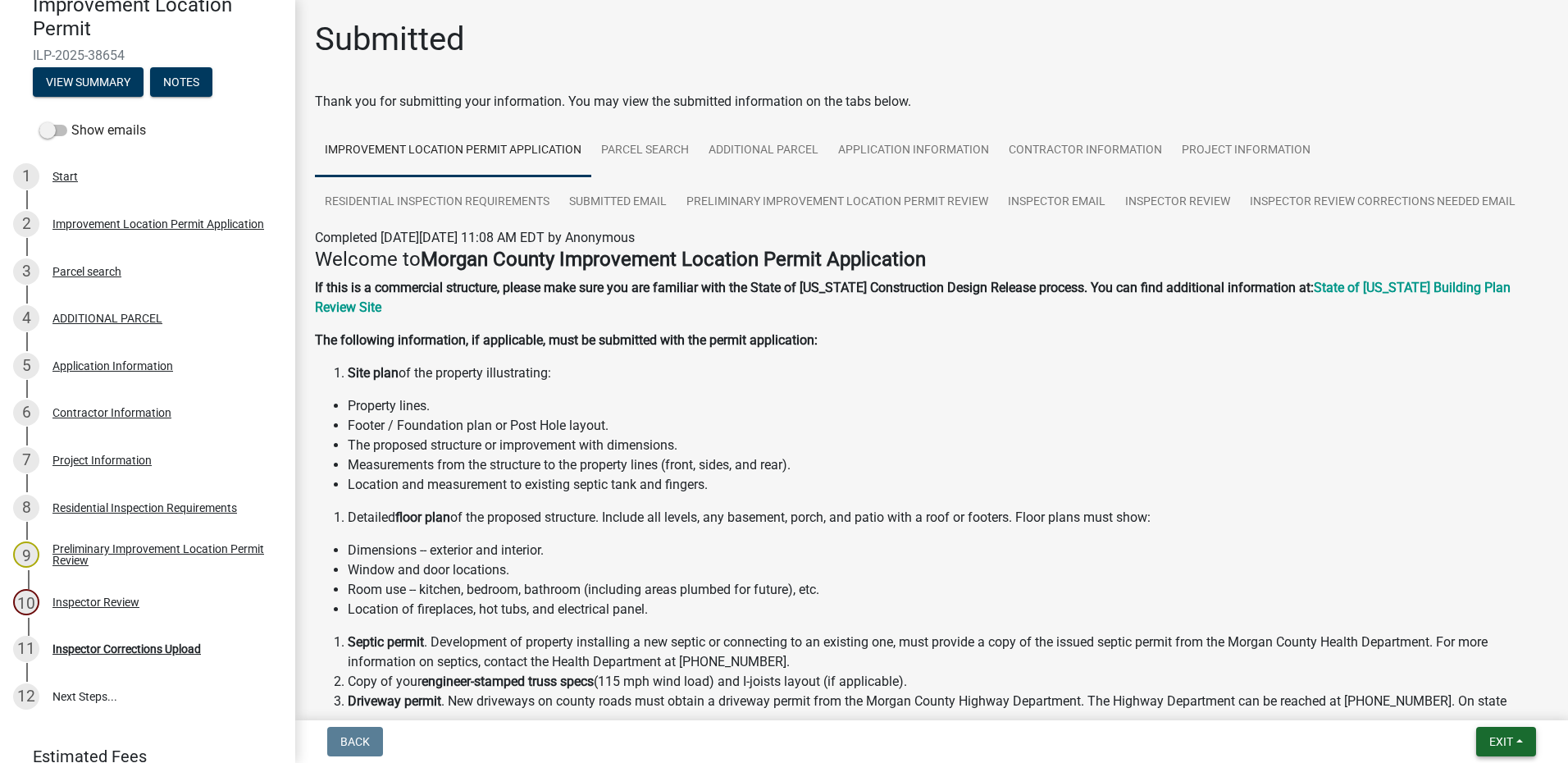
click at [1501, 740] on span "Exit" at bounding box center [1501, 742] width 24 height 13
click at [1478, 699] on button "Save & Exit" at bounding box center [1471, 698] width 132 height 39
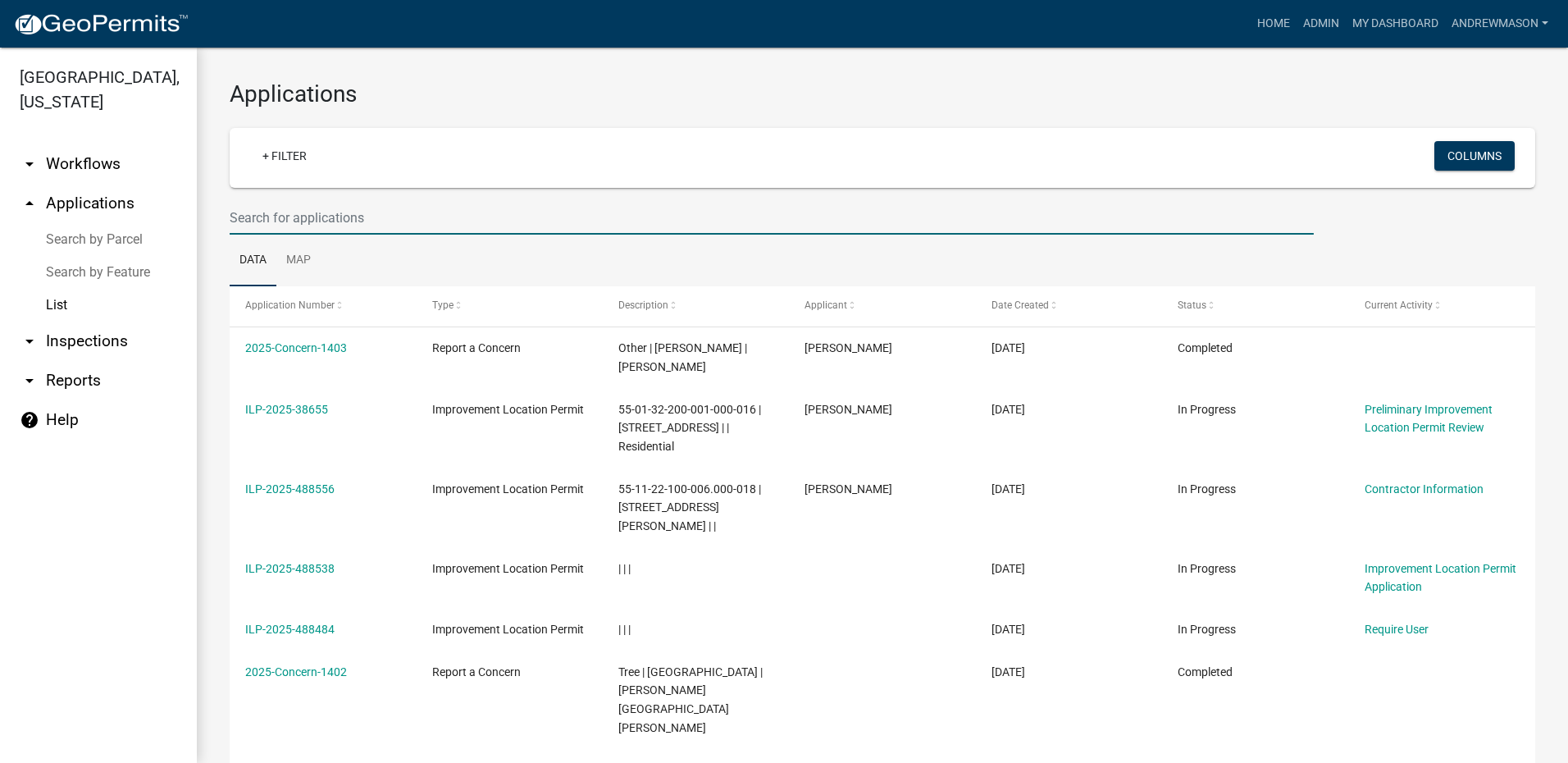
click at [323, 213] on input "text" at bounding box center [771, 218] width 1084 height 33
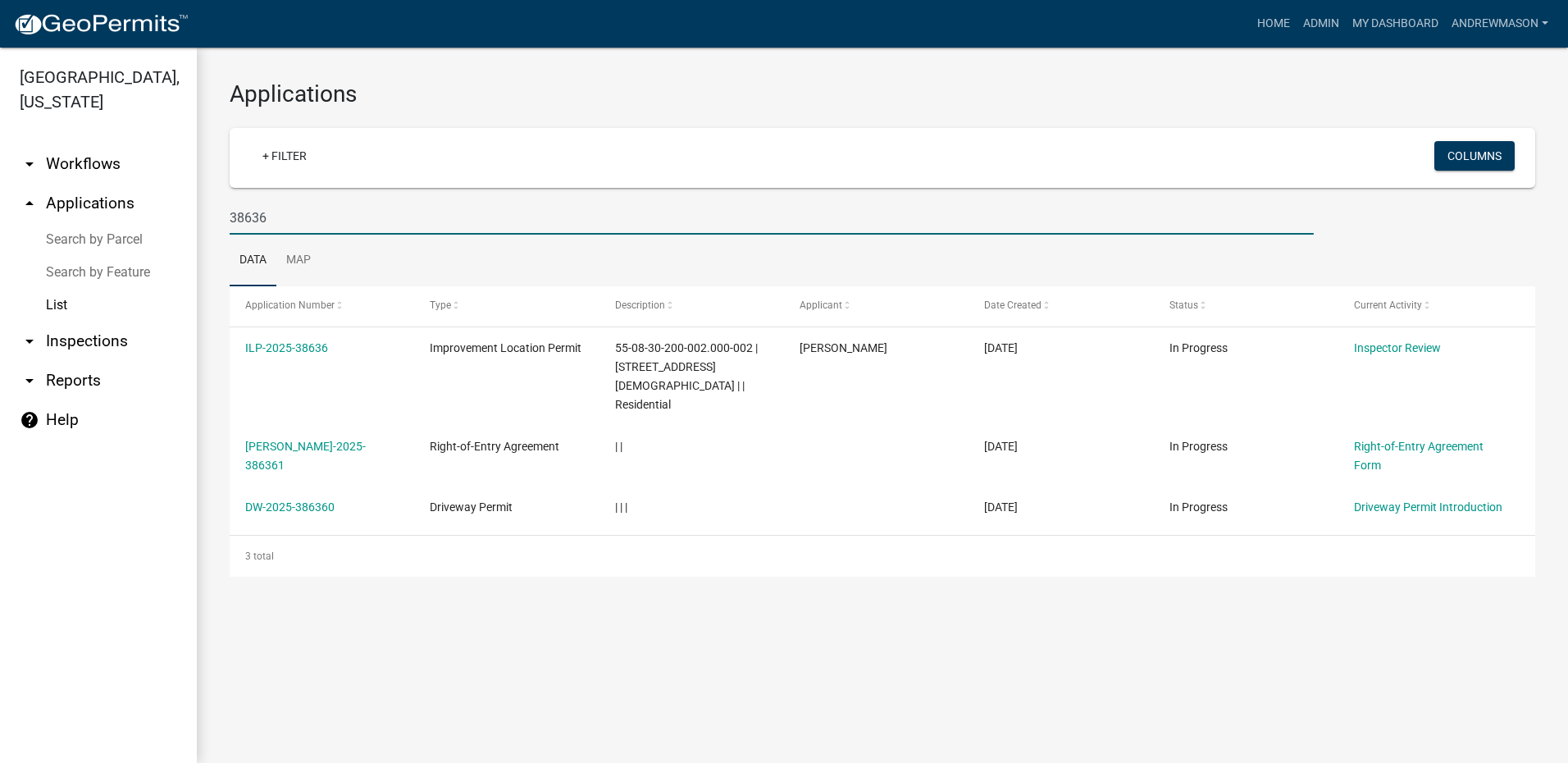
type input "38636"
click at [296, 347] on link "ILP-2025-38636" at bounding box center [286, 348] width 83 height 13
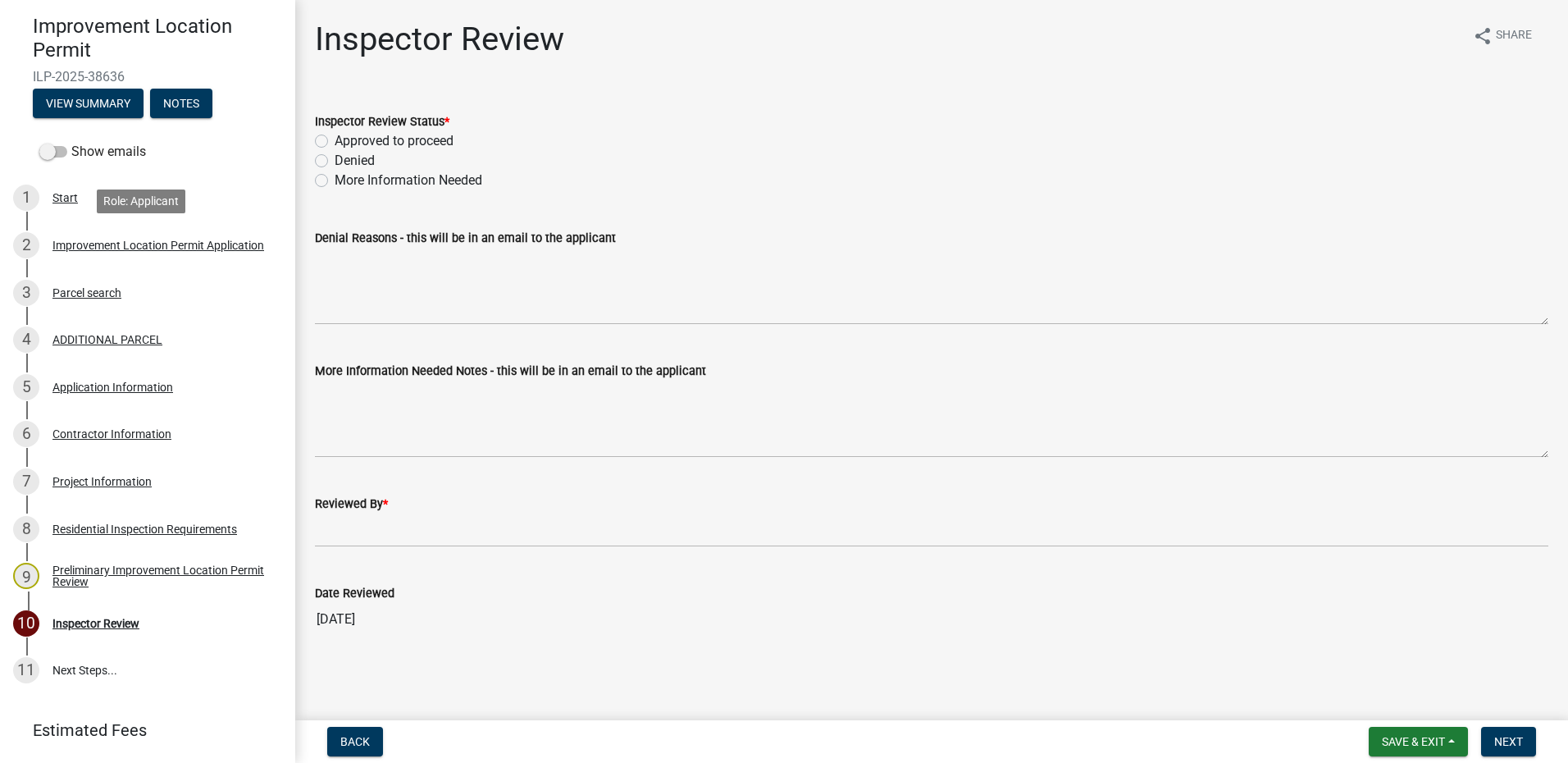
scroll to position [164, 0]
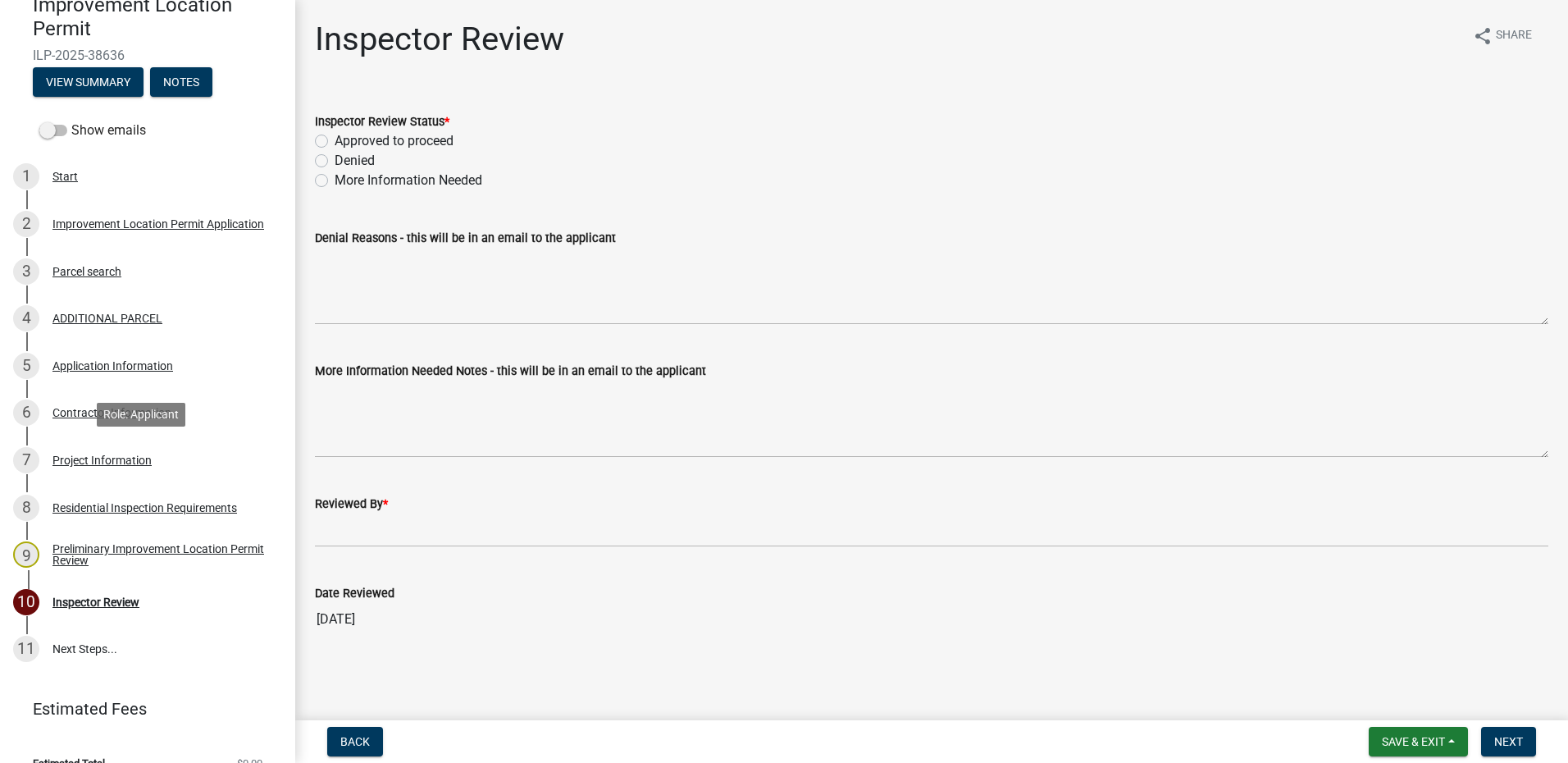
click at [100, 458] on div "Project Information" at bounding box center [102, 460] width 99 height 11
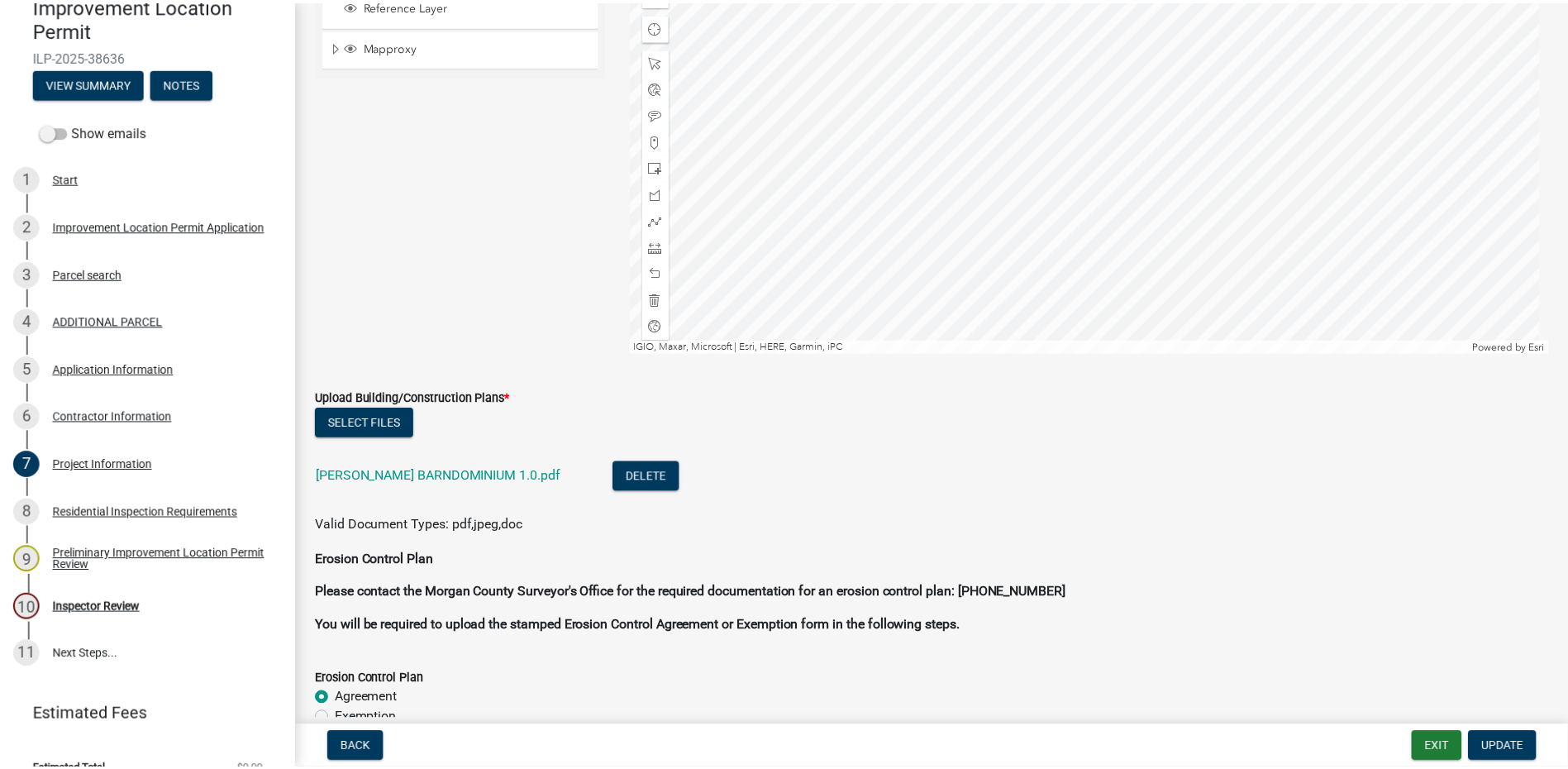
scroll to position [3224, 0]
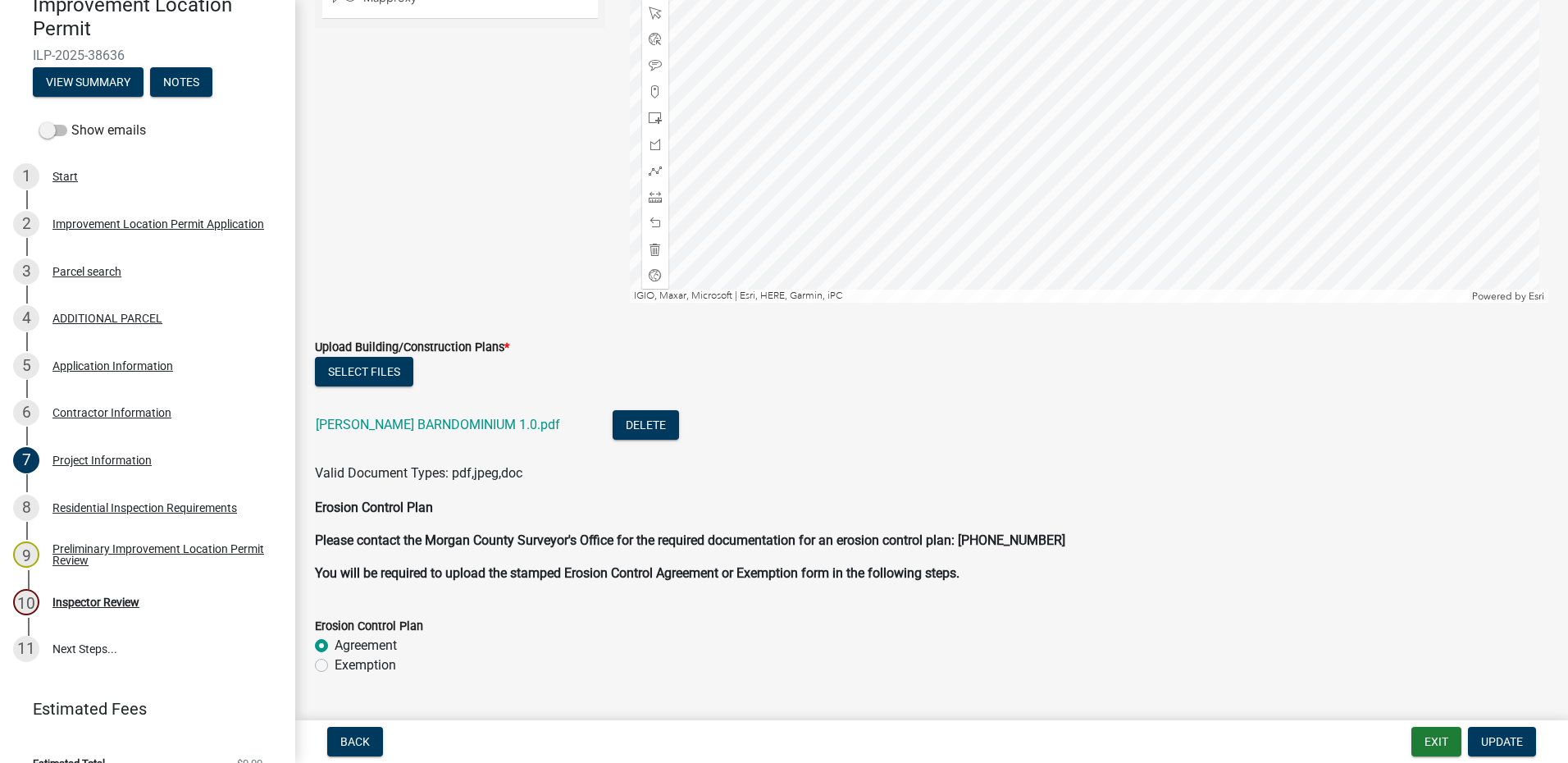
click at [452, 424] on link "[PERSON_NAME] BARNDOMINIUM 1.0.pdf" at bounding box center [439, 424] width 245 height 16
click at [1434, 740] on button "Exit" at bounding box center [1436, 742] width 50 height 30
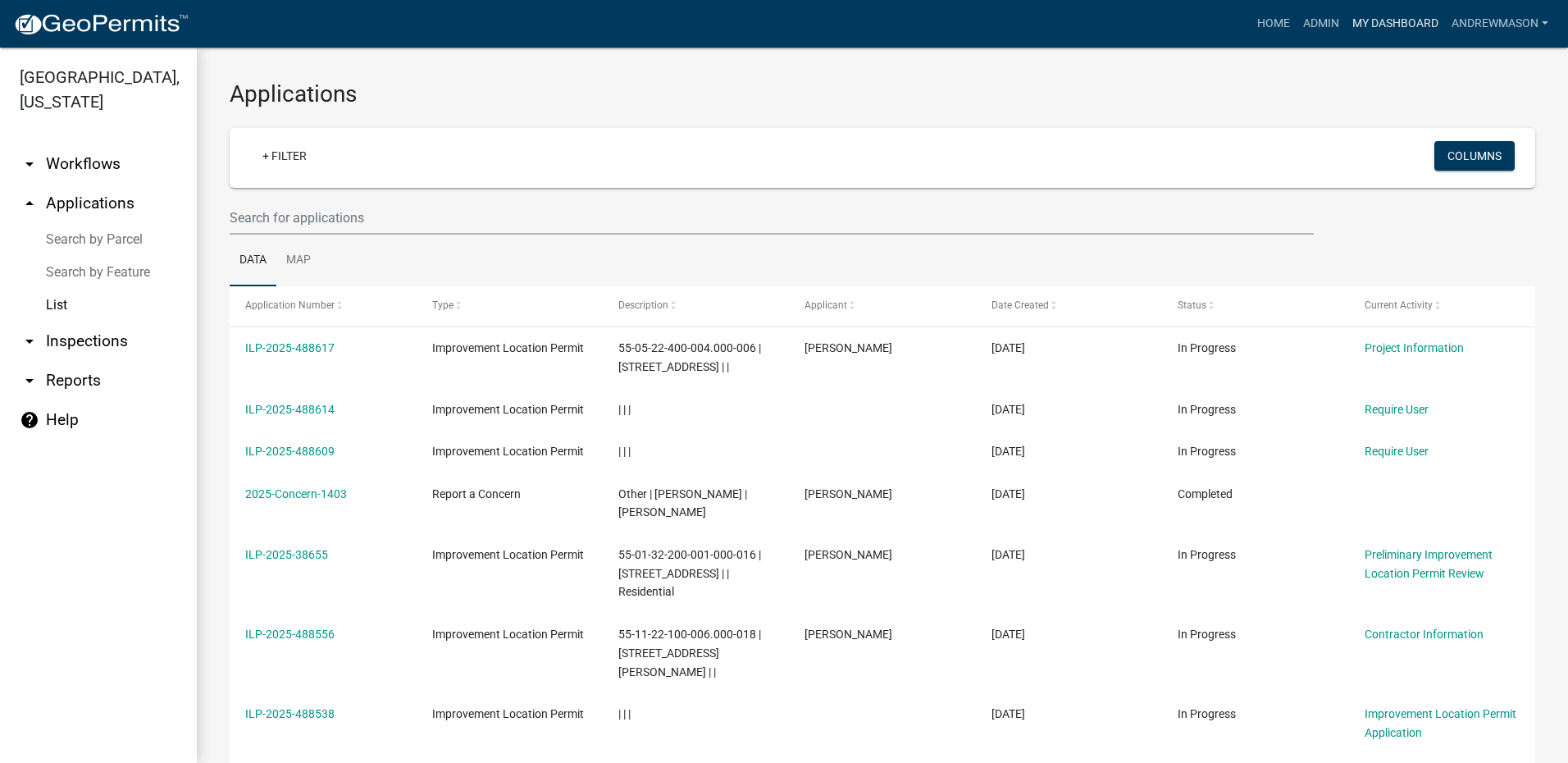
click at [1367, 14] on link "My Dashboard" at bounding box center [1395, 24] width 99 height 32
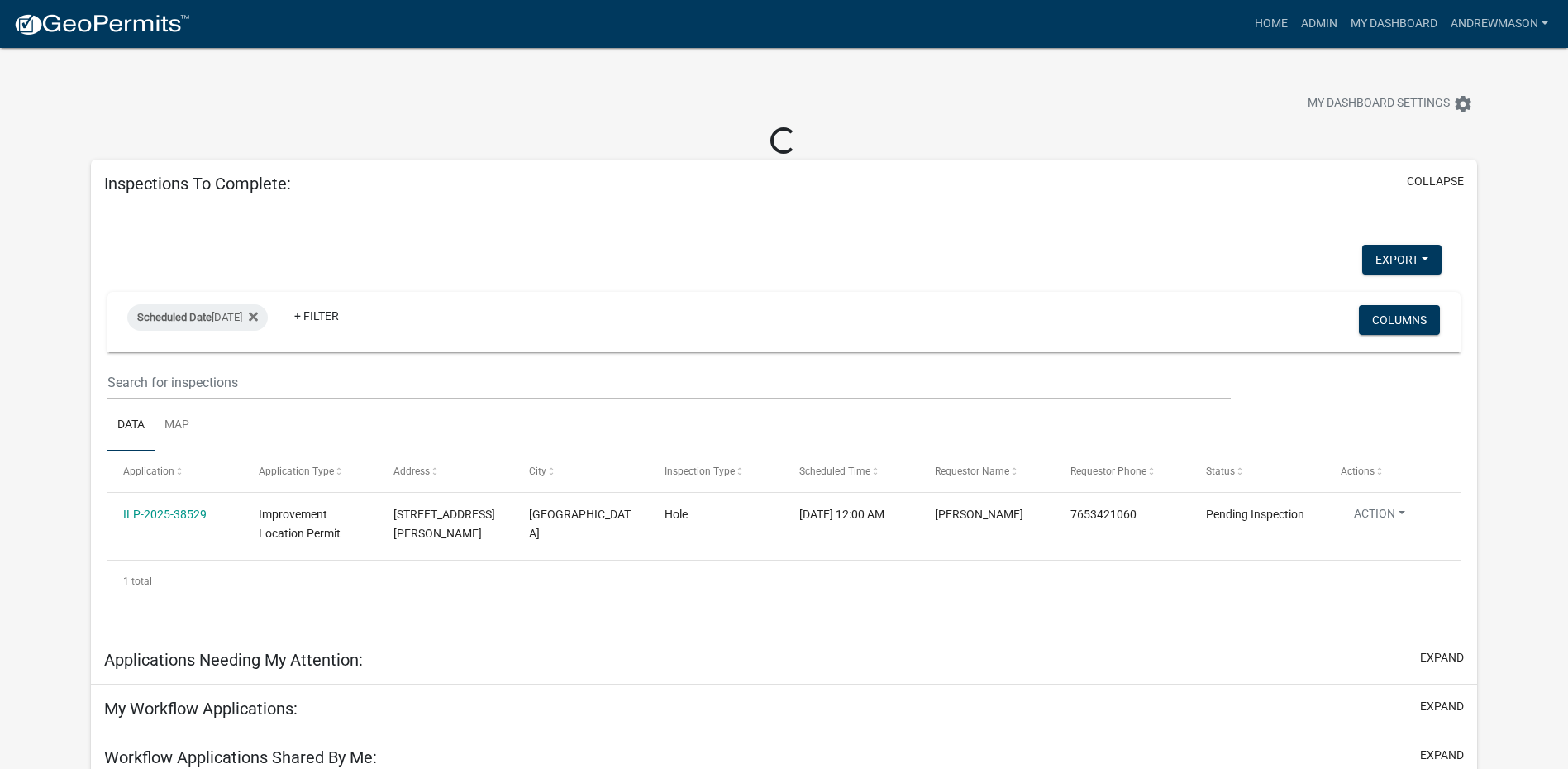
select select "3: 100"
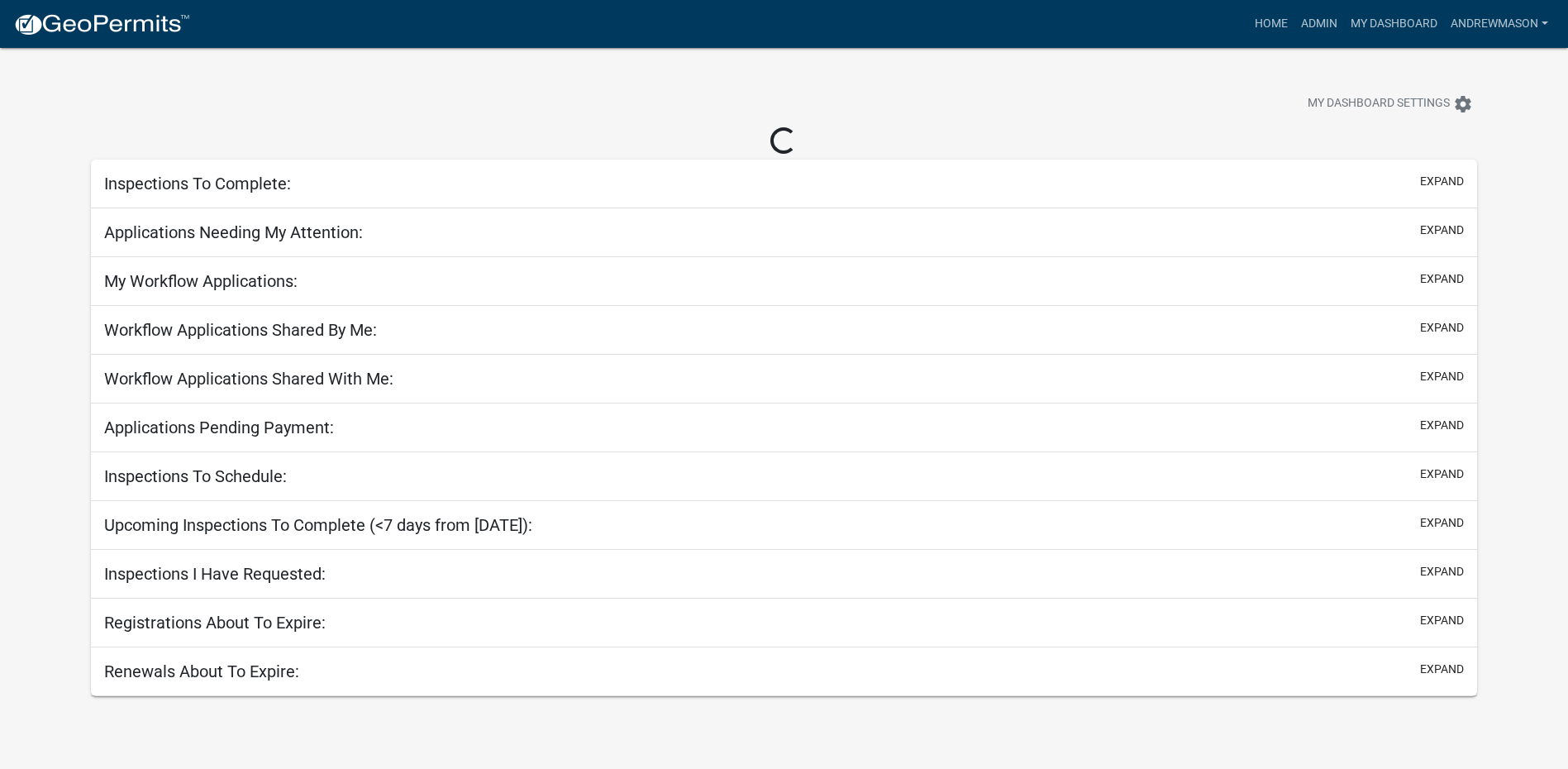
select select "3: 100"
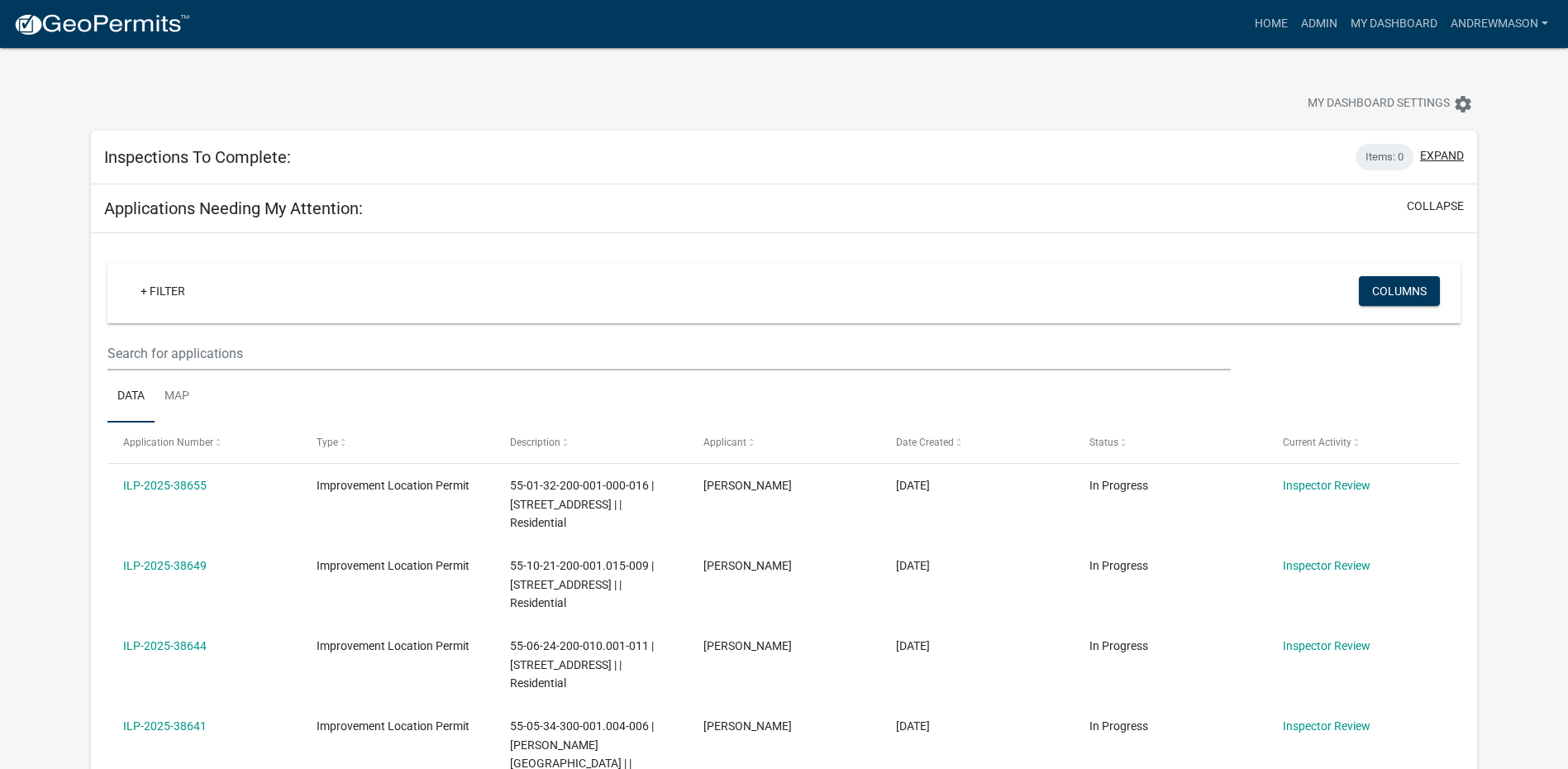
click at [1430, 156] on button "expand" at bounding box center [1442, 155] width 44 height 18
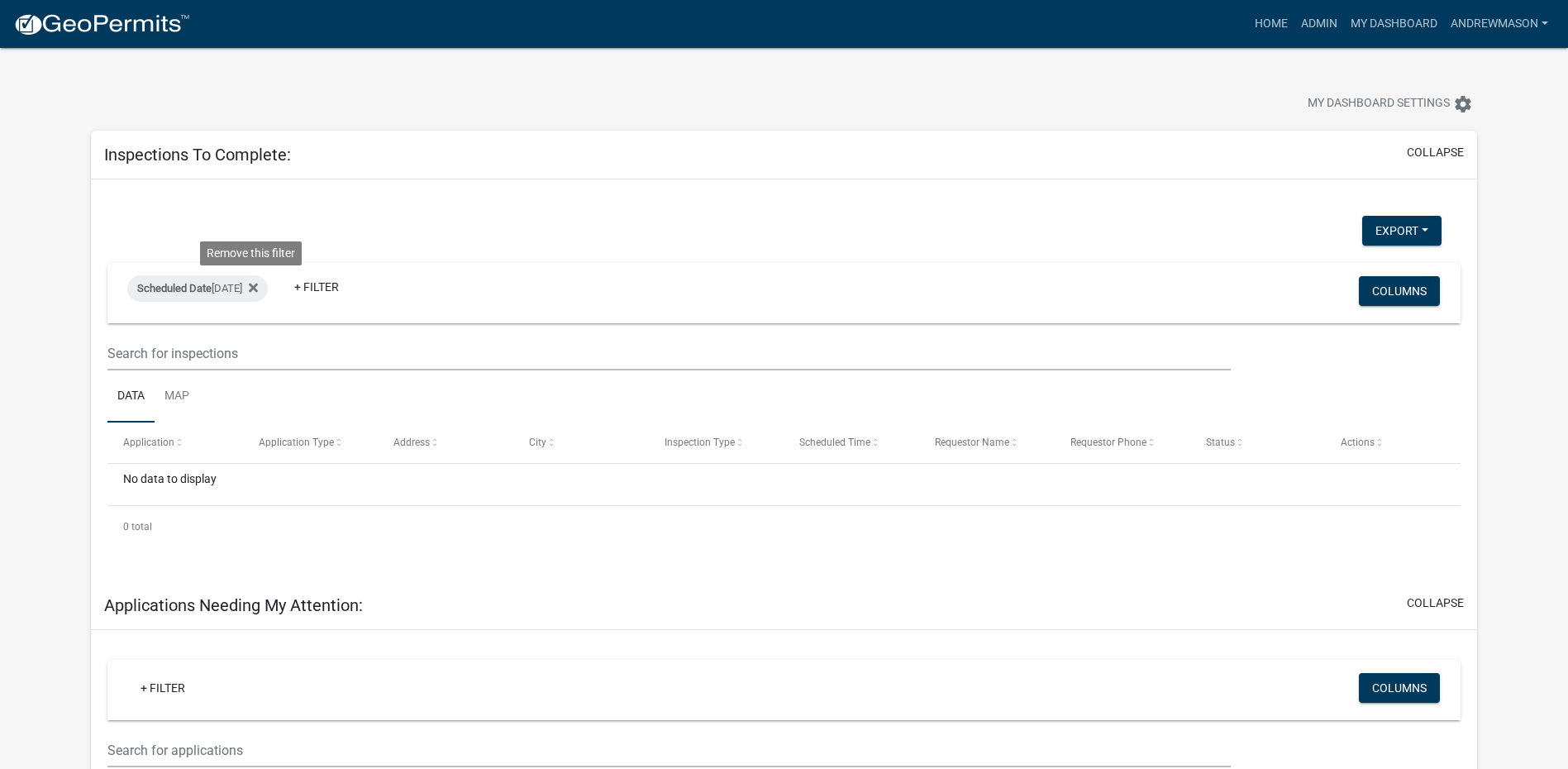
click at [254, 283] on icon at bounding box center [253, 288] width 9 height 13
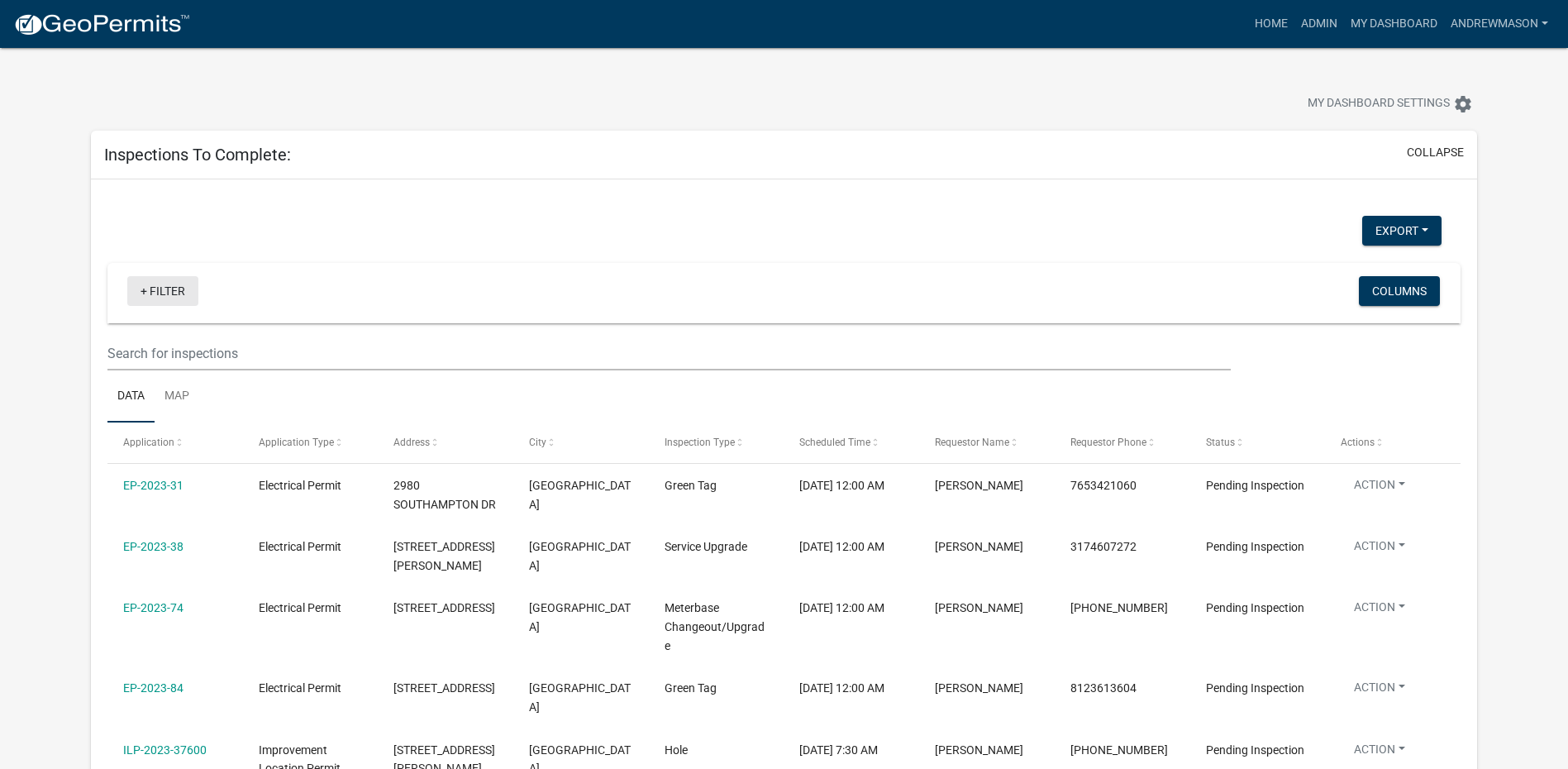
click at [176, 290] on link "+ Filter" at bounding box center [163, 291] width 71 height 30
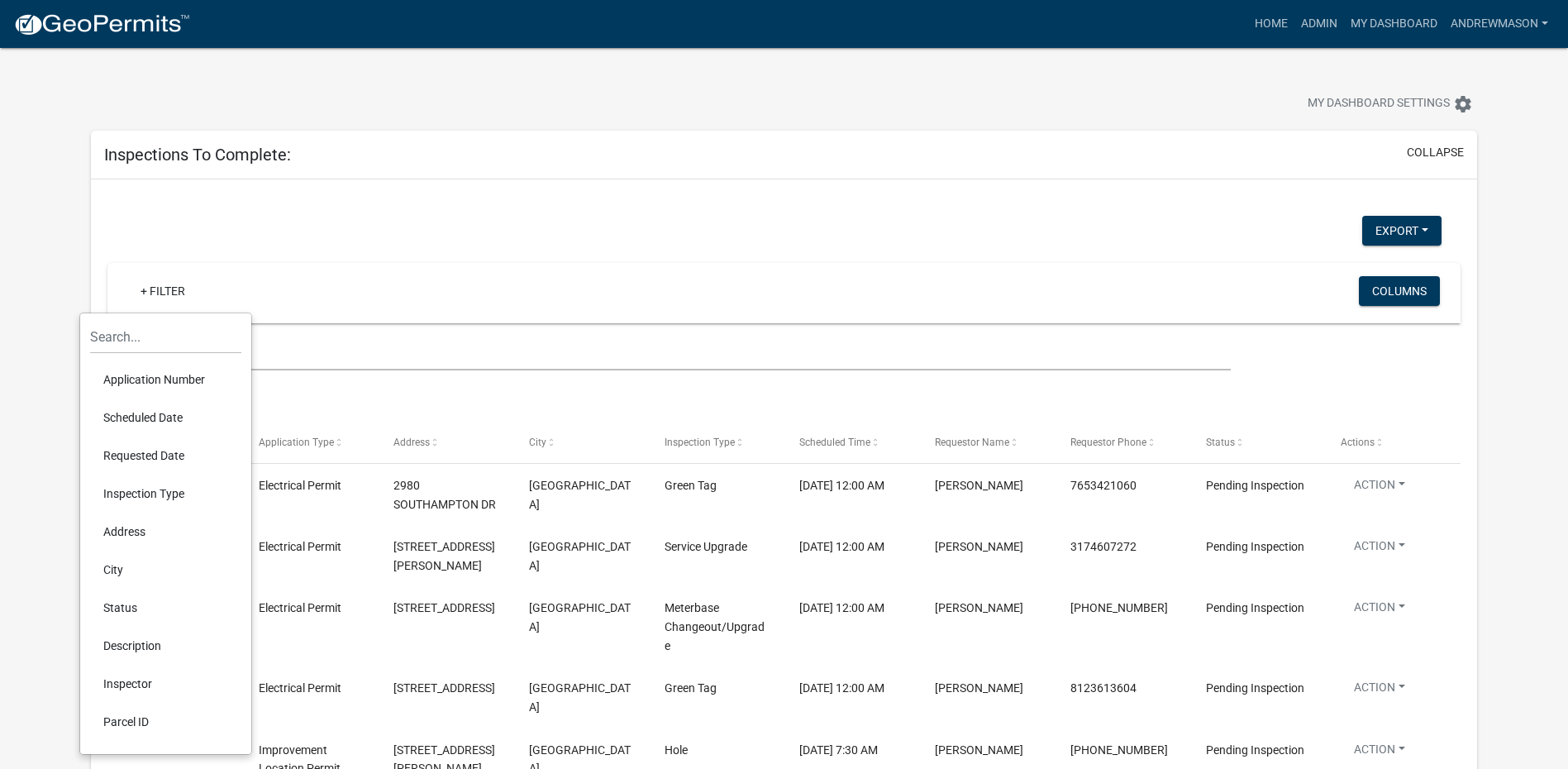
click at [147, 410] on li "Scheduled Date" at bounding box center [165, 417] width 151 height 38
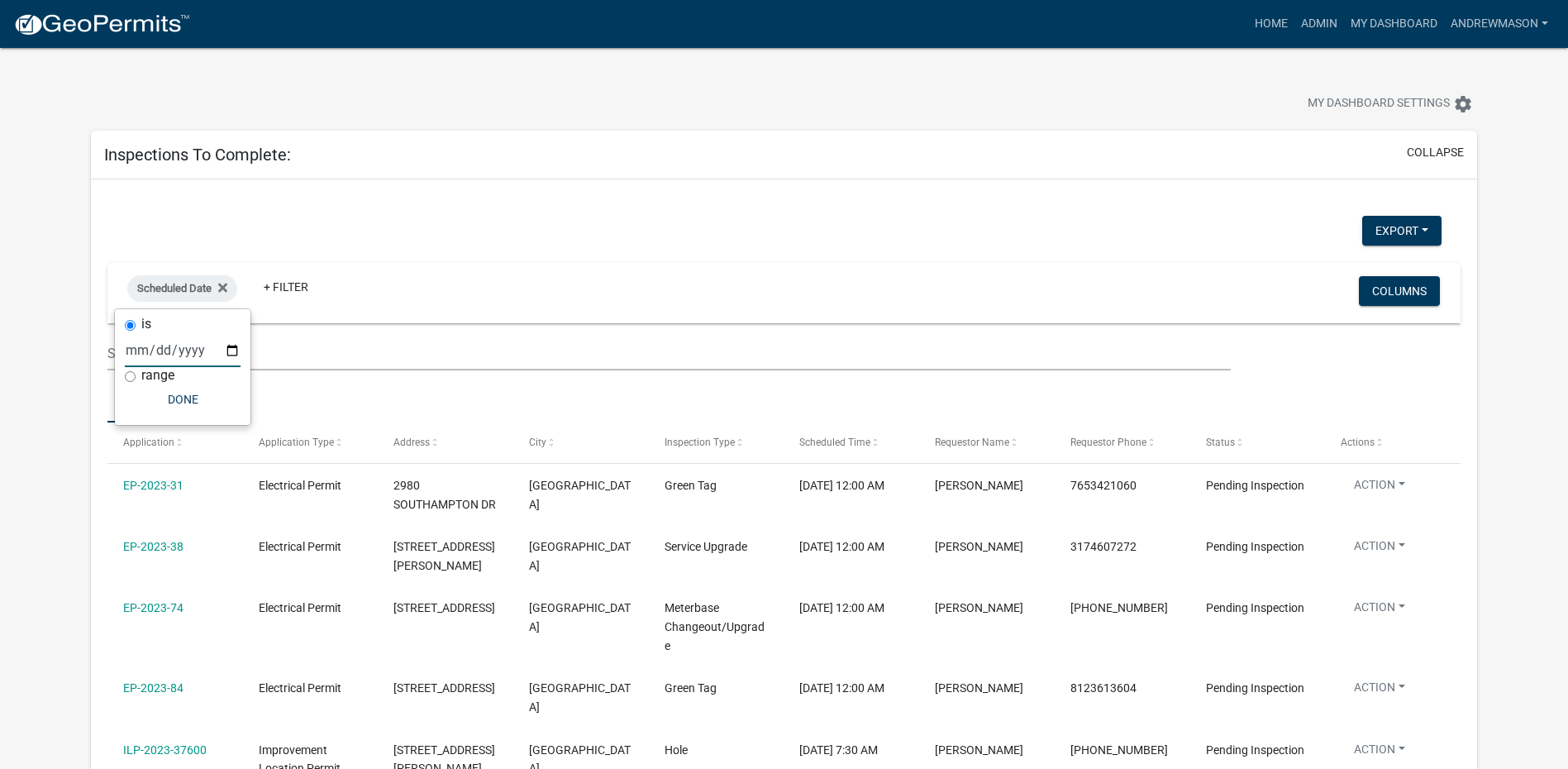
click at [229, 350] on input "date" at bounding box center [183, 349] width 116 height 34
type input "2025-10-07"
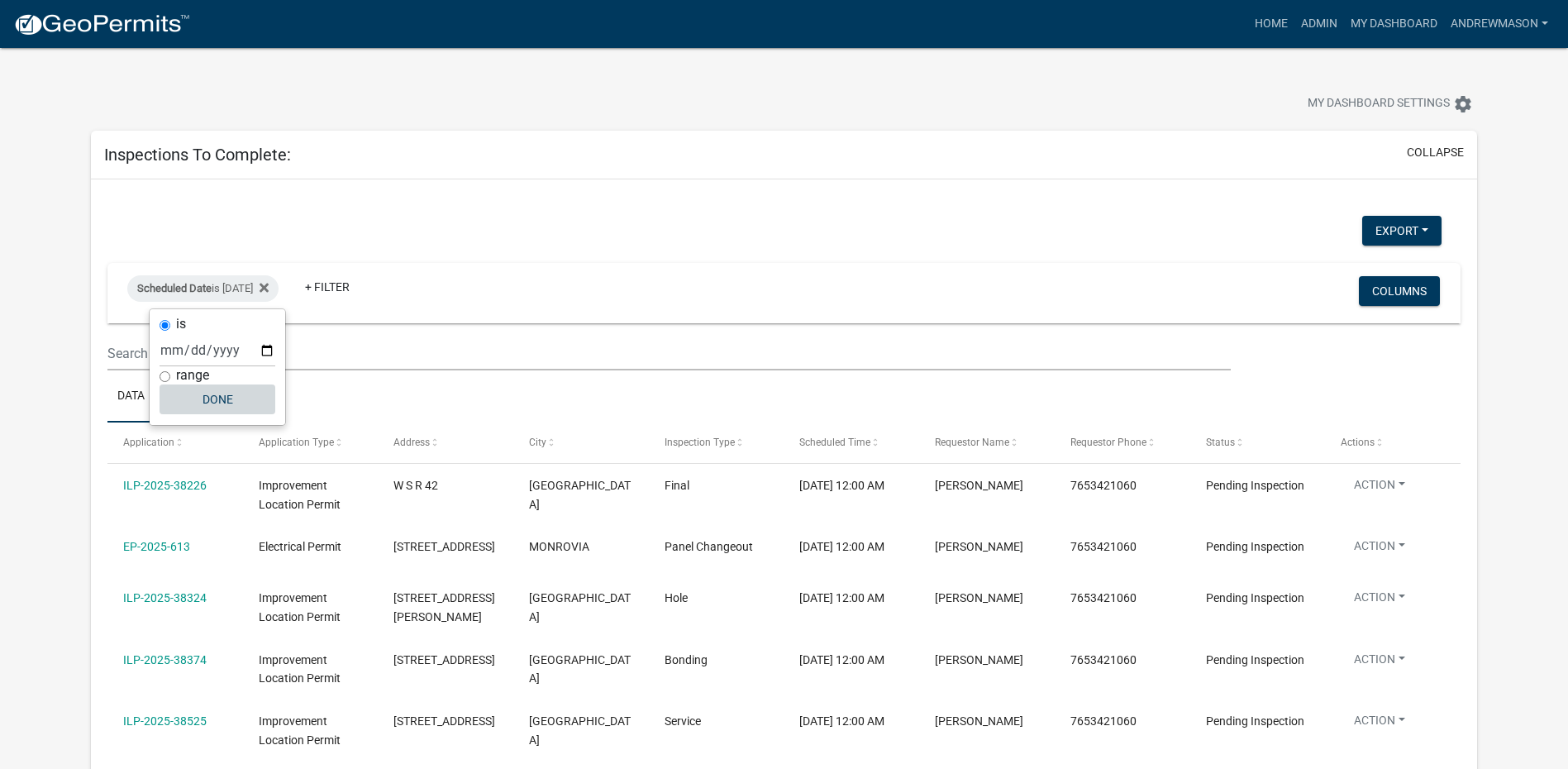
click at [207, 392] on button "Done" at bounding box center [218, 399] width 116 height 30
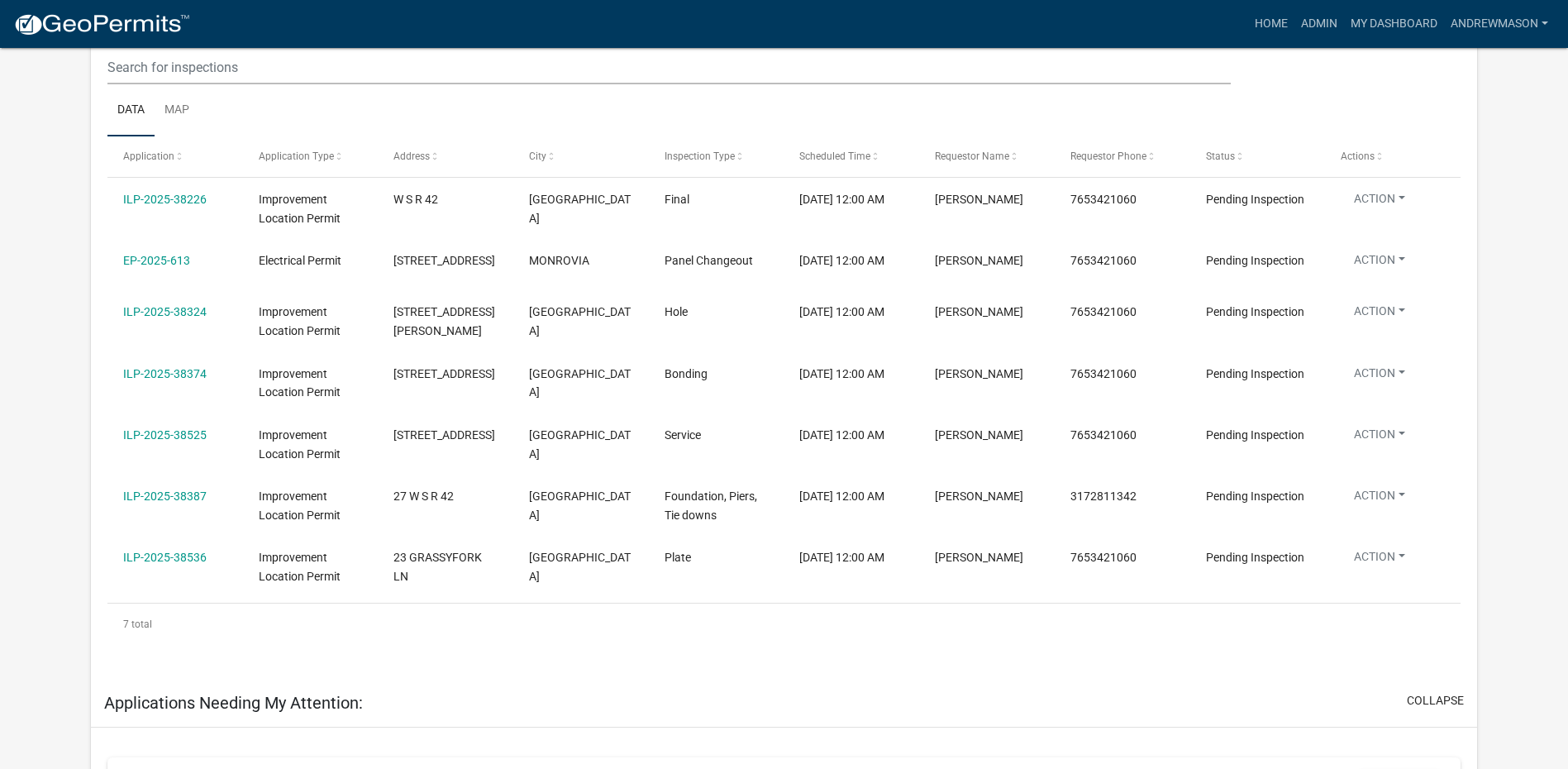
scroll to position [248, 0]
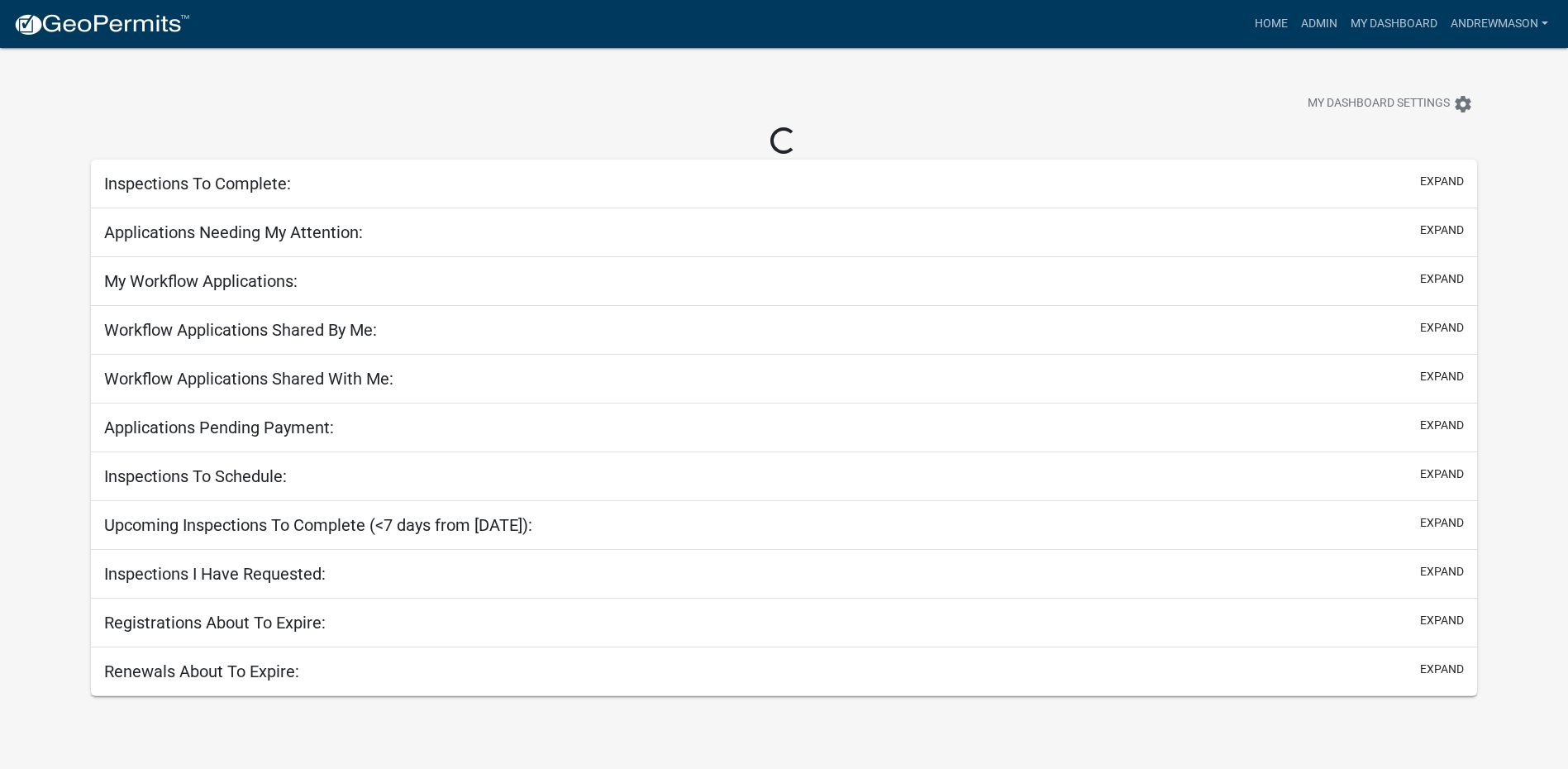
select select "3: 100"
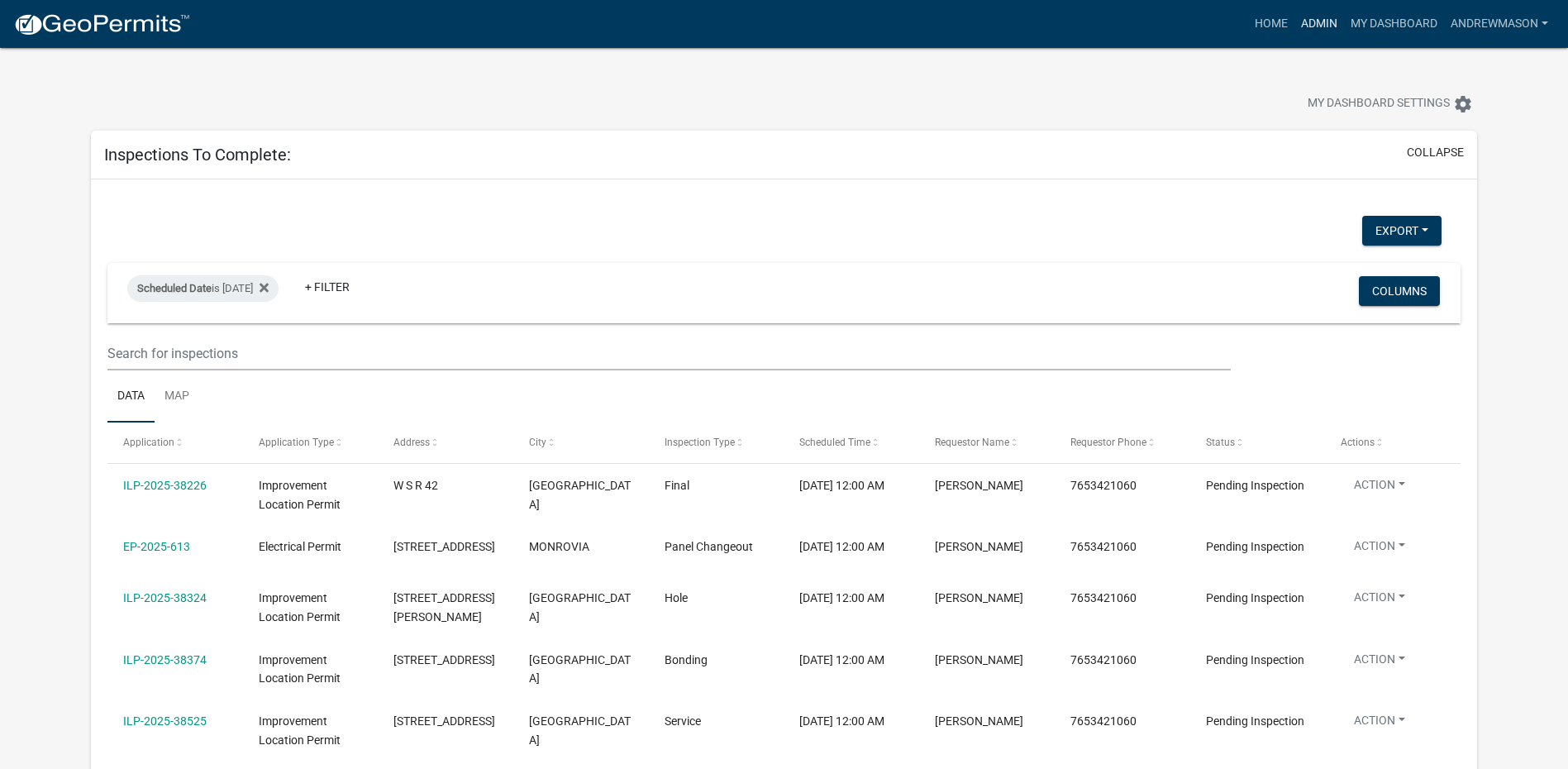
click at [1307, 24] on link "Admin" at bounding box center [1319, 24] width 50 height 32
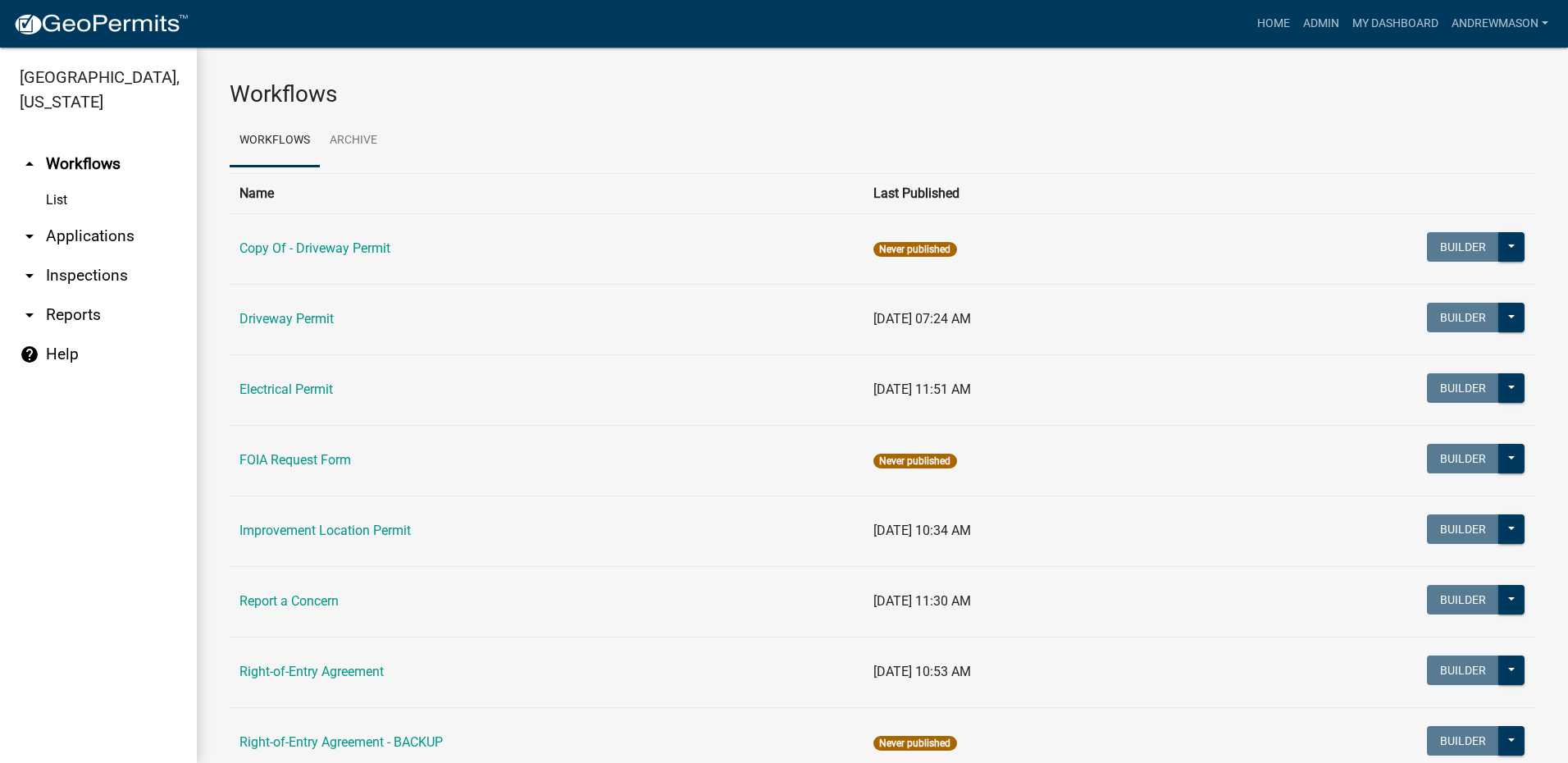
click at [103, 232] on link "arrow_drop_down Applications" at bounding box center [98, 236] width 197 height 39
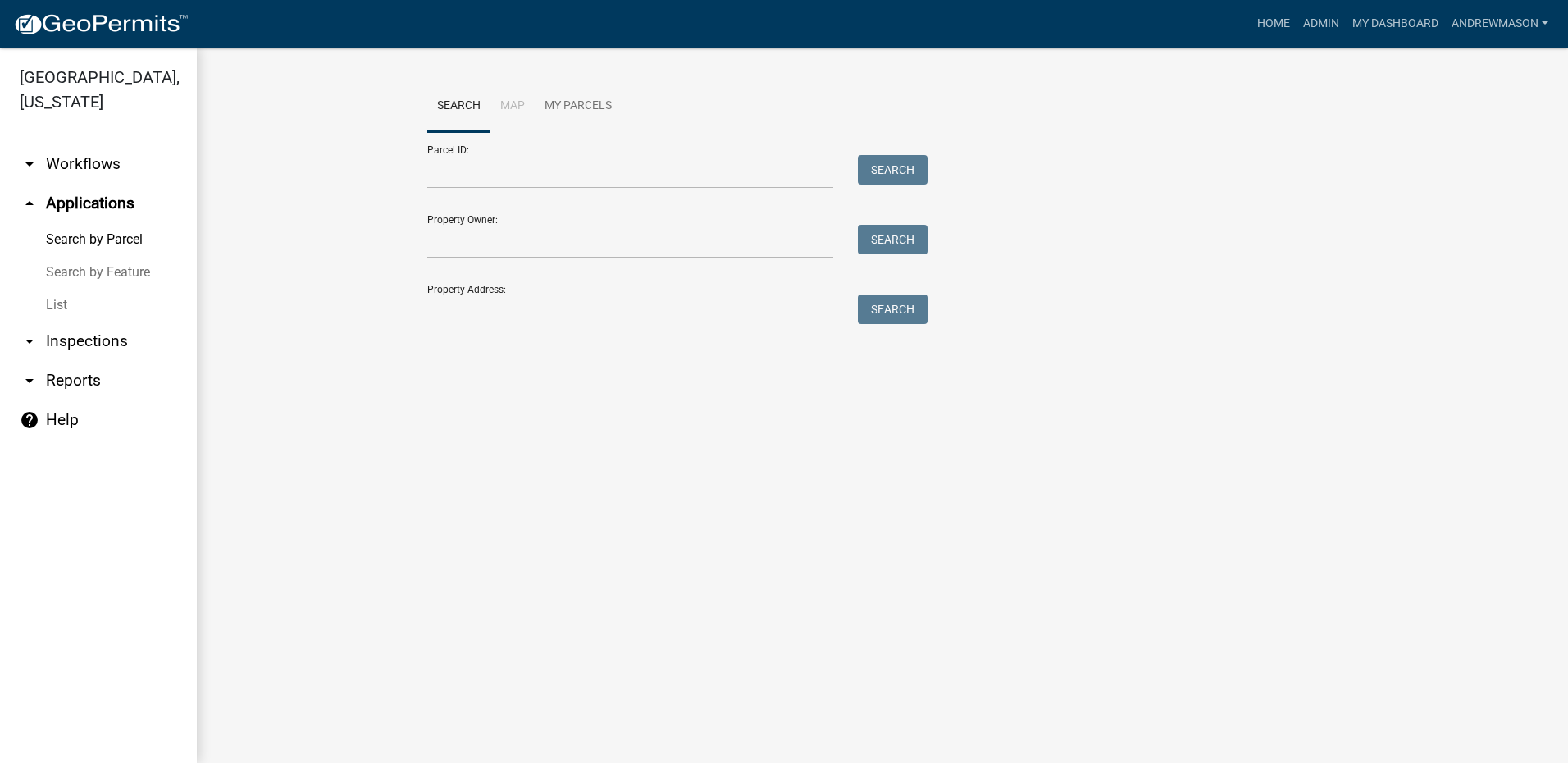
click at [45, 304] on link "List" at bounding box center [98, 304] width 197 height 32
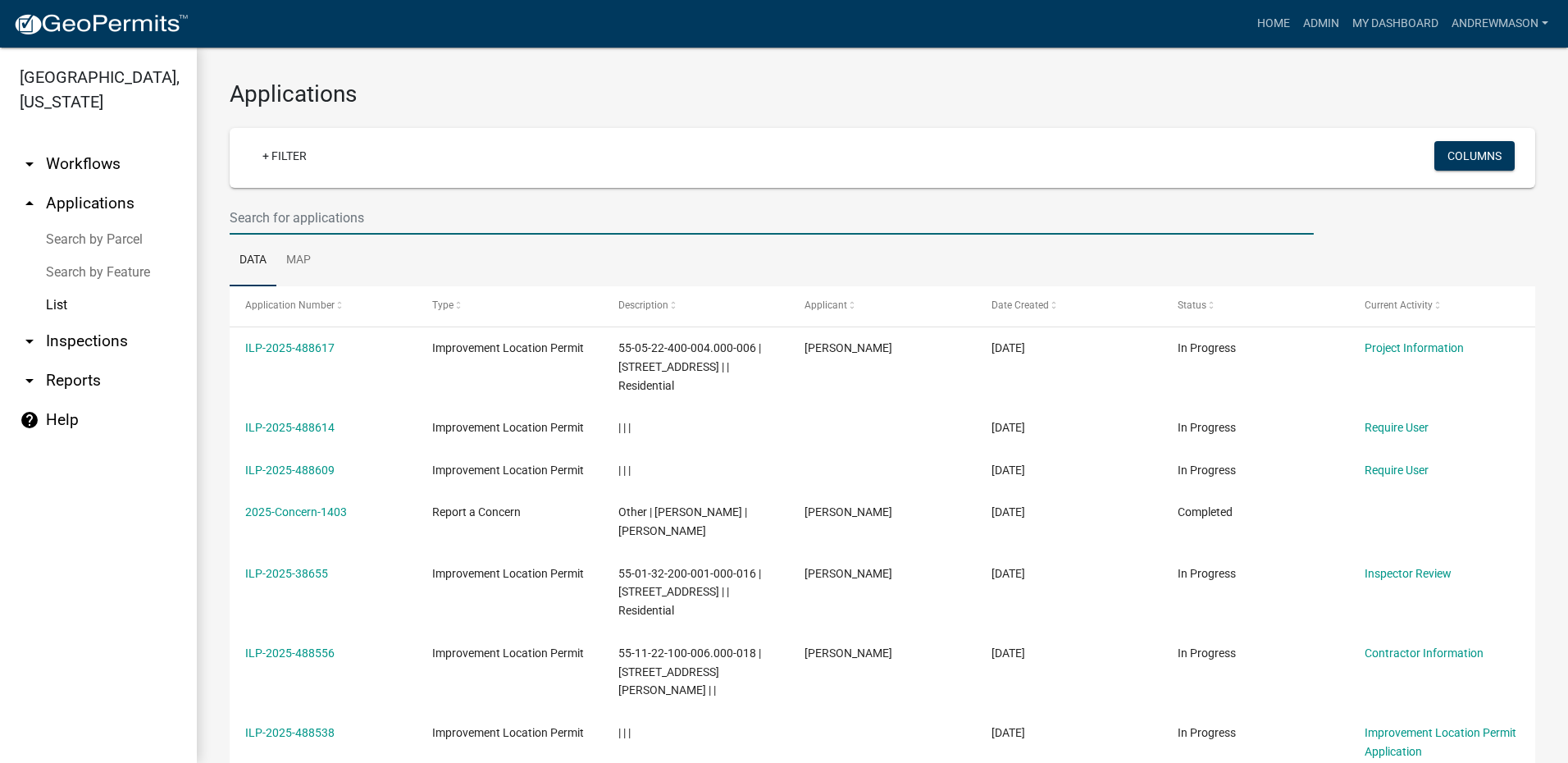
click at [249, 215] on input "text" at bounding box center [771, 218] width 1084 height 33
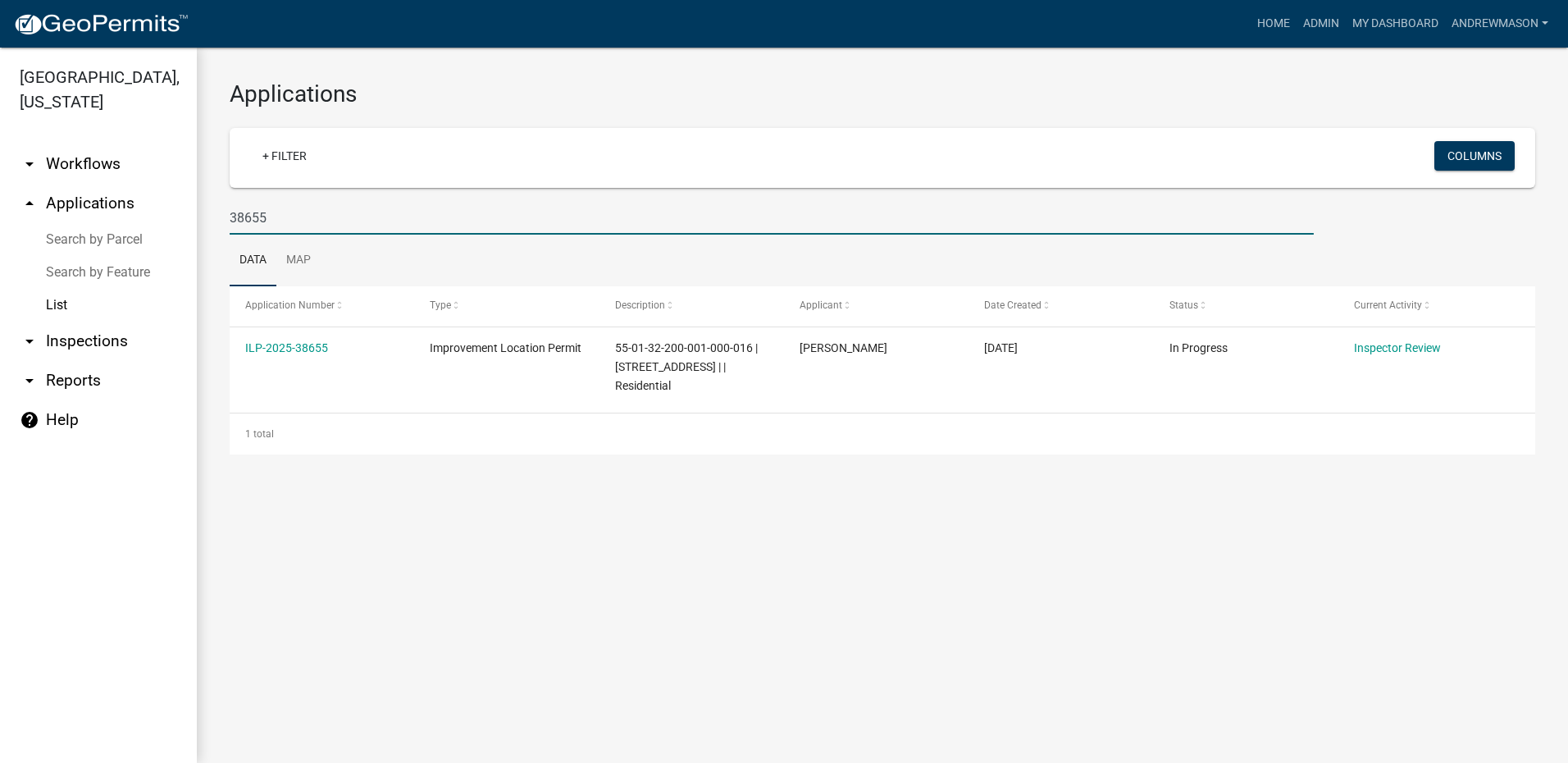
type input "38655"
click at [302, 347] on link "ILP-2025-38655" at bounding box center [286, 348] width 83 height 13
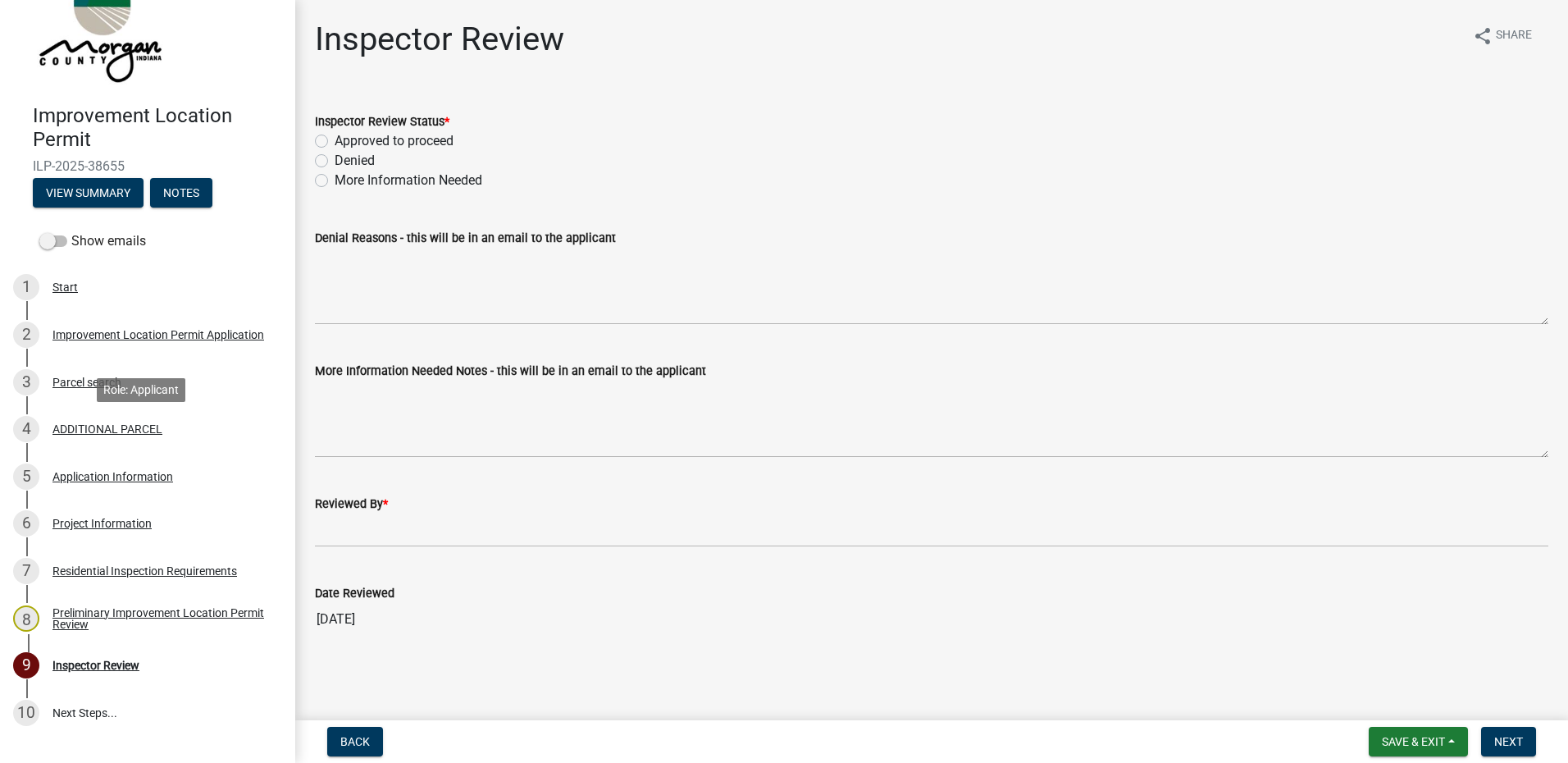
scroll to position [82, 0]
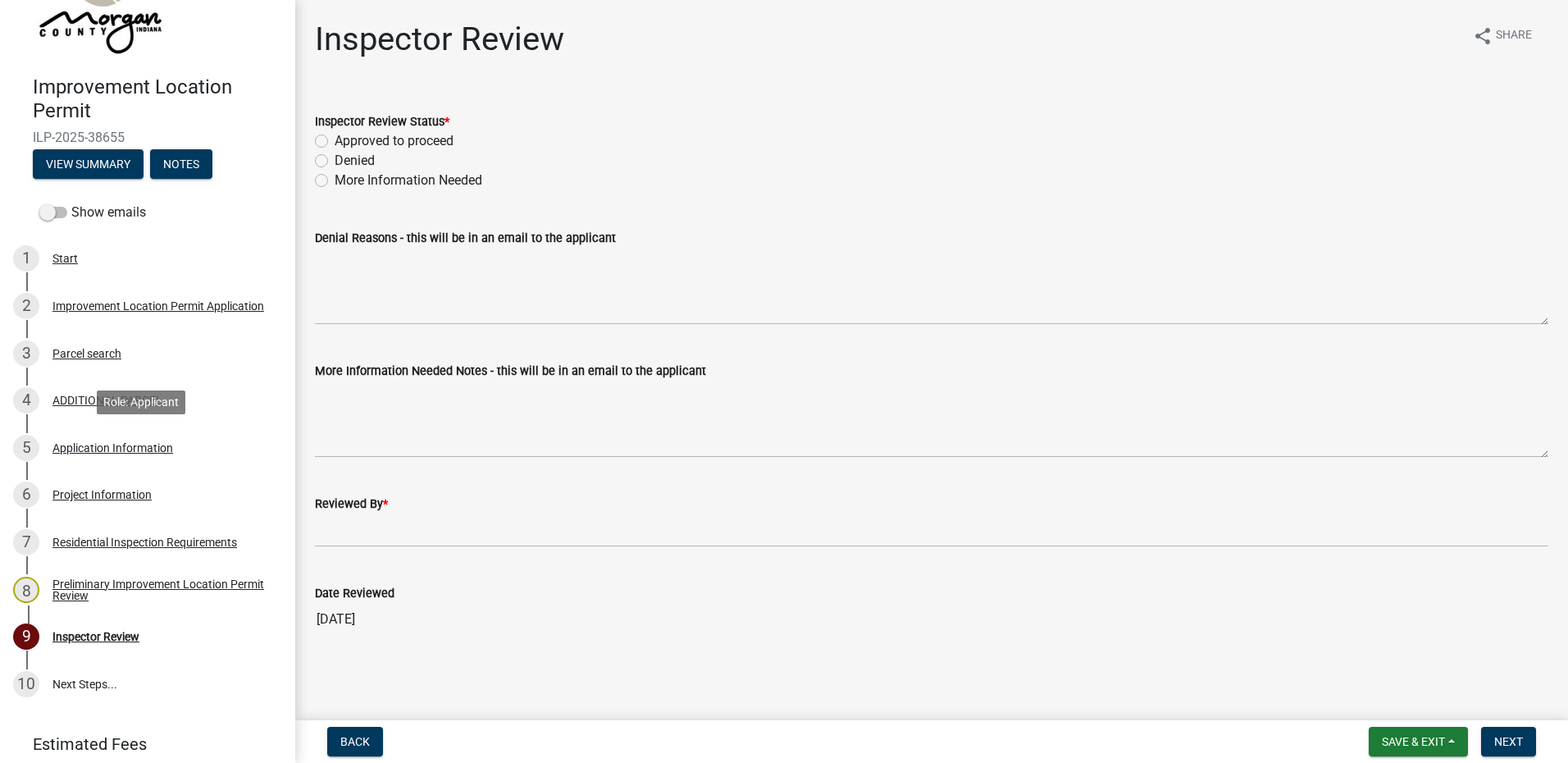
click at [144, 447] on div "Application Information" at bounding box center [113, 448] width 121 height 11
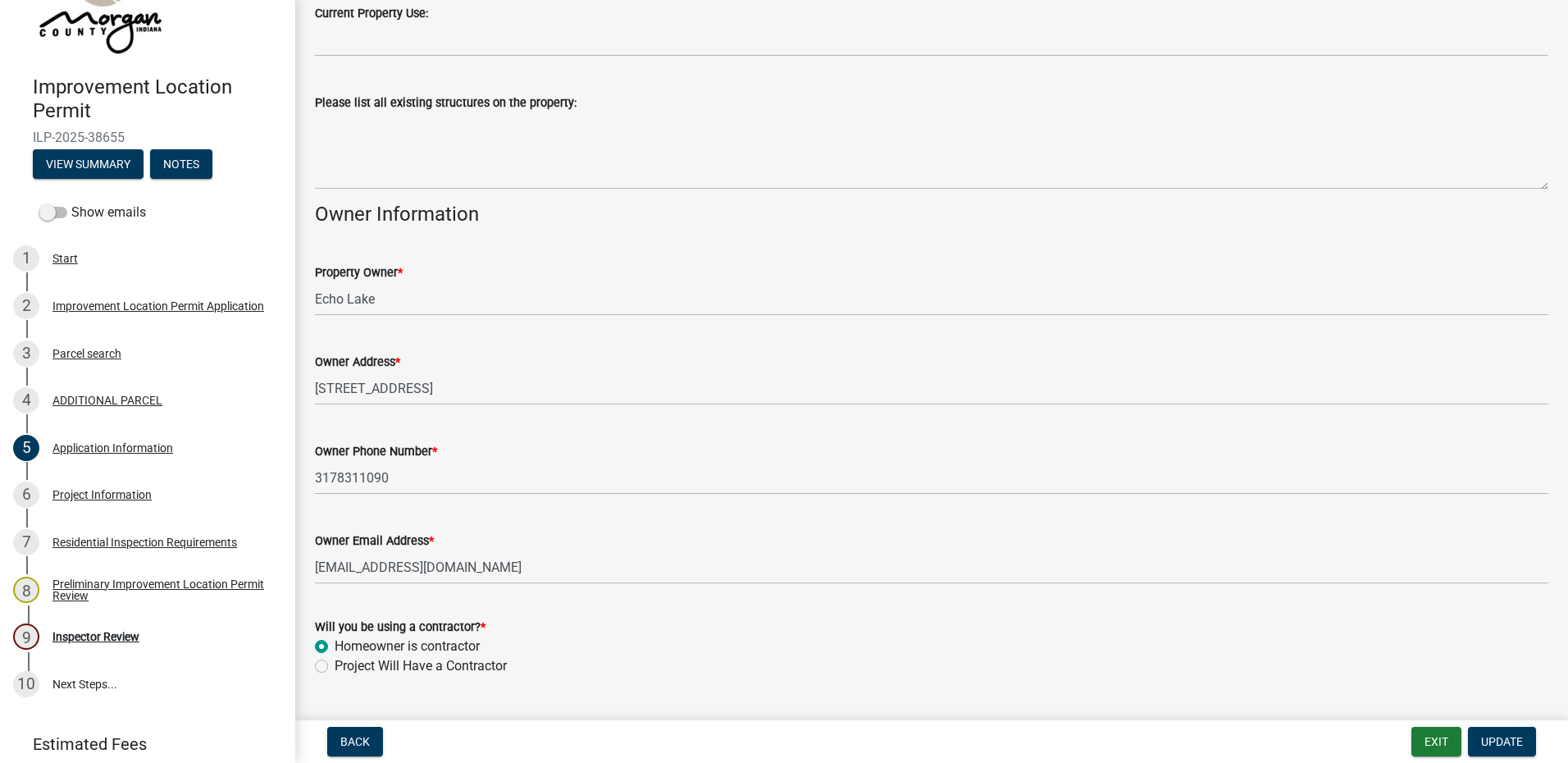
scroll to position [697, 0]
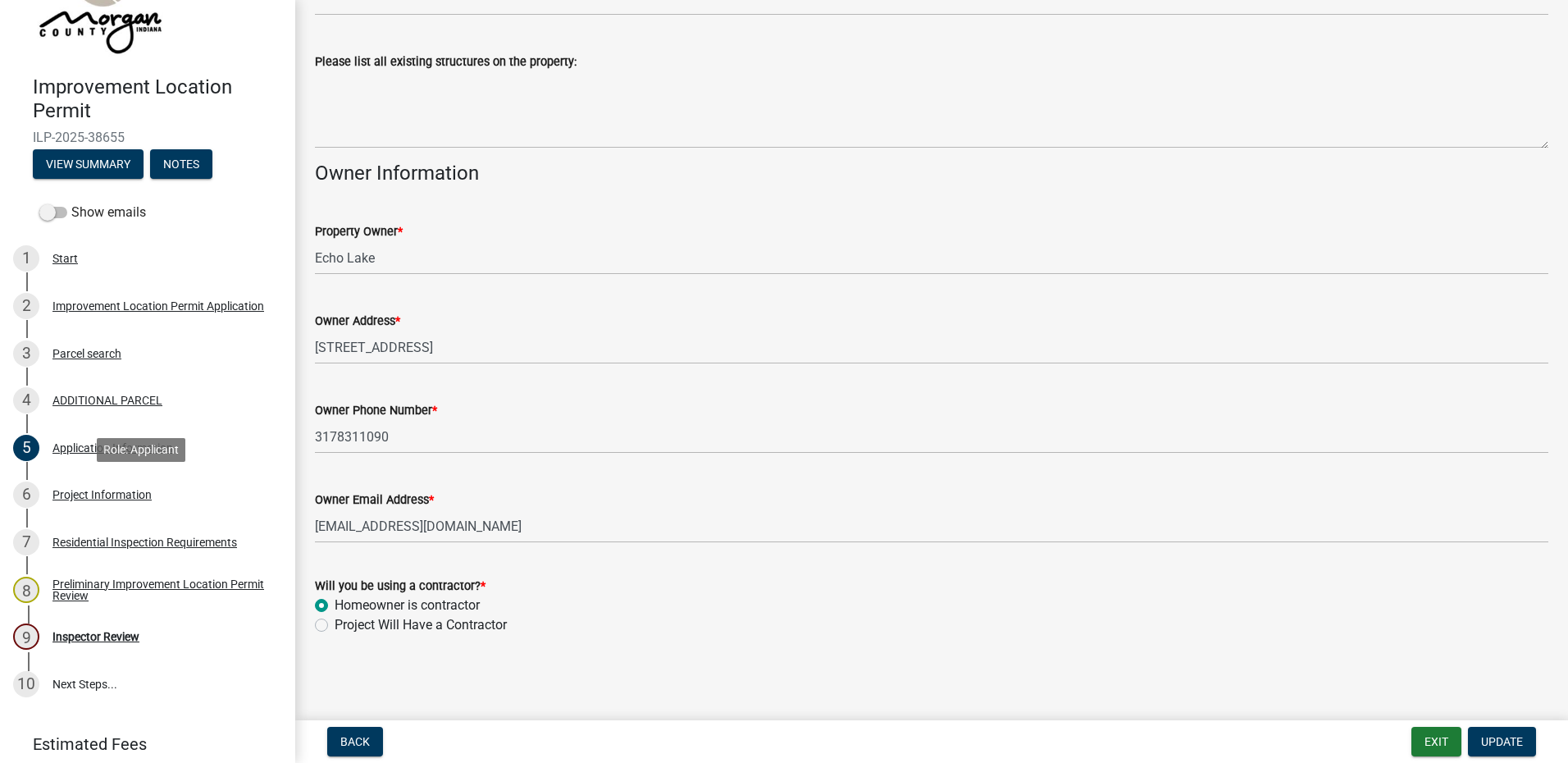
click at [133, 490] on div "Project Information" at bounding box center [102, 494] width 99 height 11
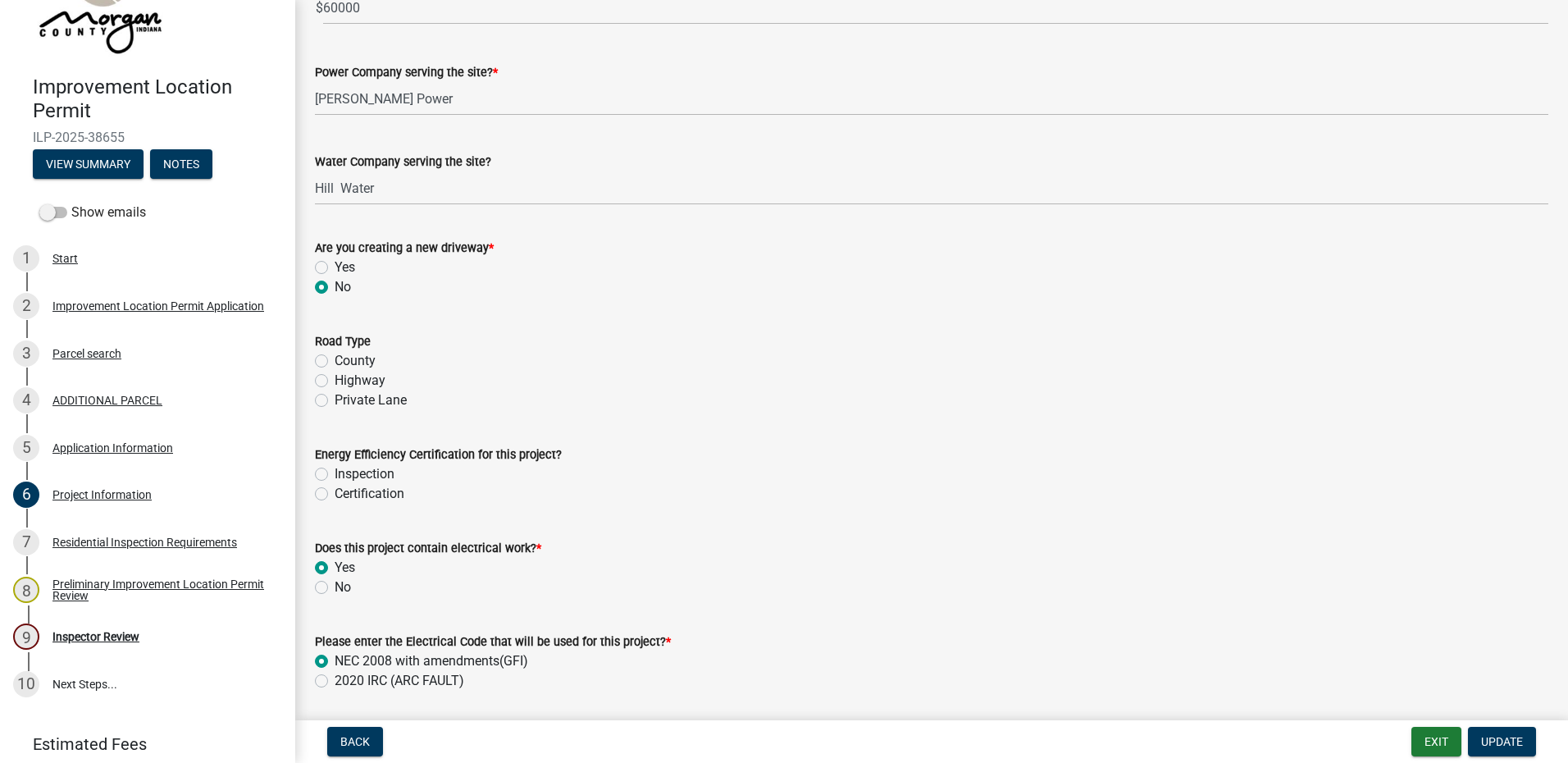
scroll to position [1804, 0]
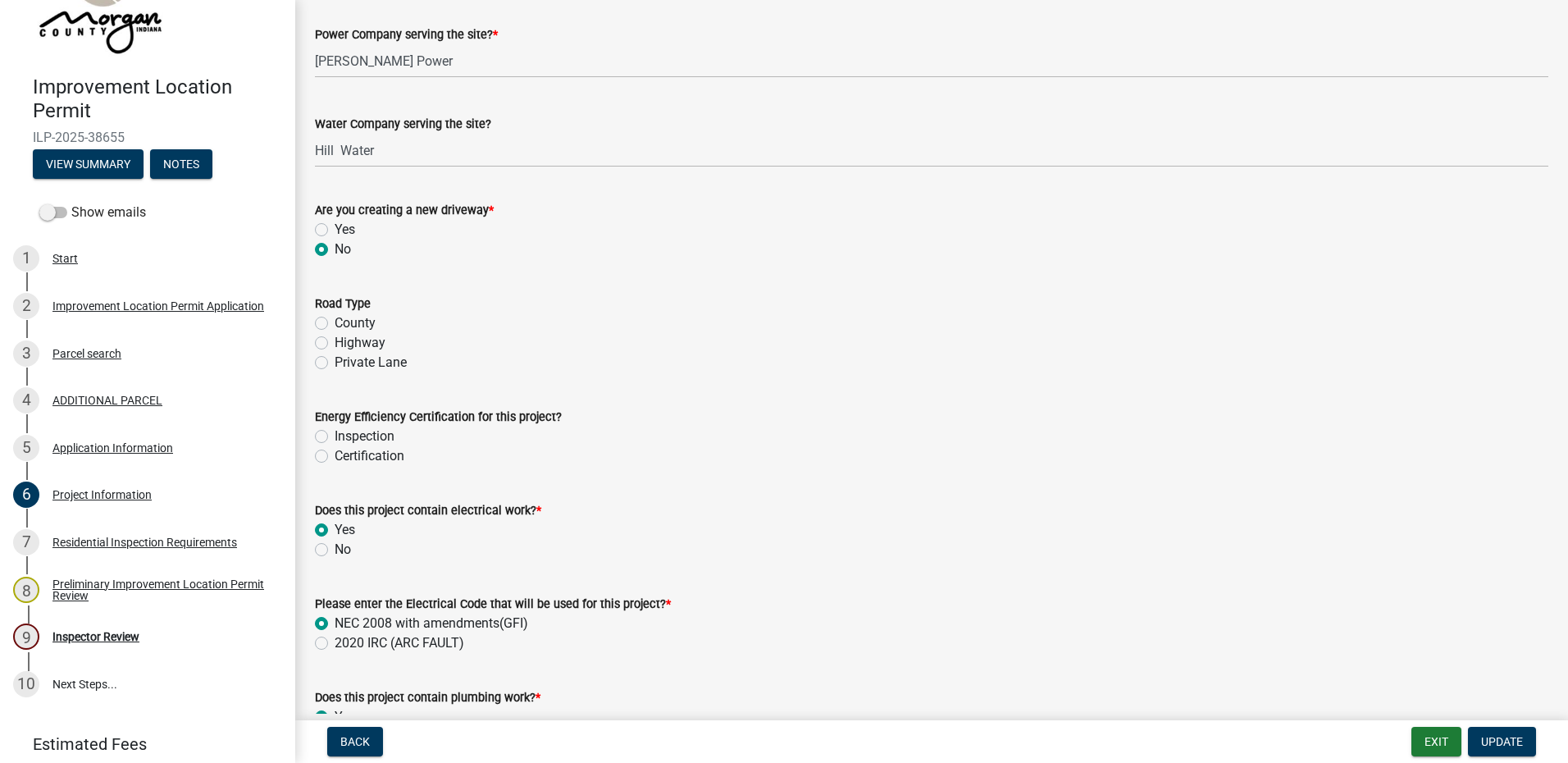
click at [335, 455] on label "Certification" at bounding box center [369, 455] width 70 height 19
click at [335, 455] on input "Certification" at bounding box center [339, 451] width 10 height 10
radio input "true"
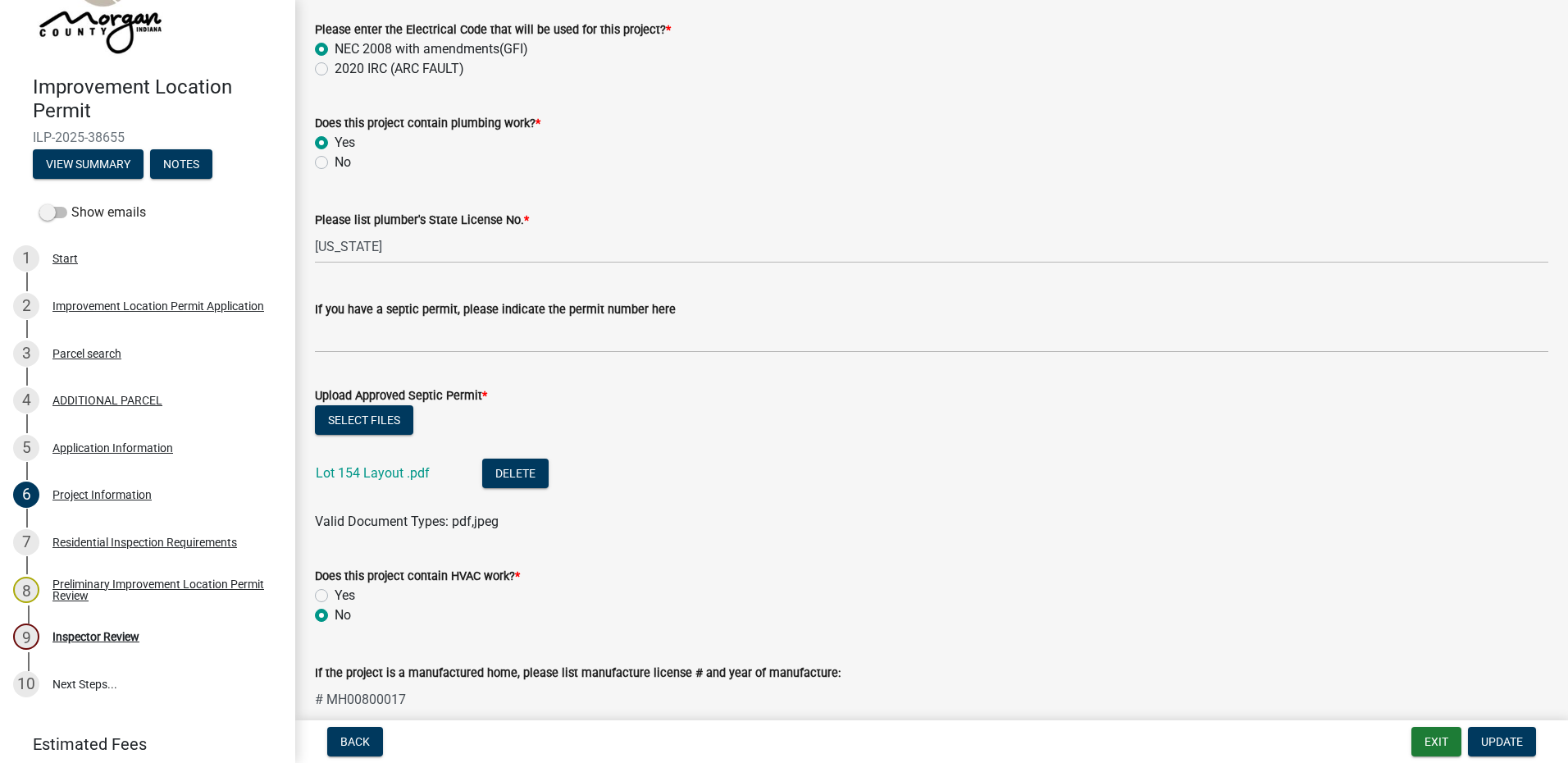
scroll to position [2460, 0]
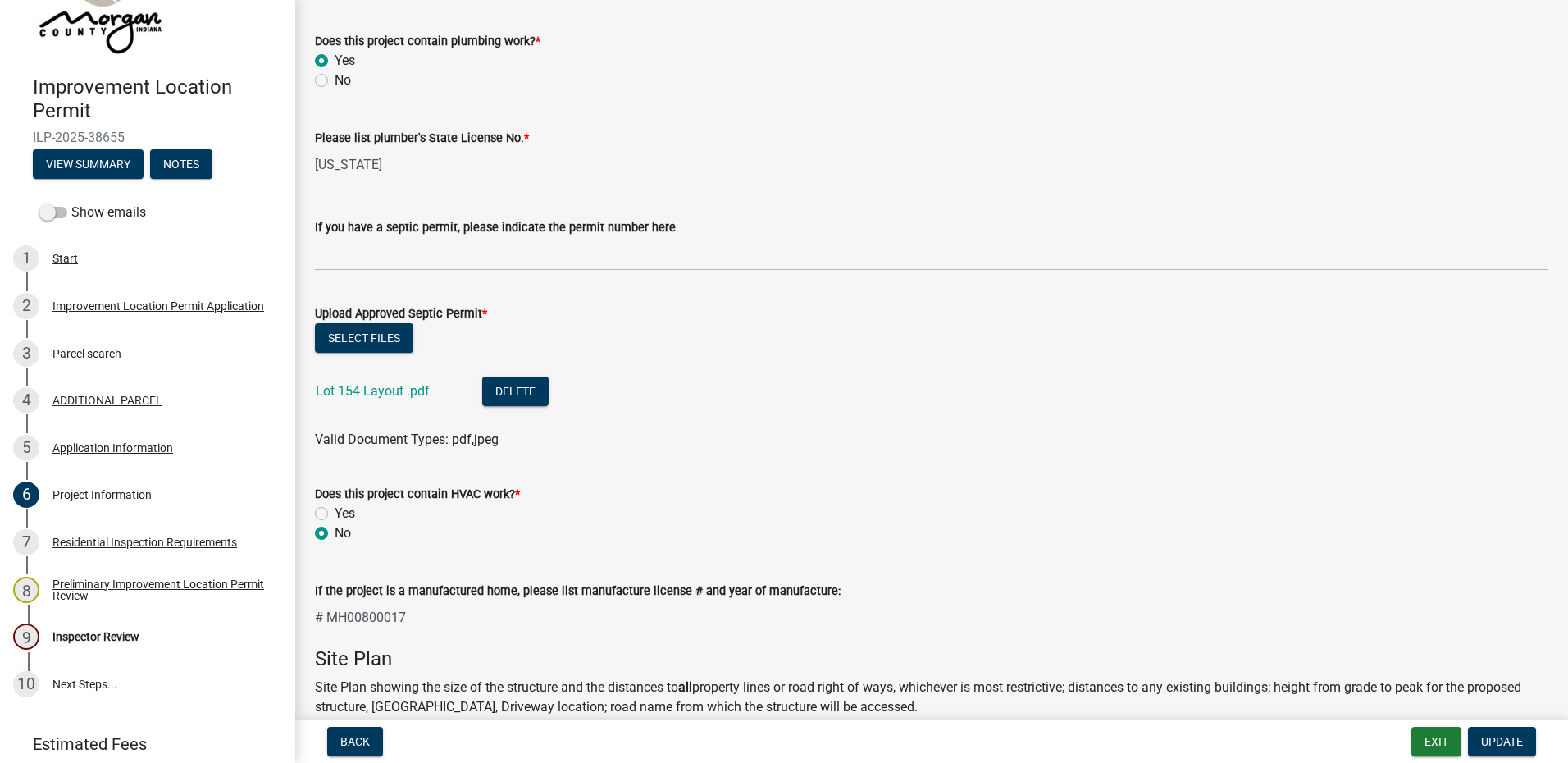
click at [369, 392] on link "Lot 154 Layout .pdf" at bounding box center [373, 390] width 114 height 16
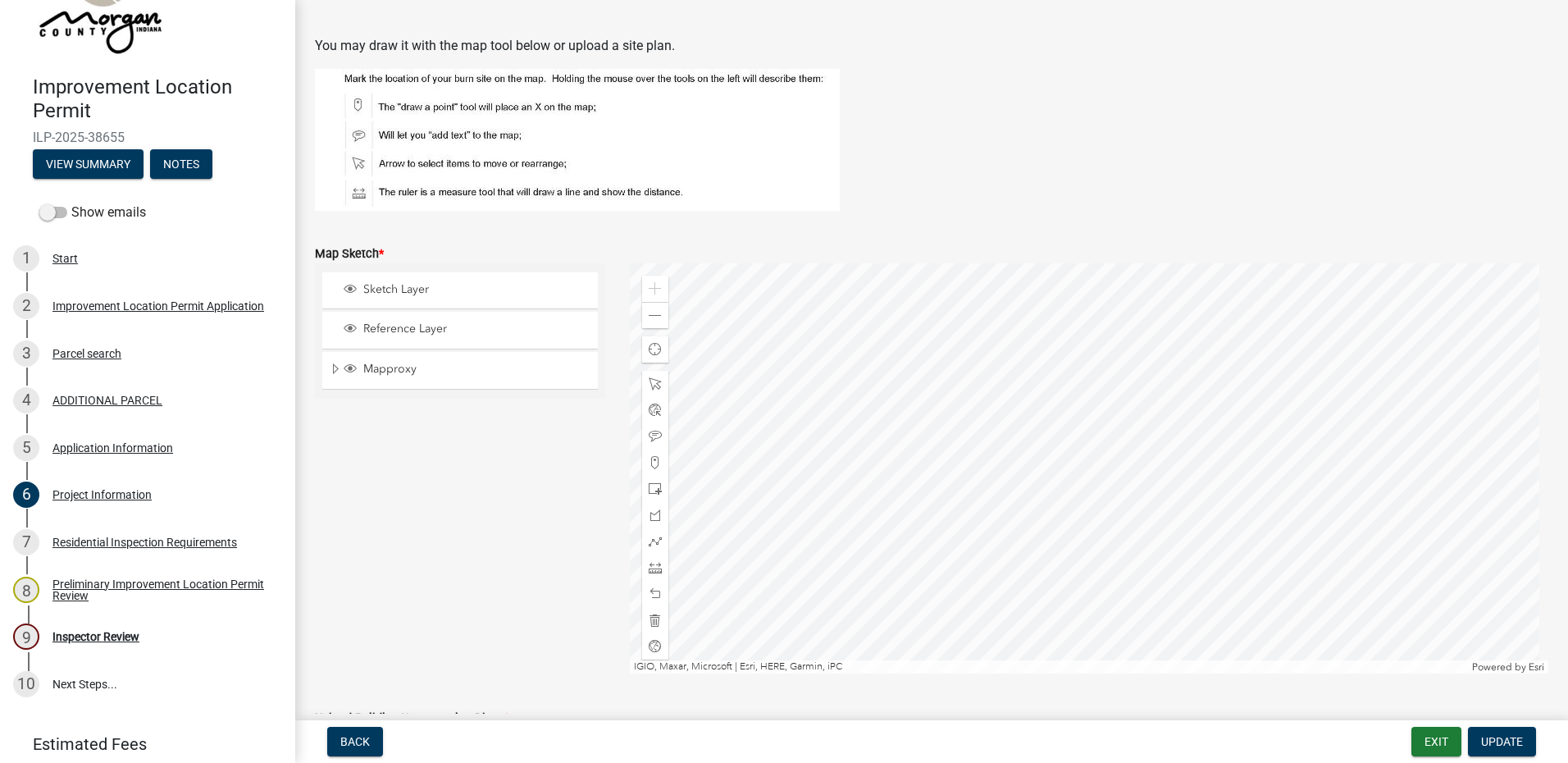
scroll to position [3280, 0]
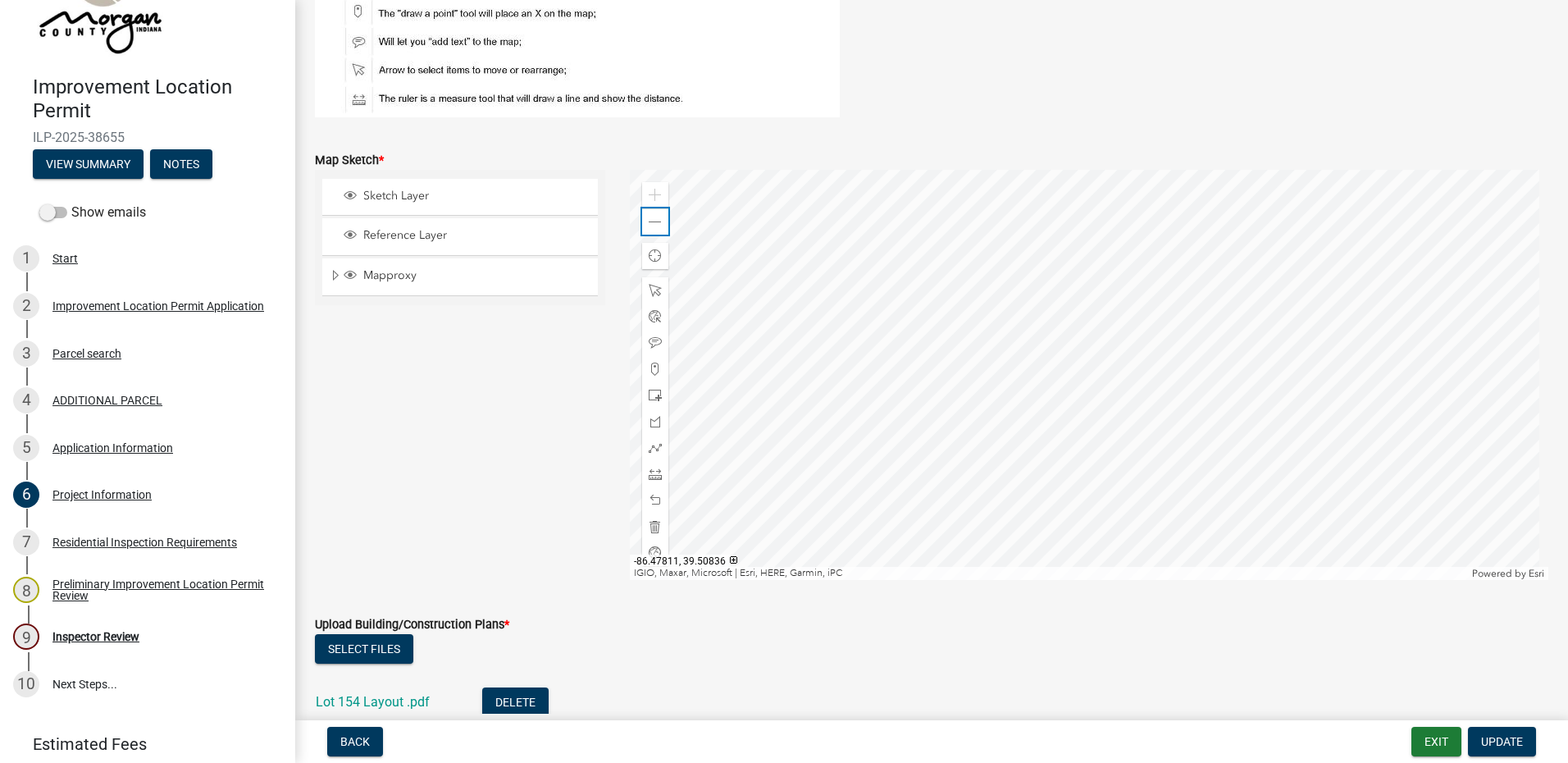
click at [654, 225] on span at bounding box center [656, 223] width 13 height 13
click at [657, 218] on span at bounding box center [656, 223] width 13 height 13
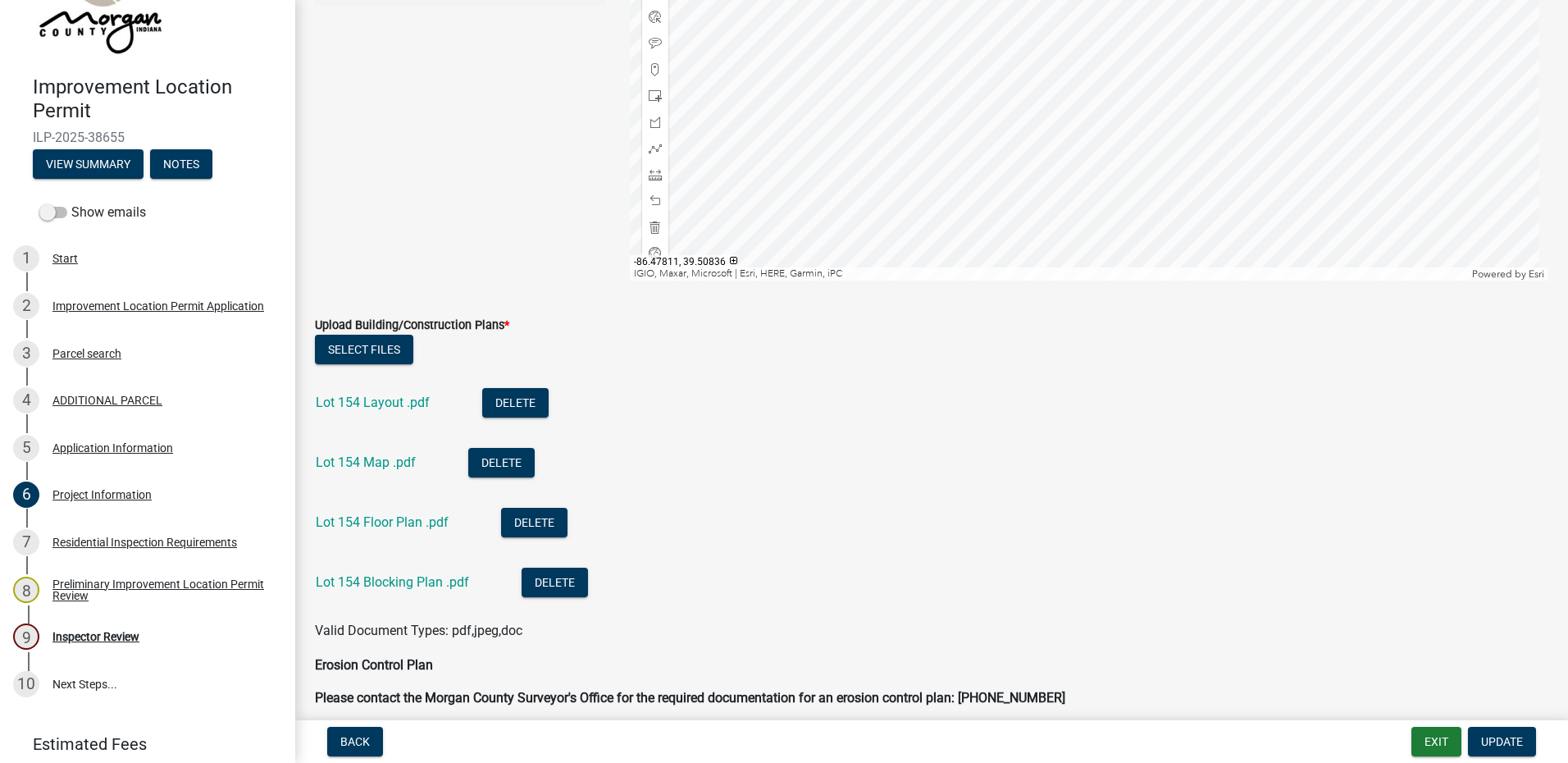
scroll to position [3608, 0]
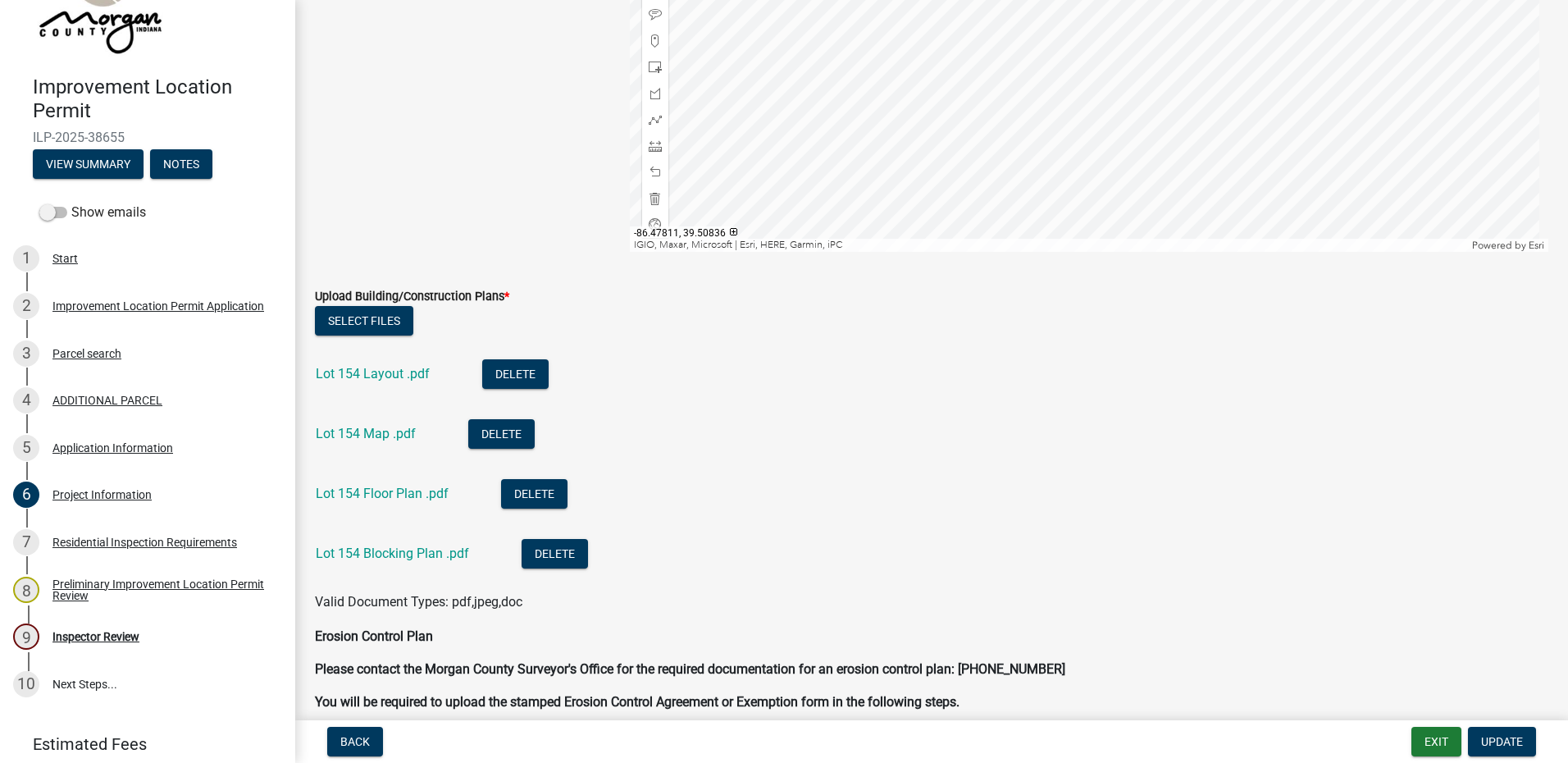
click at [402, 371] on link "Lot 154 Layout .pdf" at bounding box center [373, 373] width 114 height 16
click at [395, 431] on link "Lot 154 Map .pdf" at bounding box center [366, 433] width 100 height 16
click at [396, 436] on link "Lot 154 Map .pdf" at bounding box center [366, 433] width 100 height 16
click at [372, 495] on link "Lot 154 Floor Plan .pdf" at bounding box center [382, 493] width 133 height 16
click at [372, 550] on link "Lot 154 Blocking Plan .pdf" at bounding box center [392, 553] width 153 height 16
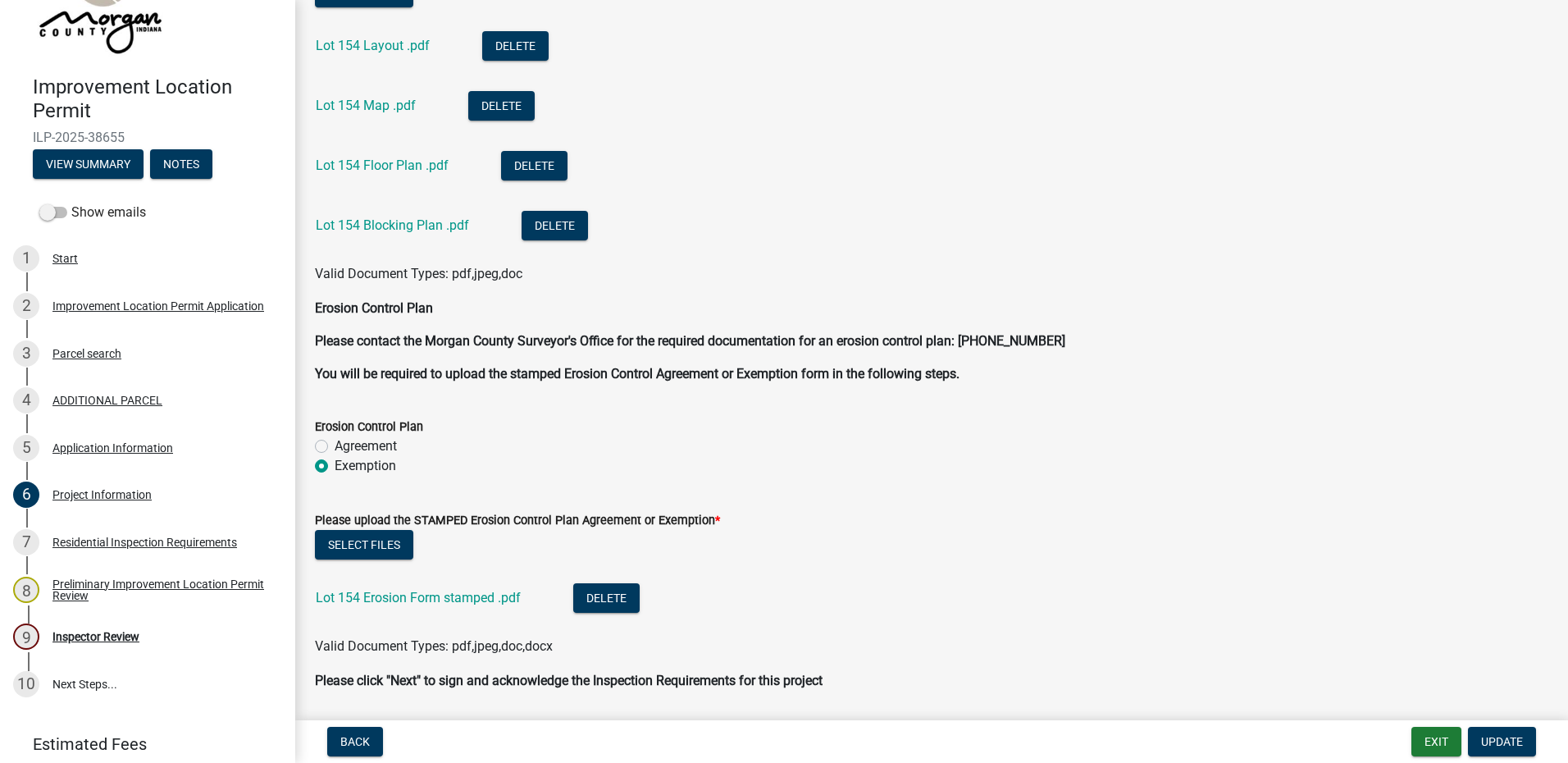
scroll to position [3990, 0]
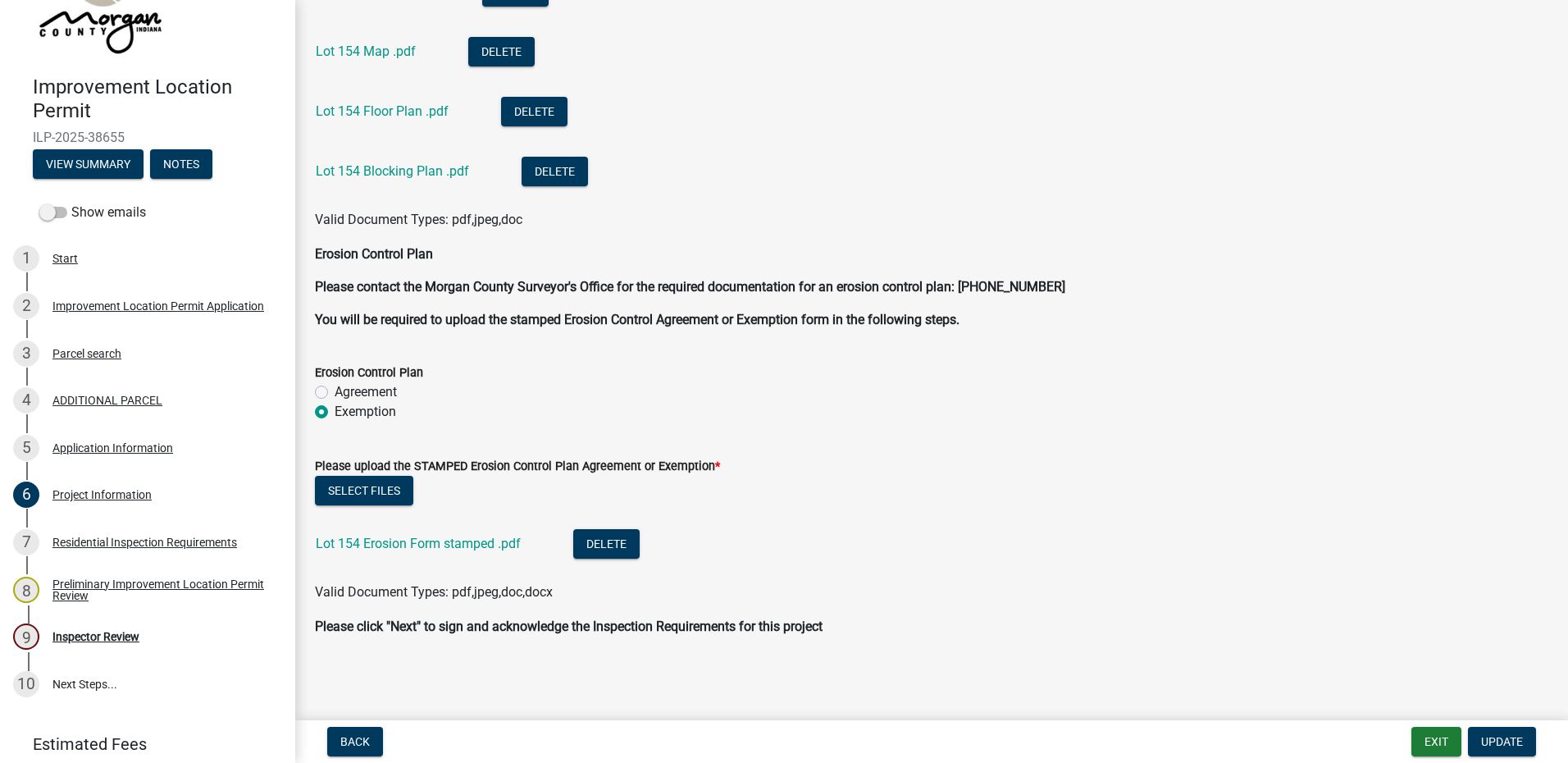
click at [450, 542] on link "Lot 154 Erosion Form stamped .pdf" at bounding box center [418, 543] width 205 height 16
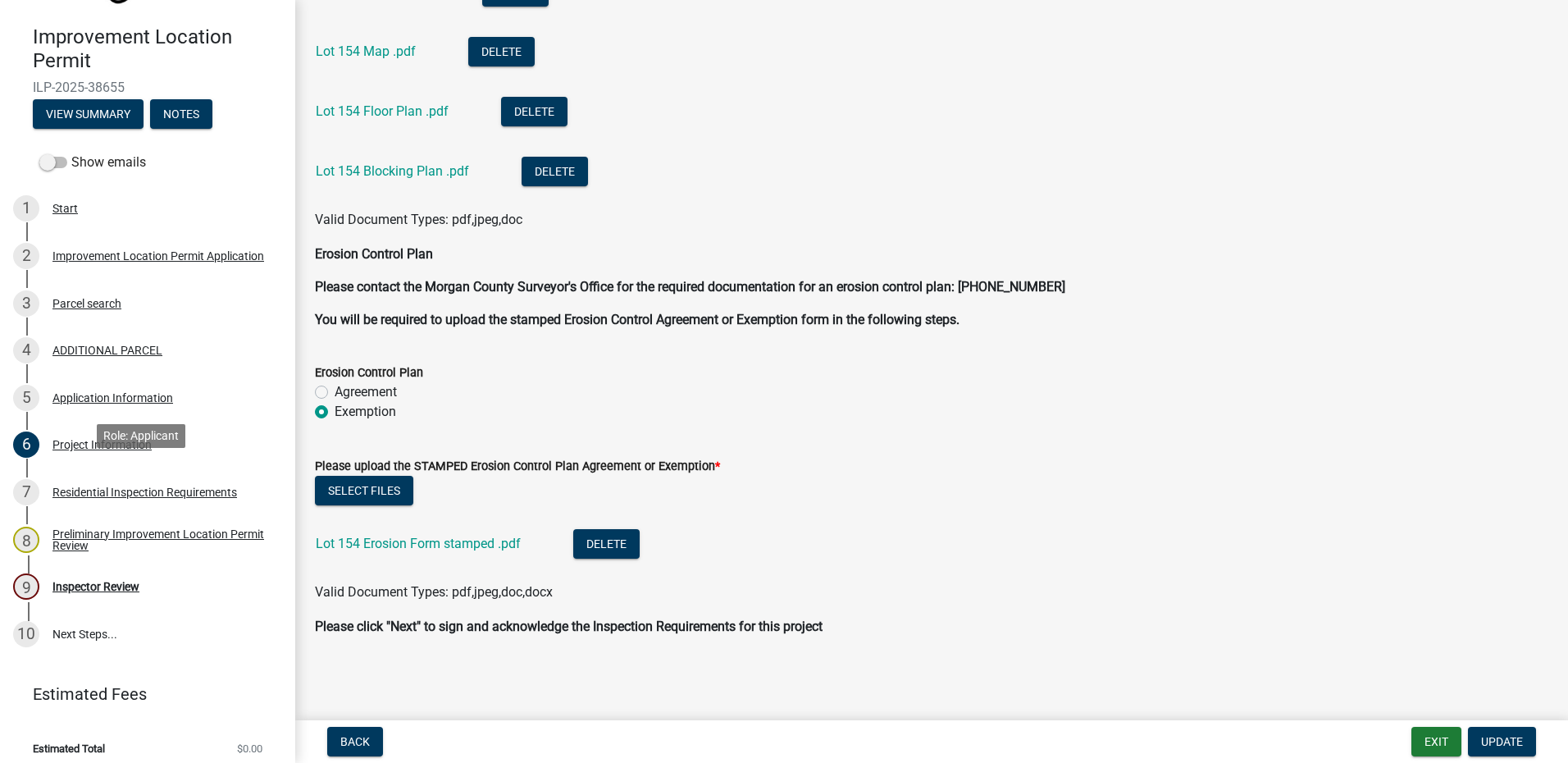
scroll to position [143, 0]
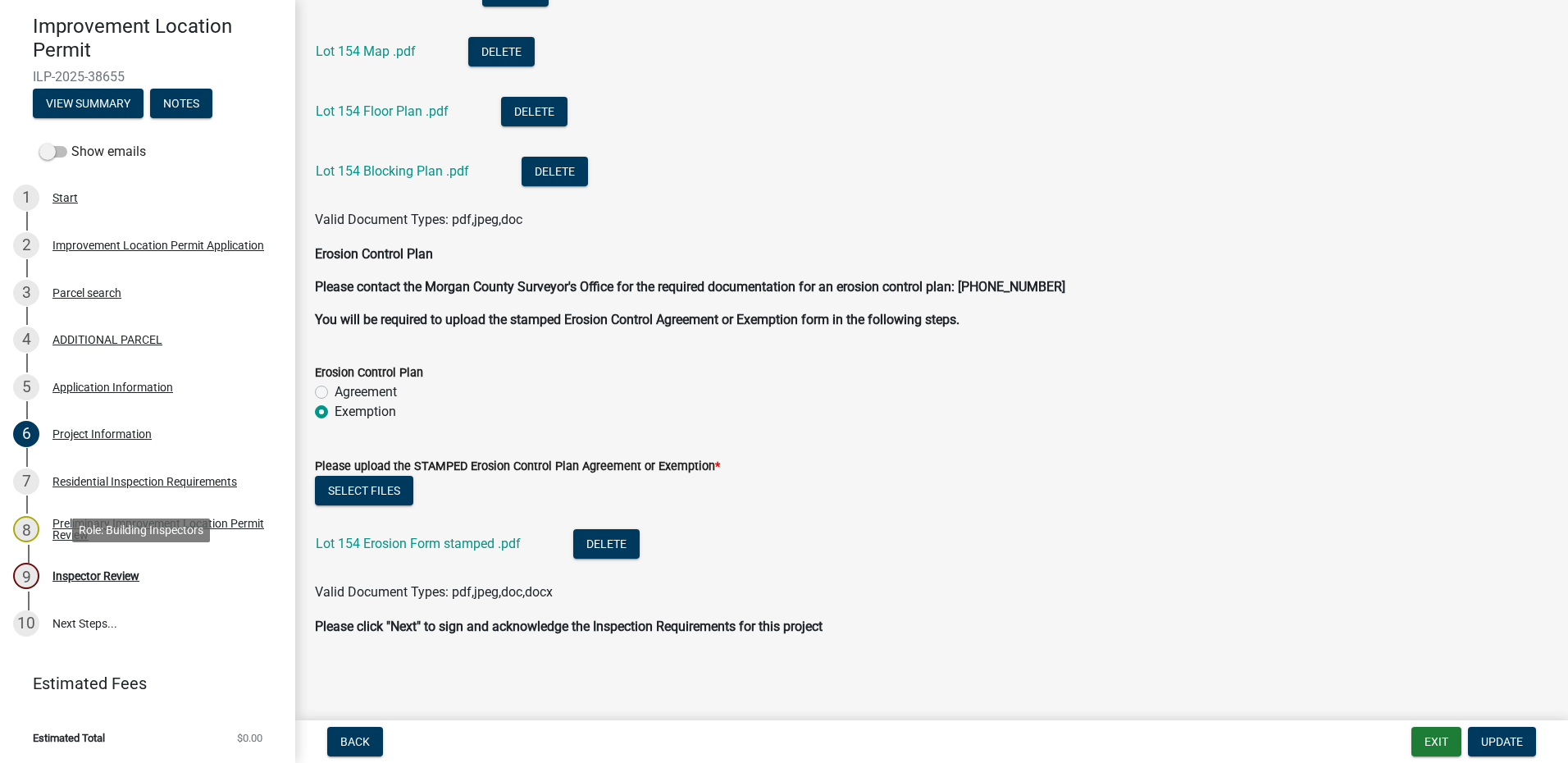
click at [111, 571] on div "Inspector Review" at bounding box center [96, 576] width 87 height 11
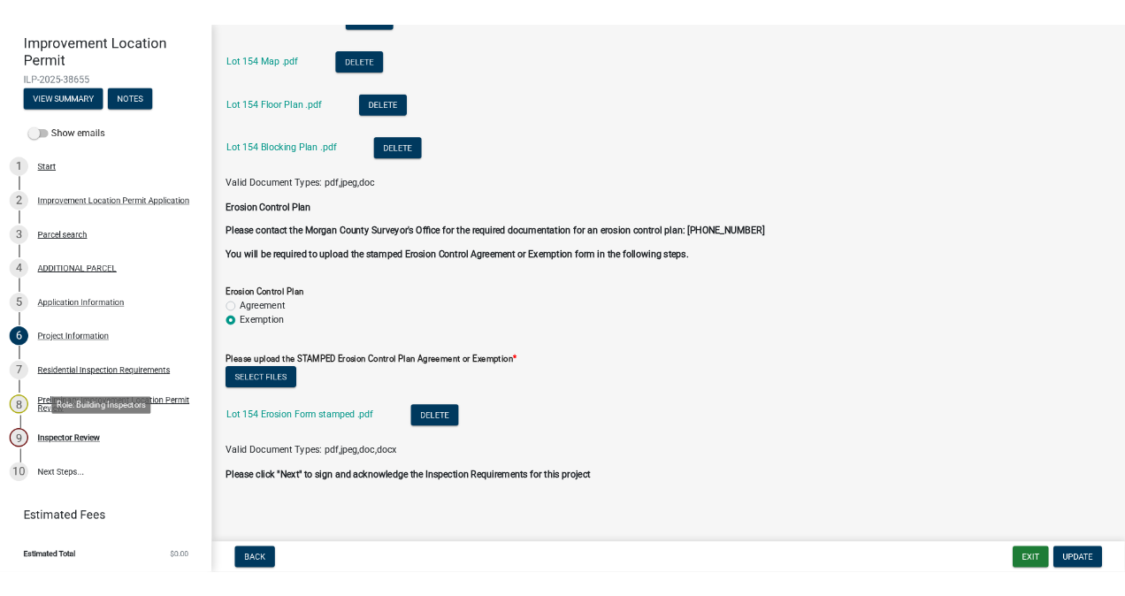
scroll to position [0, 0]
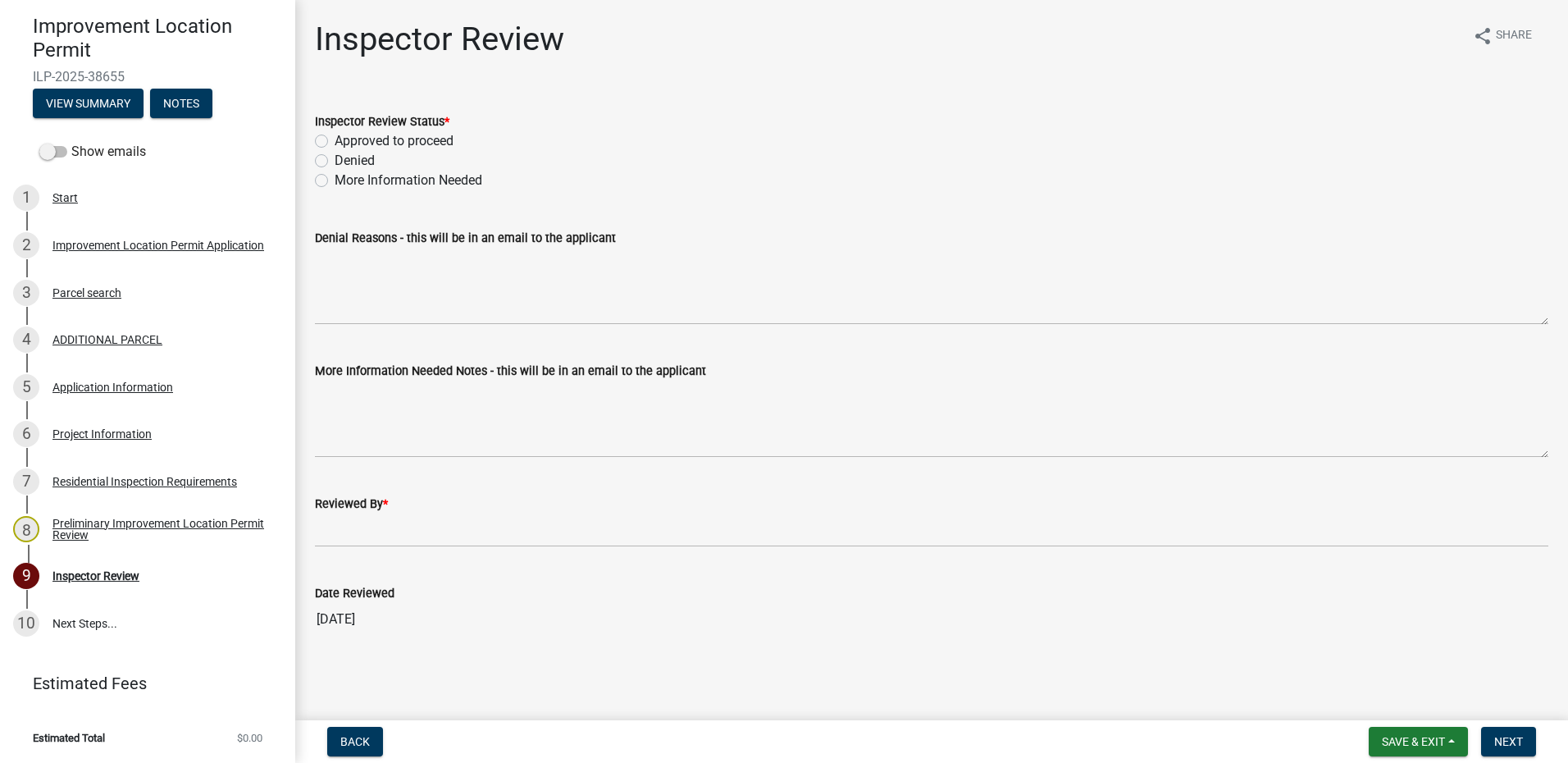
click at [335, 140] on label "Approved to proceed" at bounding box center [394, 141] width 119 height 19
click at [335, 140] on input "Approved to proceed" at bounding box center [339, 136] width 10 height 10
radio input "true"
click at [335, 560] on div "Date Reviewed 10/06/2025" at bounding box center [932, 597] width 1233 height 75
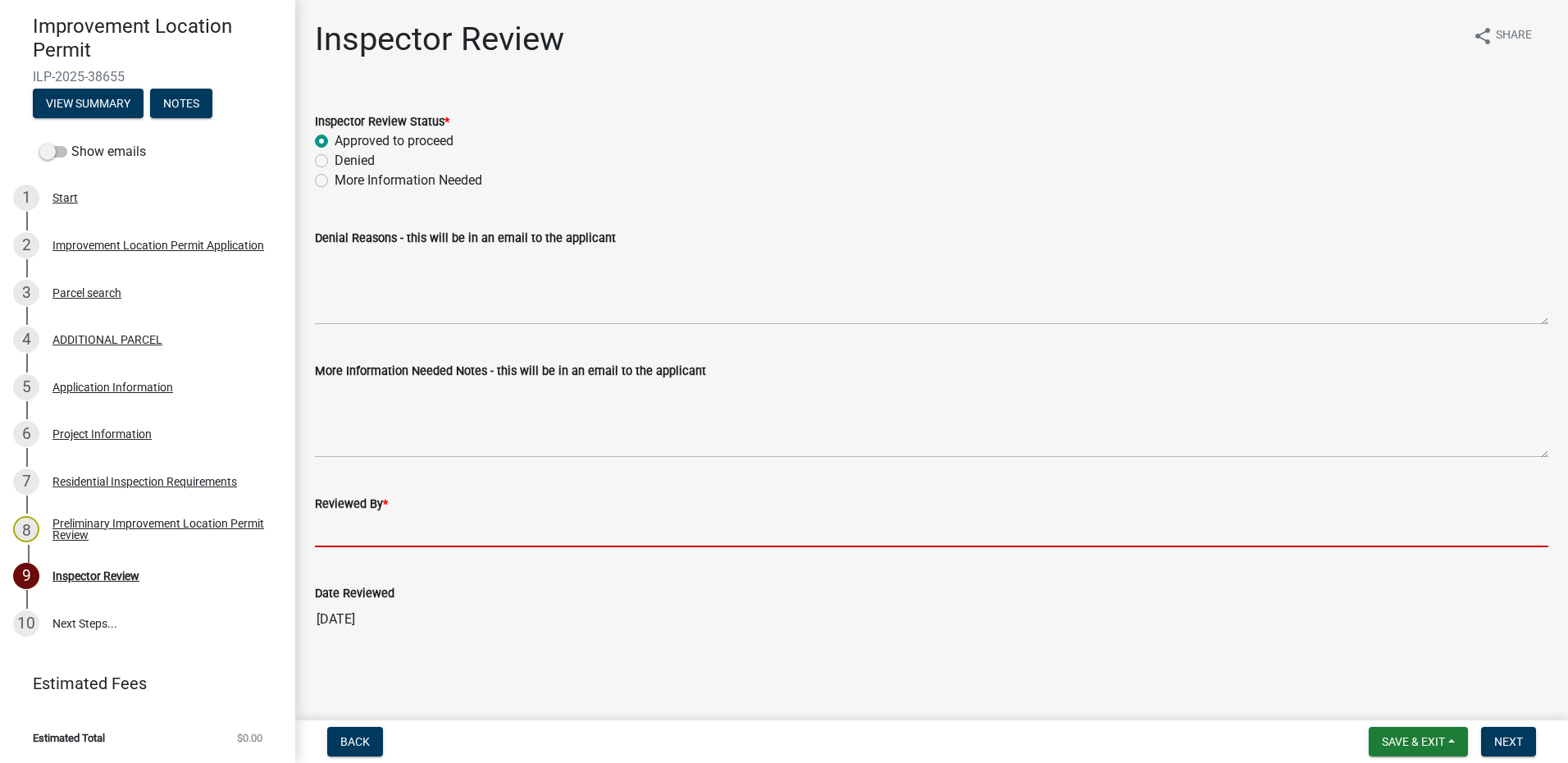
click at [346, 525] on input "Reviewed By *" at bounding box center [932, 530] width 1233 height 33
type input "AFM"
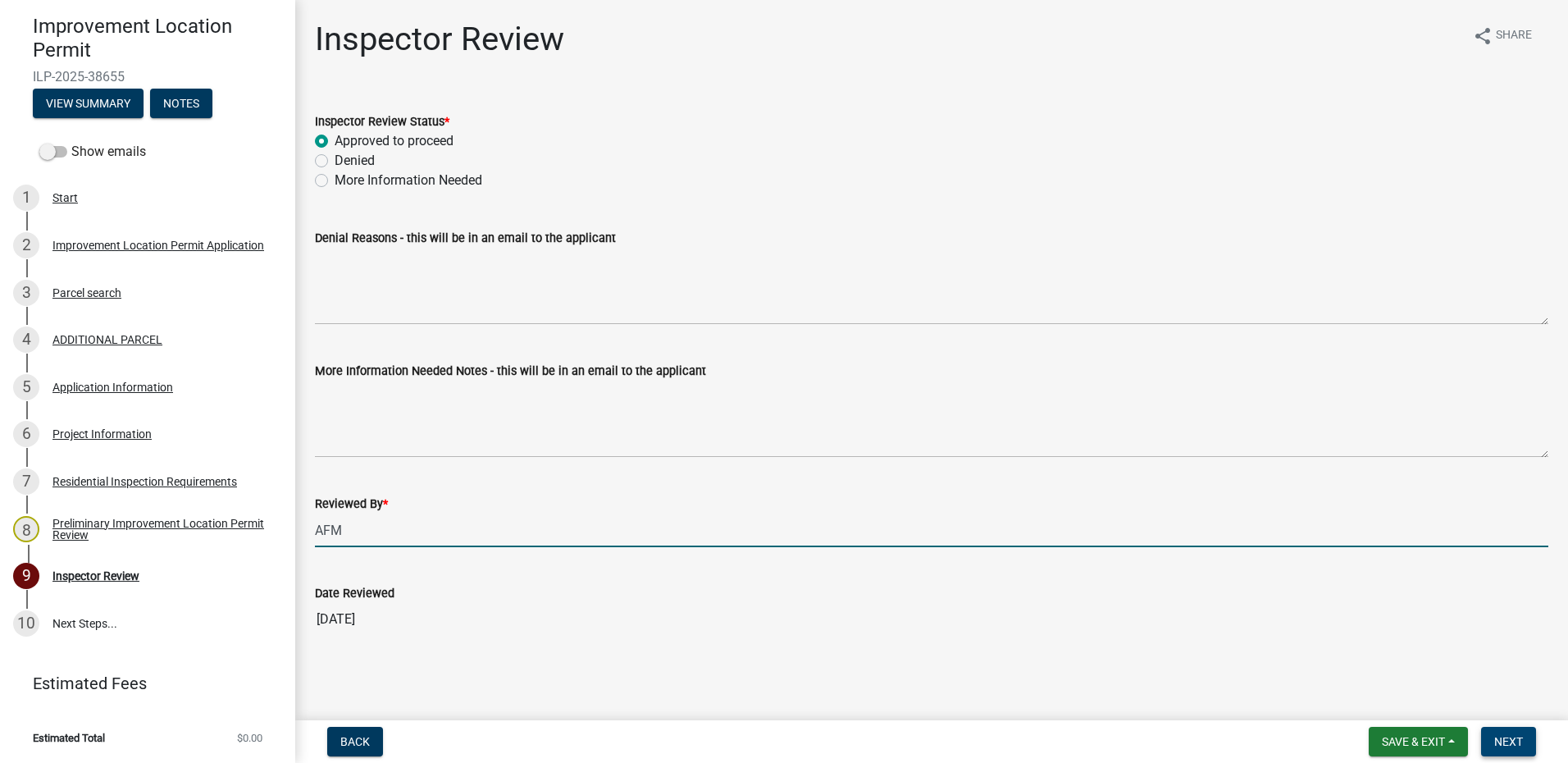
click at [1513, 733] on button "Next" at bounding box center [1508, 742] width 55 height 30
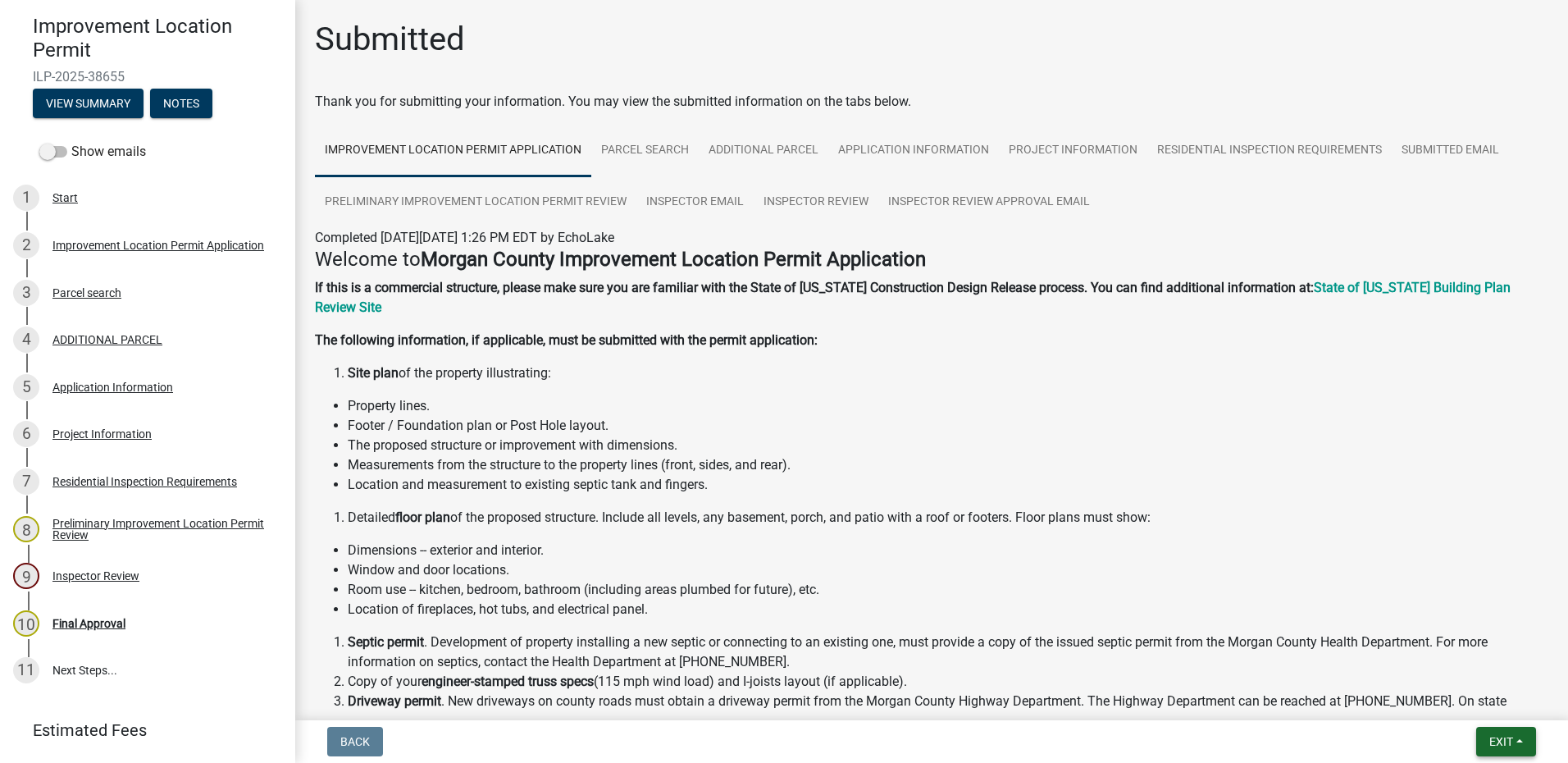
click at [1513, 733] on button "Exit" at bounding box center [1506, 742] width 60 height 30
click at [1480, 701] on button "Save & Exit" at bounding box center [1471, 698] width 132 height 39
